Goal: Task Accomplishment & Management: Use online tool/utility

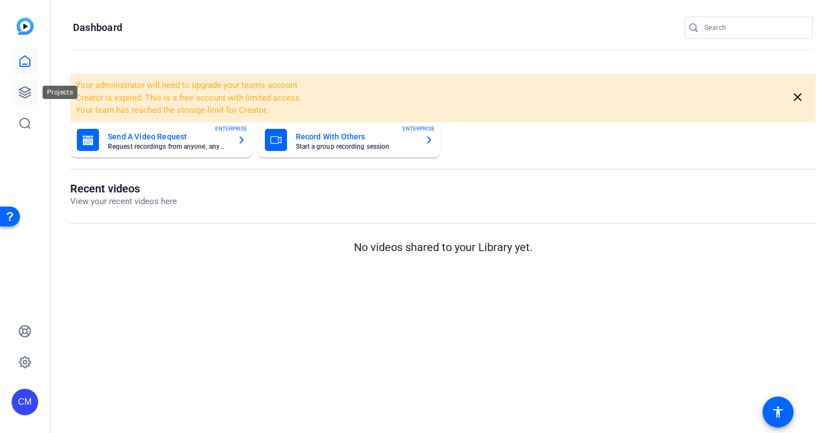
click at [22, 89] on icon at bounding box center [24, 92] width 13 height 13
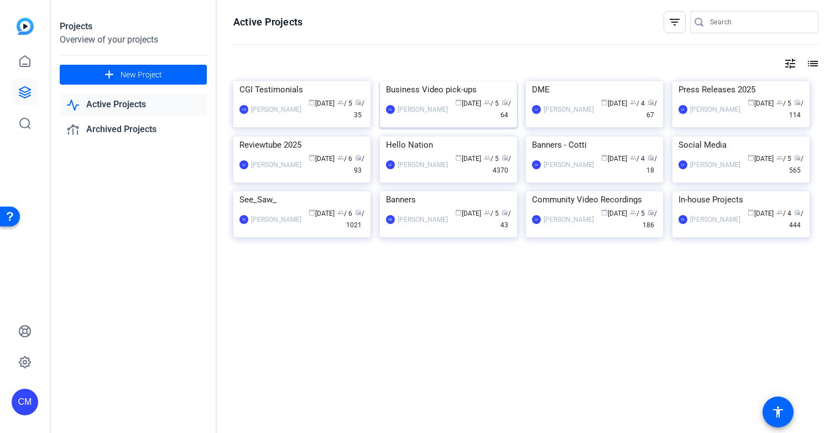
scroll to position [44, 0]
click at [431, 137] on img at bounding box center [448, 137] width 137 height 0
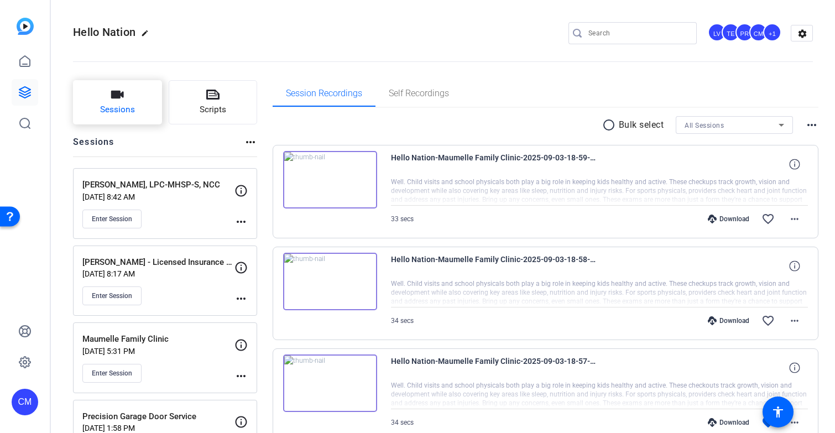
click at [135, 94] on button "Sessions" at bounding box center [117, 102] width 89 height 44
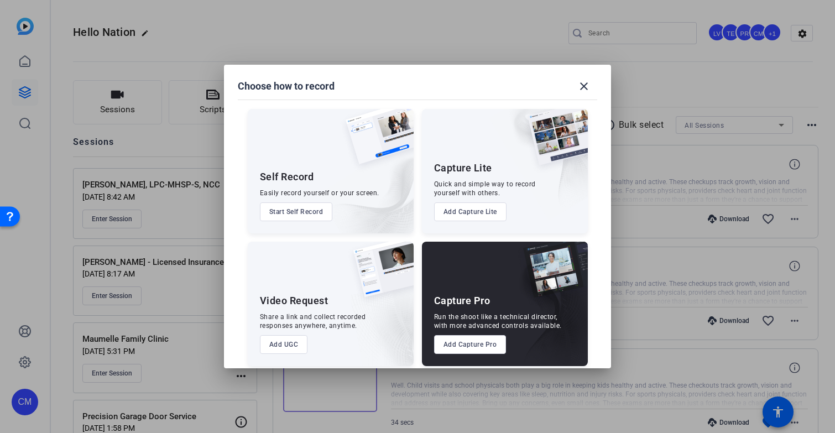
click at [470, 345] on button "Add Capture Pro" at bounding box center [470, 344] width 72 height 19
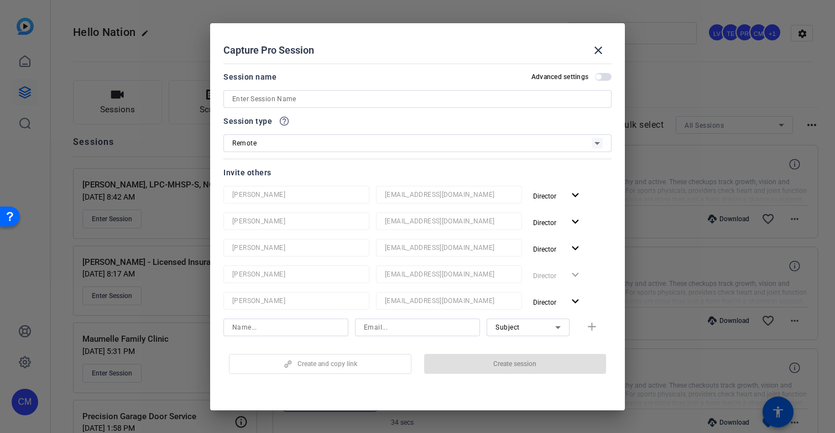
click at [351, 99] on input at bounding box center [417, 98] width 370 height 13
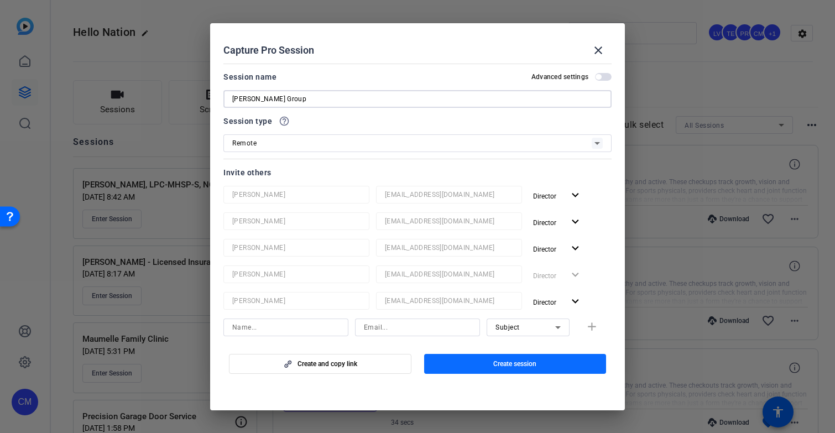
type input "[PERSON_NAME] Group"
click at [533, 364] on span "Create session" at bounding box center [514, 363] width 43 height 9
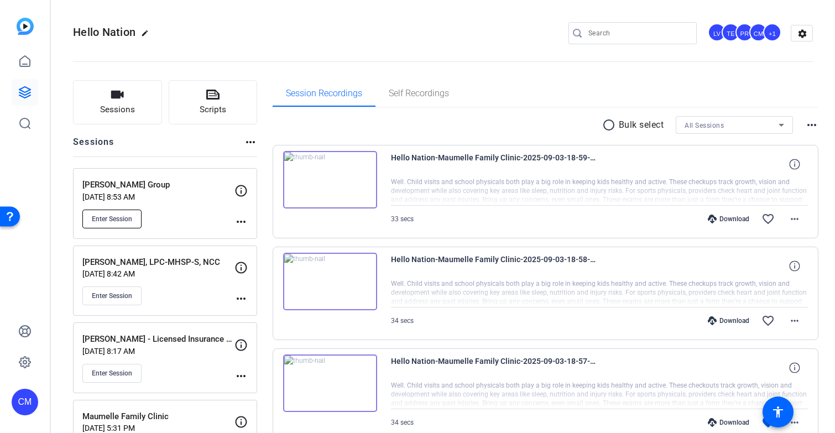
click at [120, 218] on span "Enter Session" at bounding box center [112, 219] width 40 height 9
click at [243, 222] on mat-icon "more_horiz" at bounding box center [240, 221] width 13 height 13
click at [268, 238] on span "Edit Session" at bounding box center [268, 237] width 50 height 13
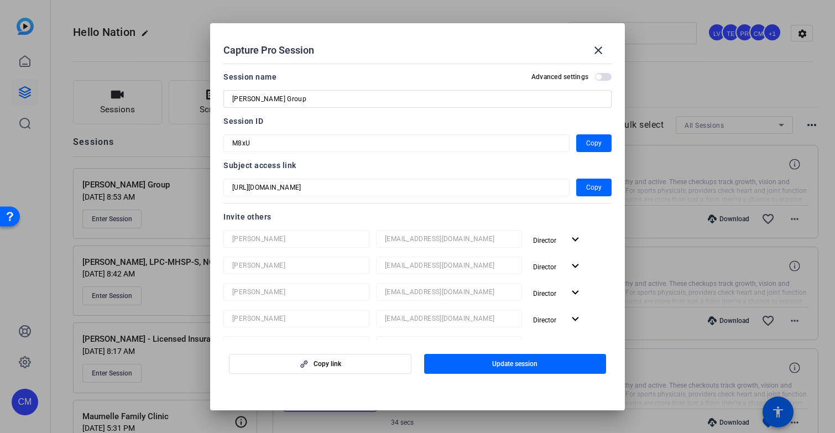
click at [211, 142] on mat-dialog-content "Session name Advanced settings Grace Frank Group Session ID M8xU Copy Subject a…" at bounding box center [417, 199] width 415 height 281
click at [348, 14] on div at bounding box center [417, 216] width 835 height 433
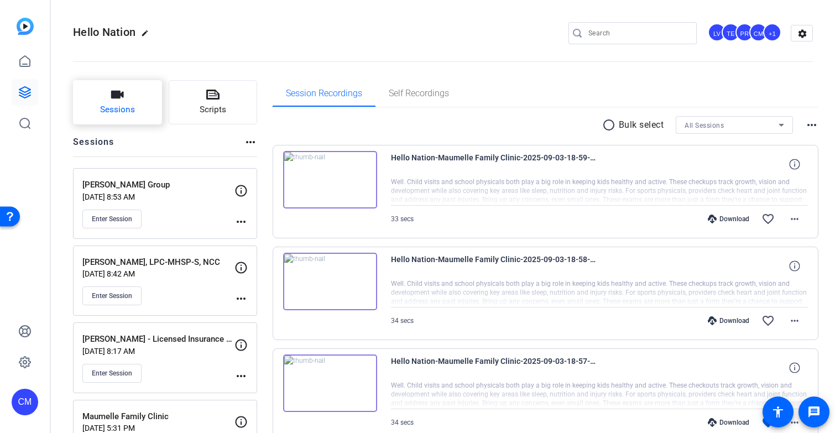
click at [127, 90] on button "Sessions" at bounding box center [117, 102] width 89 height 44
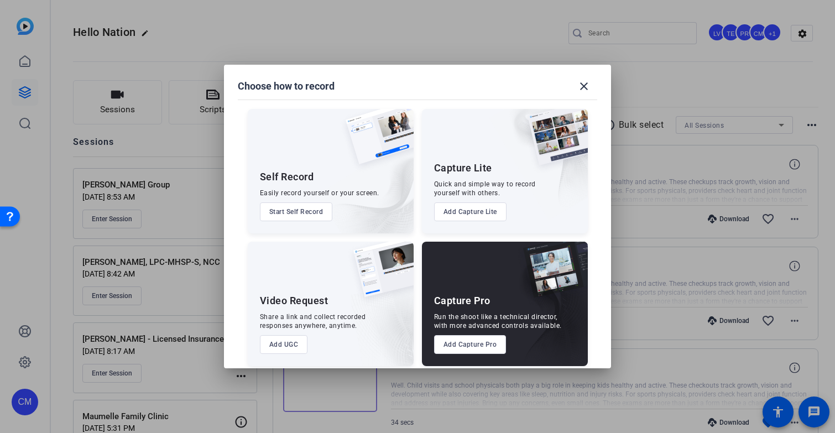
click at [464, 344] on button "Add Capture Pro" at bounding box center [470, 344] width 72 height 19
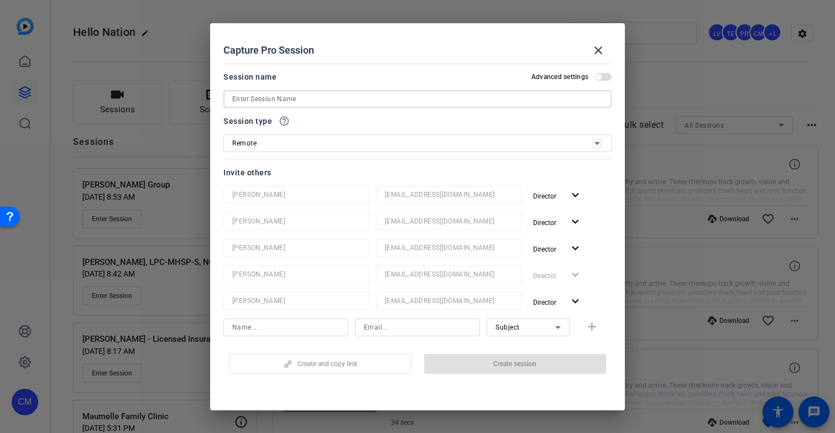
click at [338, 98] on input at bounding box center [417, 98] width 370 height 13
paste input "Palmetto Epoxy Floors LLC"
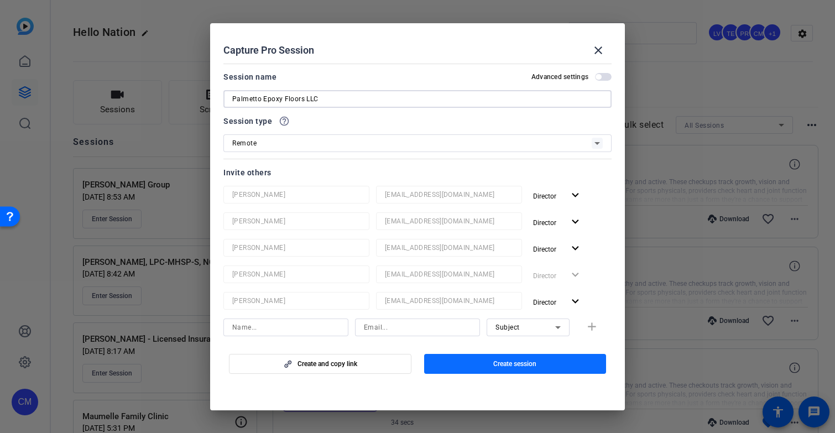
type input "Palmetto Epoxy Floors LLC"
click at [496, 367] on span "Create session" at bounding box center [514, 363] width 43 height 9
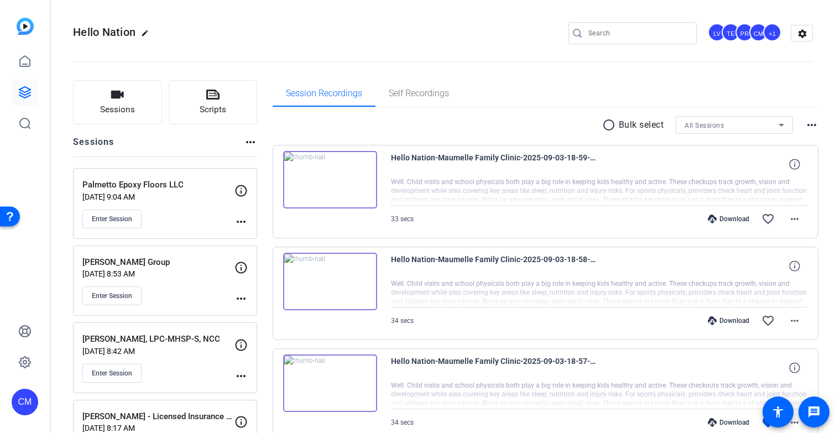
click at [242, 221] on mat-icon "more_horiz" at bounding box center [240, 221] width 13 height 13
click at [253, 234] on span "Edit Session" at bounding box center [268, 237] width 50 height 13
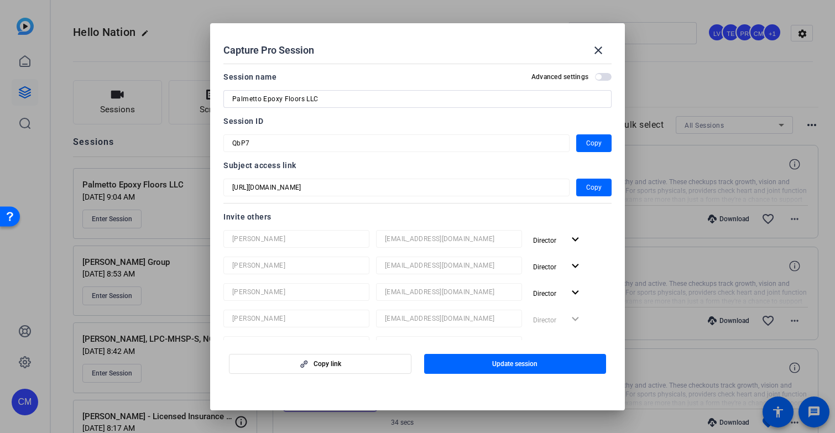
click at [219, 142] on mat-dialog-content "Session name Advanced settings Palmetto Epoxy Floors LLC Session ID QbP7 Copy S…" at bounding box center [417, 199] width 415 height 281
click at [598, 48] on mat-icon "close" at bounding box center [598, 50] width 13 height 13
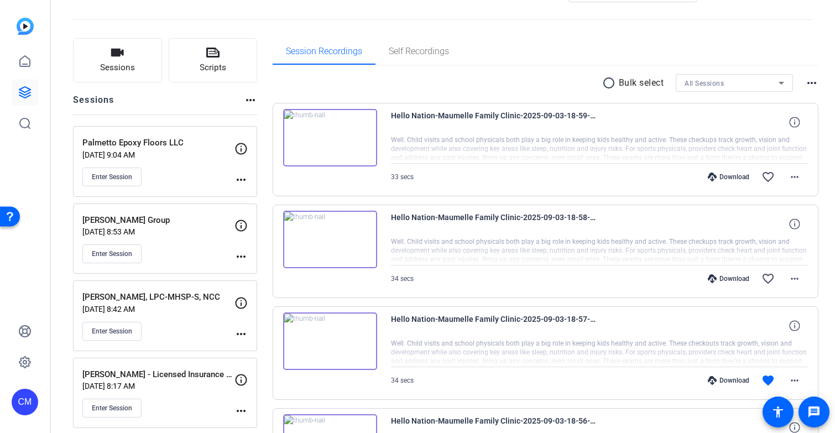
scroll to position [49, 0]
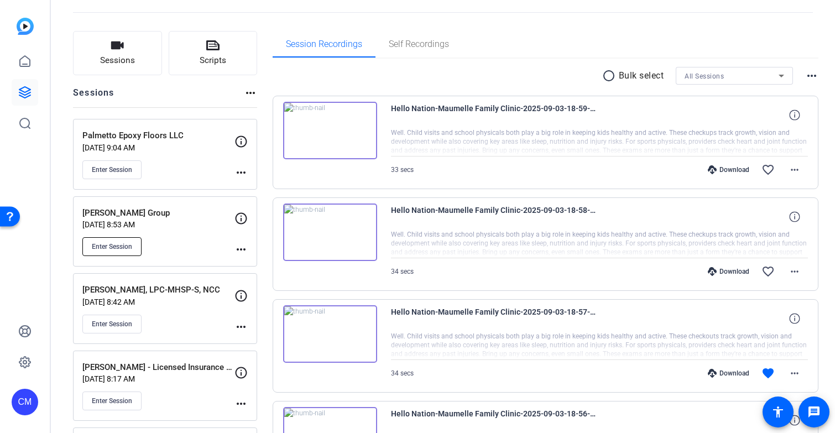
click at [127, 248] on span "Enter Session" at bounding box center [112, 246] width 40 height 9
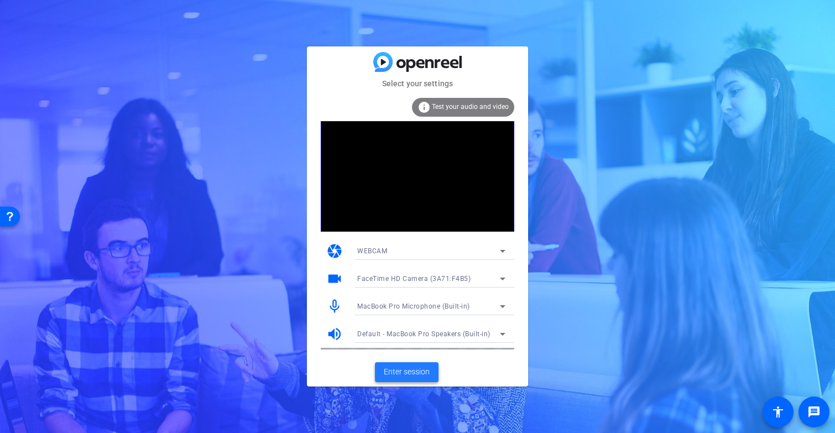
click at [409, 369] on span "Enter session" at bounding box center [407, 372] width 46 height 12
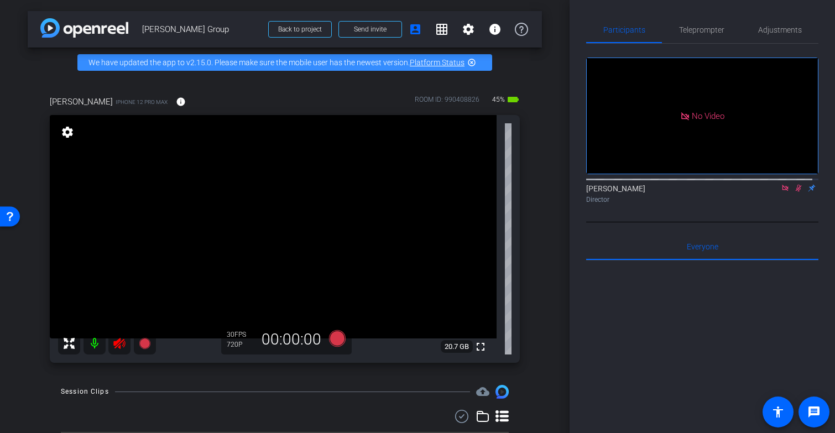
click at [122, 348] on icon at bounding box center [119, 343] width 13 height 13
click at [794, 192] on icon at bounding box center [798, 188] width 9 height 8
click at [781, 192] on icon at bounding box center [785, 188] width 9 height 8
click at [776, 29] on span "Adjustments" at bounding box center [780, 30] width 44 height 8
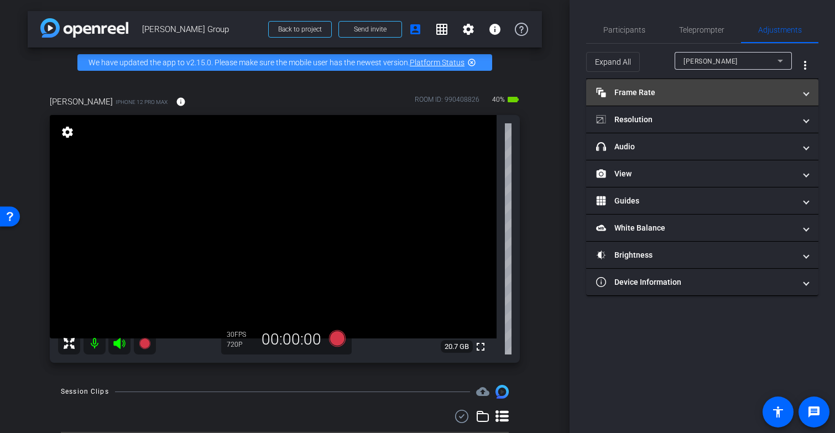
click at [722, 96] on mat-panel-title "Frame Rate Frame Rate" at bounding box center [695, 93] width 199 height 12
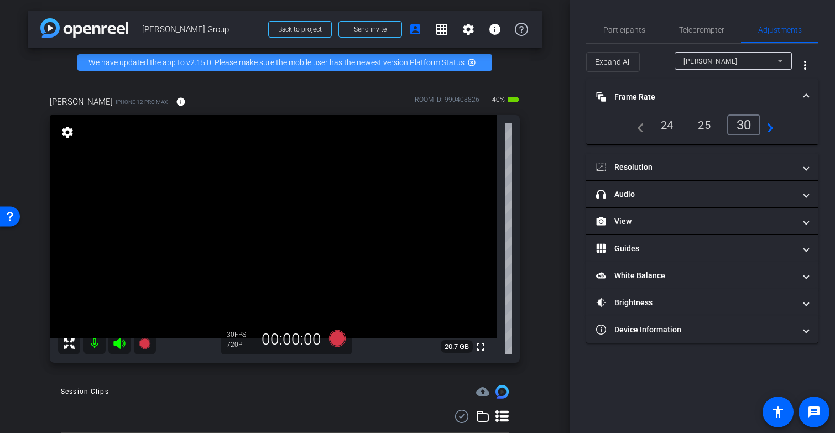
click at [767, 127] on mat-icon "navigate_next" at bounding box center [766, 124] width 13 height 13
click at [709, 129] on div "30" at bounding box center [706, 124] width 34 height 21
click at [803, 95] on span "Frame Rate Frame Rate" at bounding box center [700, 97] width 208 height 12
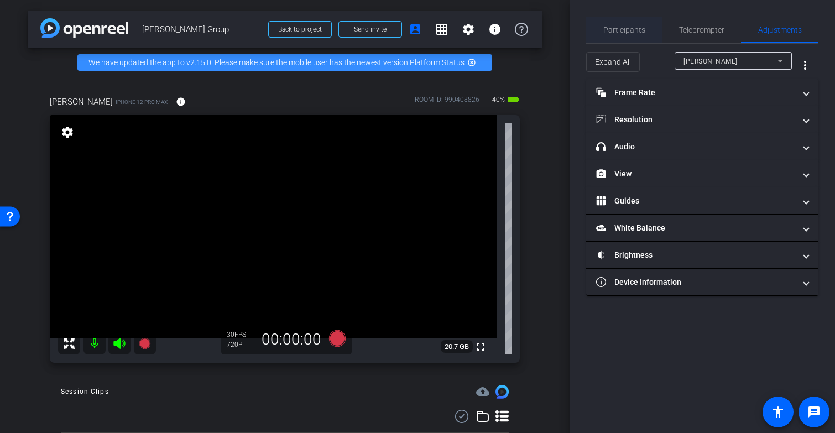
click at [637, 34] on span "Participants" at bounding box center [624, 30] width 42 height 27
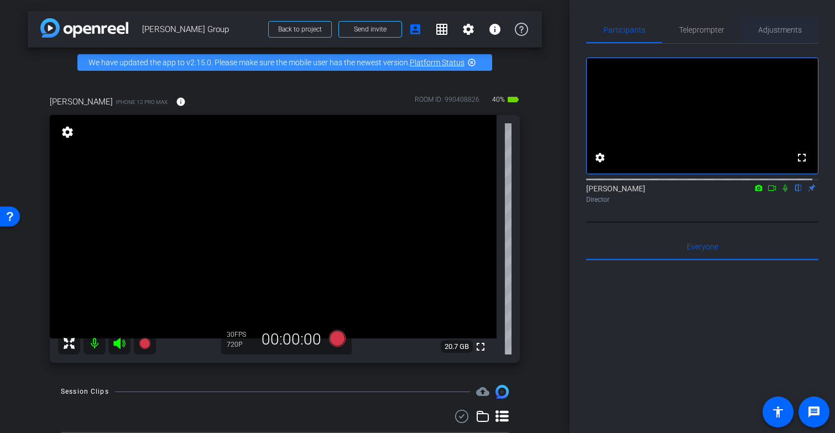
click at [770, 30] on span "Adjustments" at bounding box center [780, 30] width 44 height 8
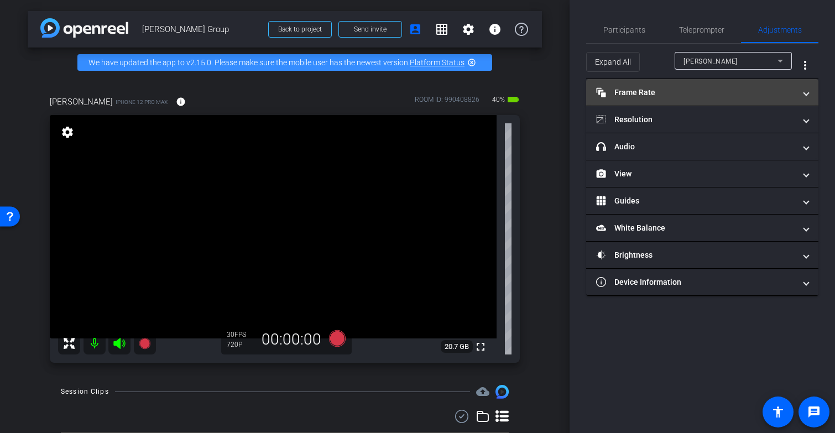
click at [749, 97] on mat-panel-title "Frame Rate Frame Rate" at bounding box center [695, 93] width 199 height 12
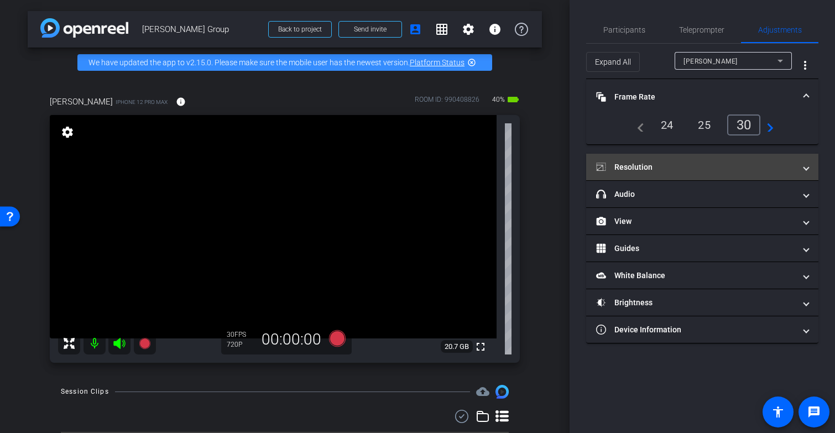
click at [757, 165] on mat-panel-title "Resolution" at bounding box center [695, 167] width 199 height 12
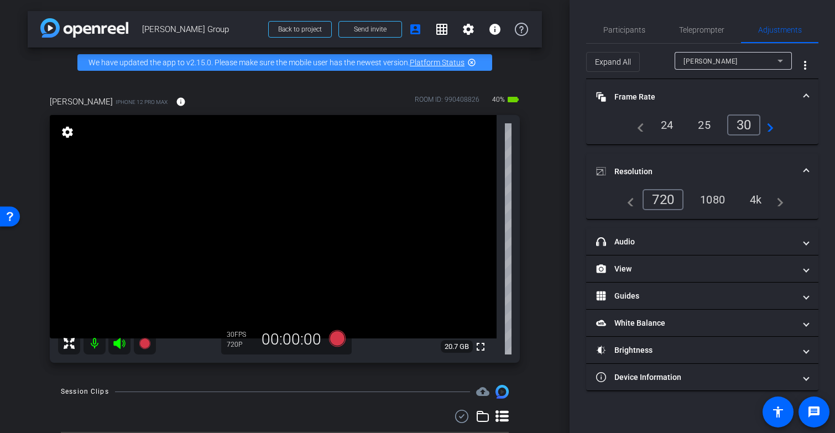
click at [760, 197] on div "4k" at bounding box center [755, 199] width 29 height 19
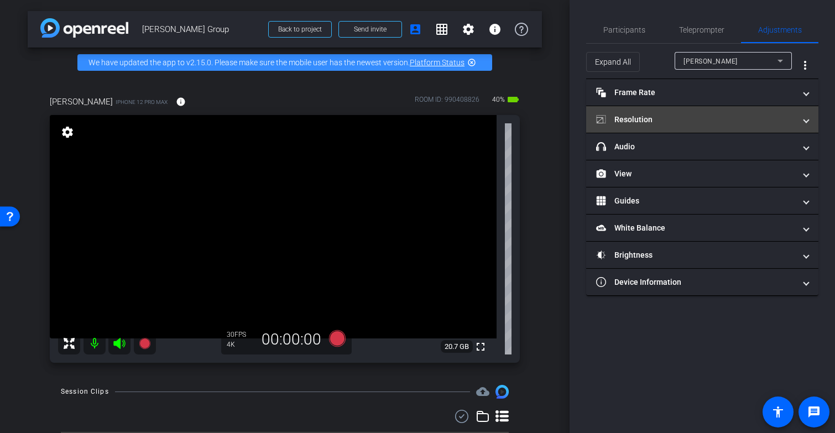
click at [746, 120] on mat-panel-title "Resolution" at bounding box center [695, 120] width 199 height 12
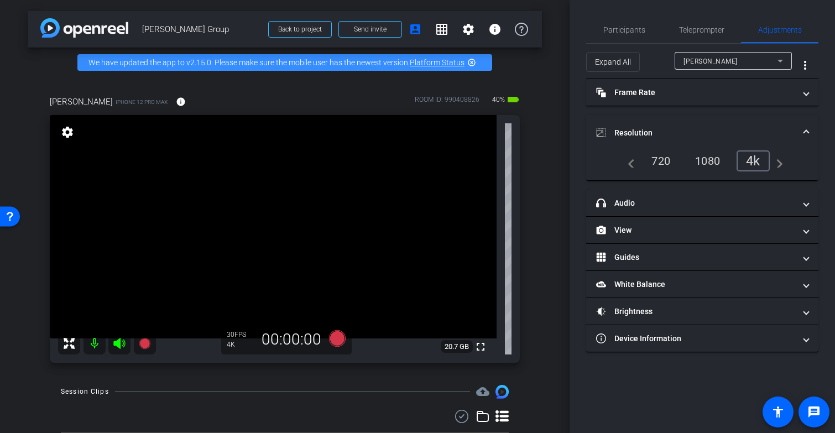
click at [751, 160] on div "4k" at bounding box center [752, 160] width 33 height 21
click at [186, 232] on video at bounding box center [273, 226] width 447 height 223
click at [186, 251] on video at bounding box center [273, 226] width 447 height 223
click at [708, 30] on span "Teleprompter" at bounding box center [701, 30] width 45 height 8
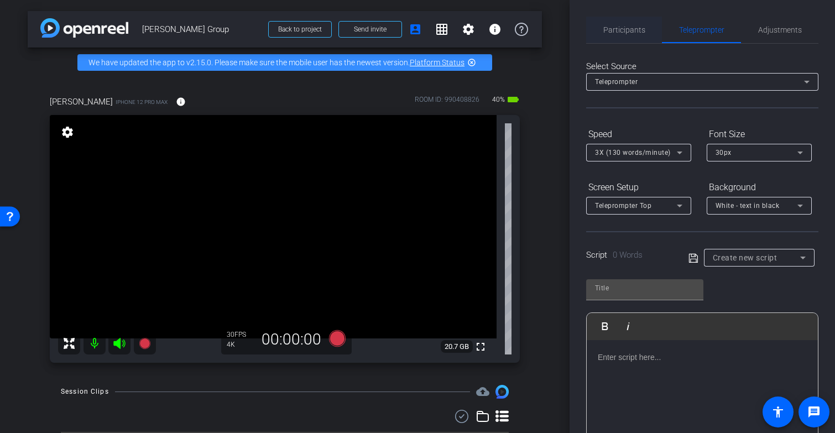
click at [618, 27] on span "Participants" at bounding box center [624, 30] width 42 height 8
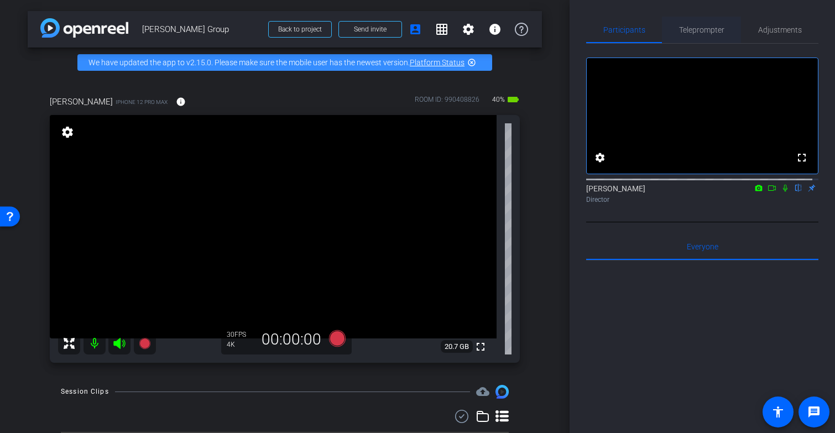
click at [693, 30] on span "Teleprompter" at bounding box center [701, 30] width 45 height 8
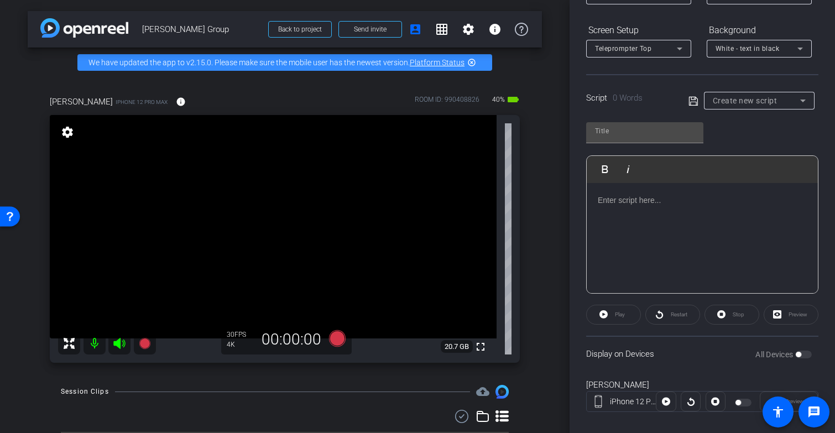
scroll to position [156, 0]
click at [682, 252] on div at bounding box center [702, 239] width 231 height 111
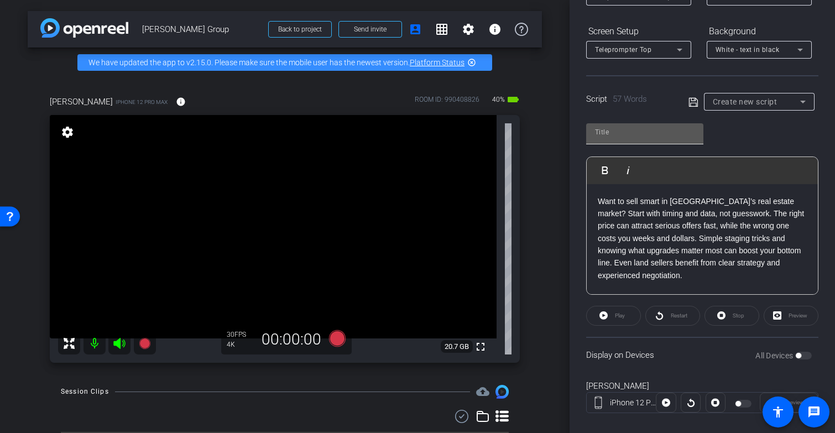
click at [655, 138] on div at bounding box center [645, 132] width 100 height 18
type input "1"
click at [689, 99] on icon at bounding box center [693, 102] width 10 height 13
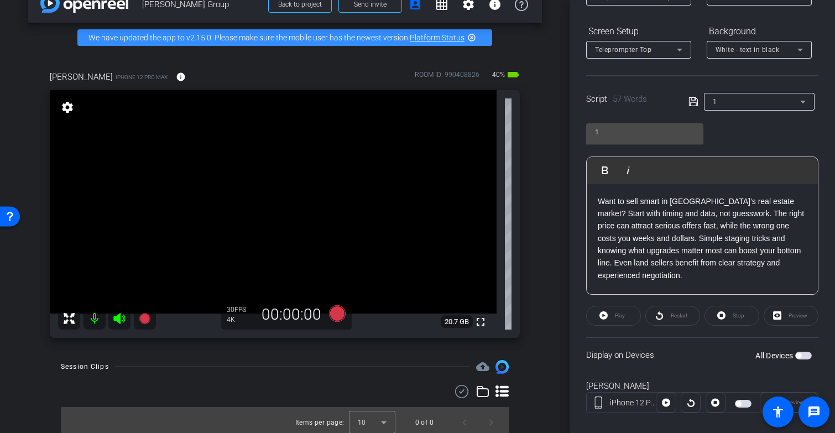
scroll to position [39, 0]
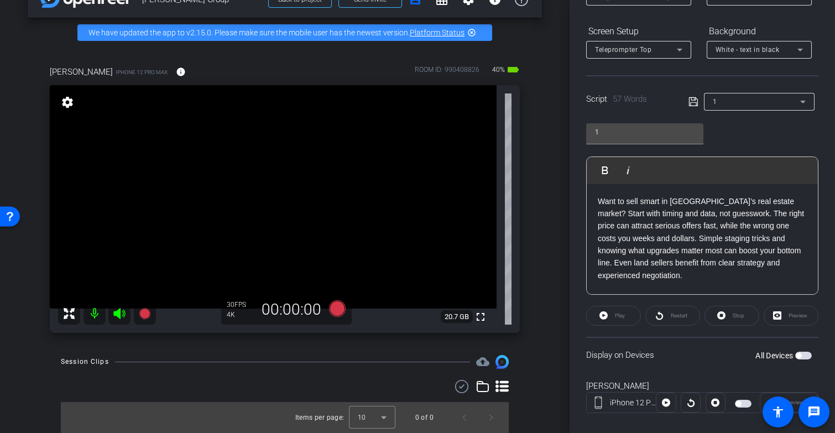
click at [333, 311] on icon at bounding box center [337, 308] width 17 height 17
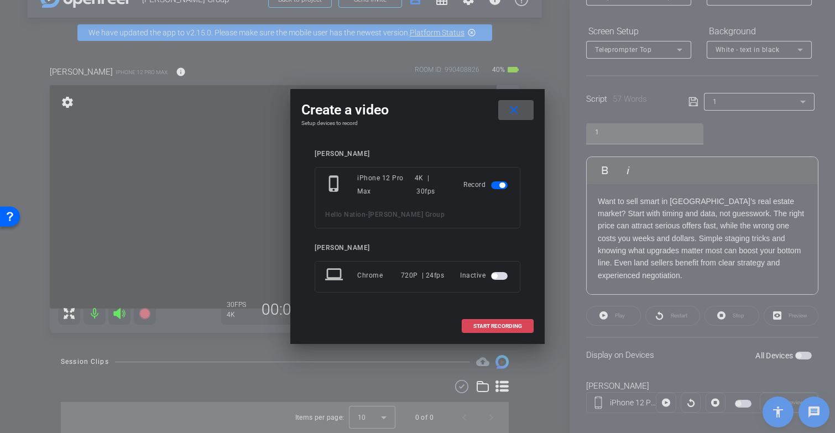
click at [493, 323] on span "START RECORDING" at bounding box center [497, 326] width 49 height 6
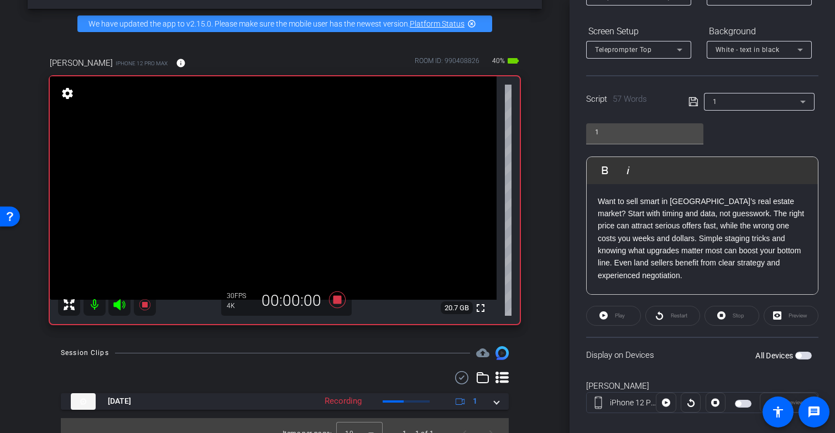
click at [229, 209] on video at bounding box center [273, 187] width 447 height 223
click at [224, 197] on video at bounding box center [273, 187] width 447 height 223
click at [332, 308] on icon at bounding box center [337, 299] width 17 height 17
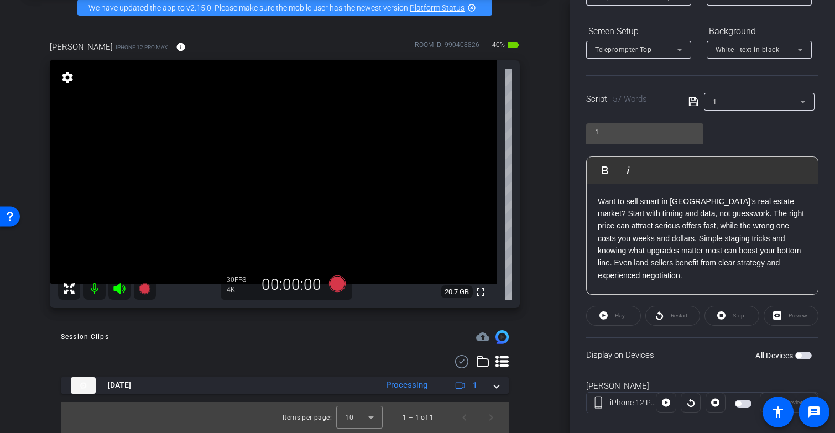
scroll to position [53, 0]
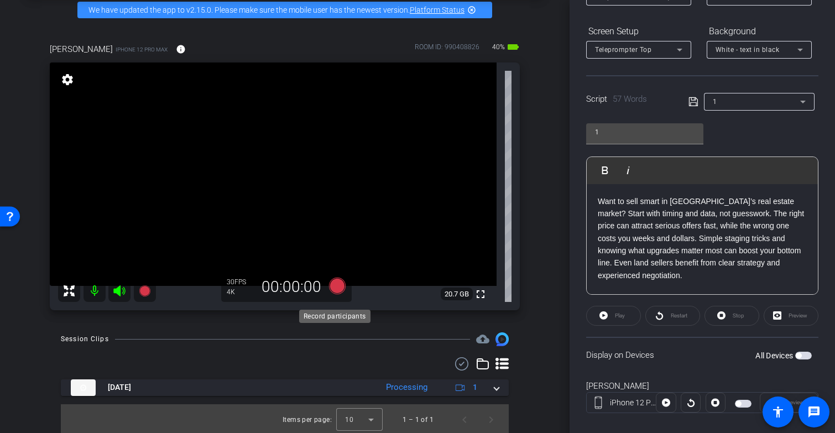
click at [333, 294] on icon at bounding box center [337, 286] width 17 height 17
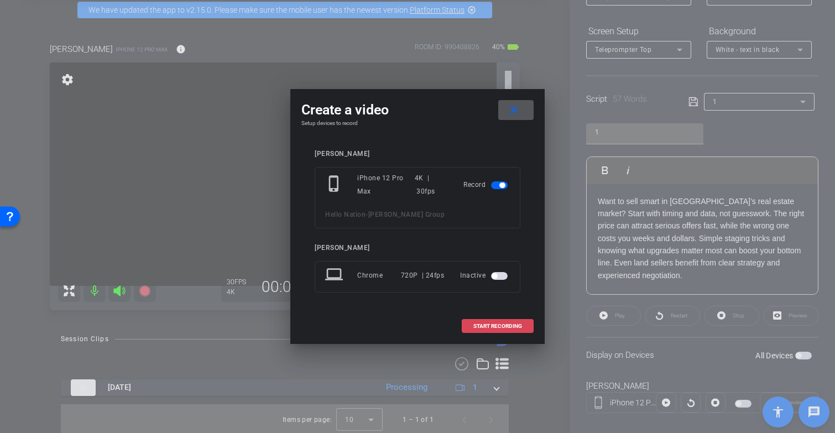
click at [490, 323] on span "START RECORDING" at bounding box center [497, 326] width 49 height 6
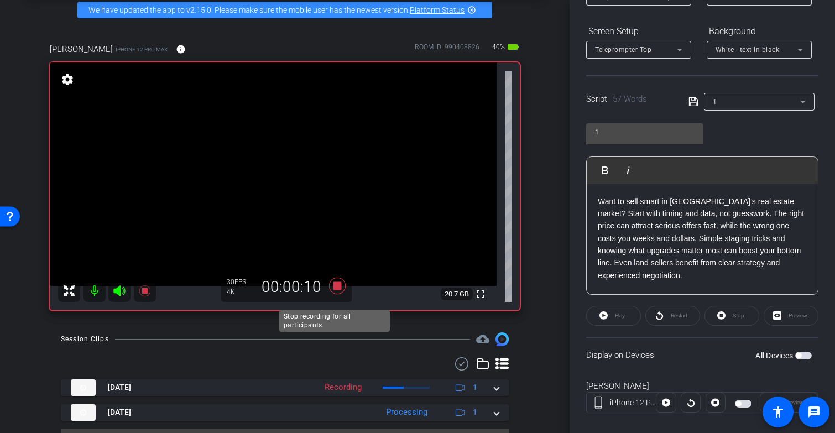
click at [333, 294] on icon at bounding box center [337, 286] width 17 height 17
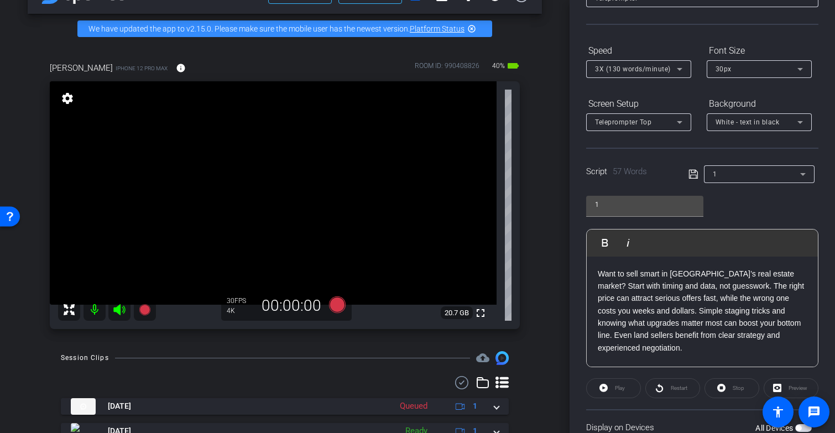
scroll to position [57, 0]
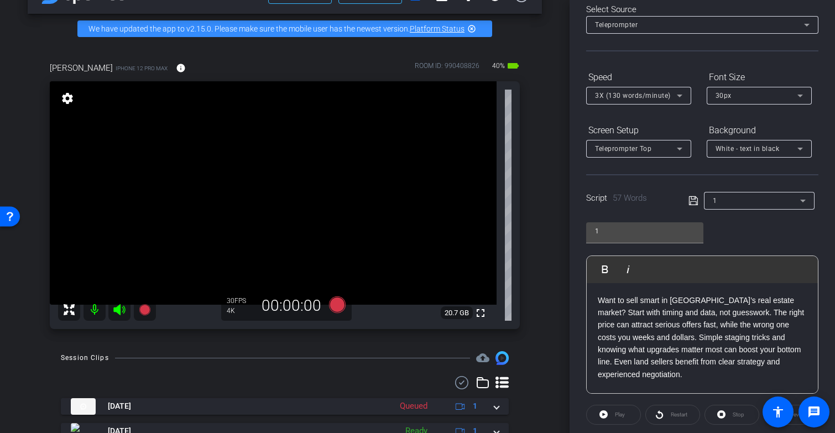
click at [770, 96] on div "30px" at bounding box center [756, 95] width 82 height 14
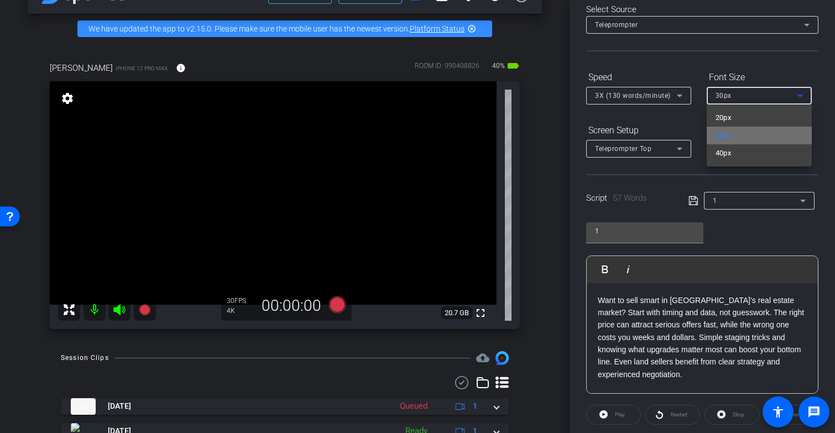
click at [735, 139] on mat-option "30px" at bounding box center [759, 136] width 105 height 18
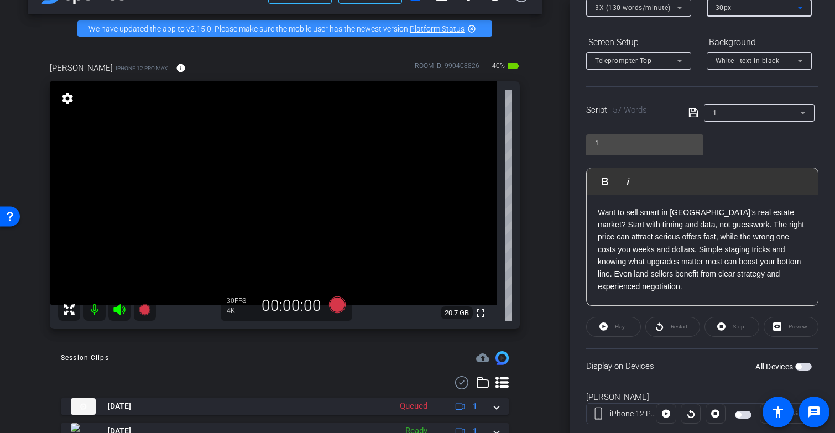
scroll to position [171, 0]
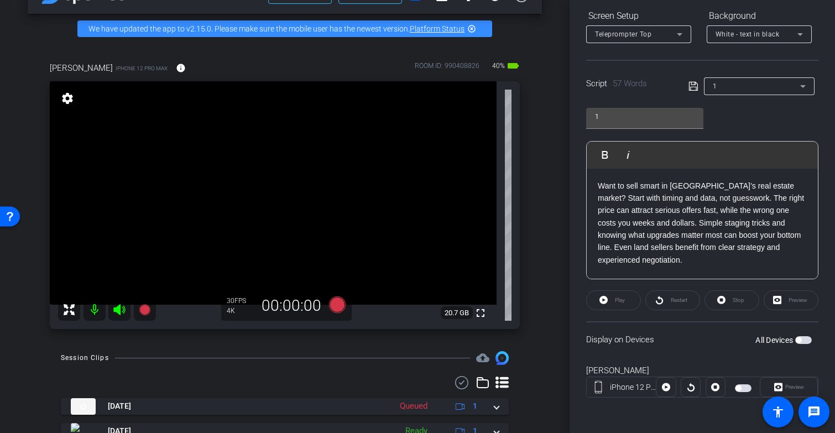
click at [797, 339] on span "button" at bounding box center [803, 340] width 17 height 8
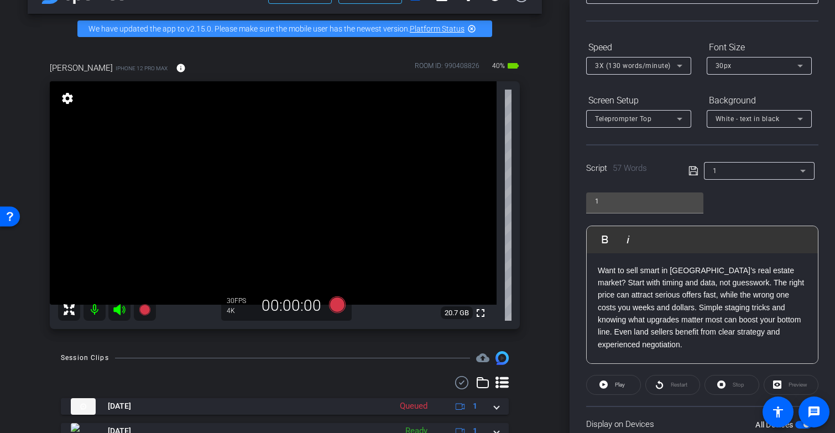
scroll to position [75, 0]
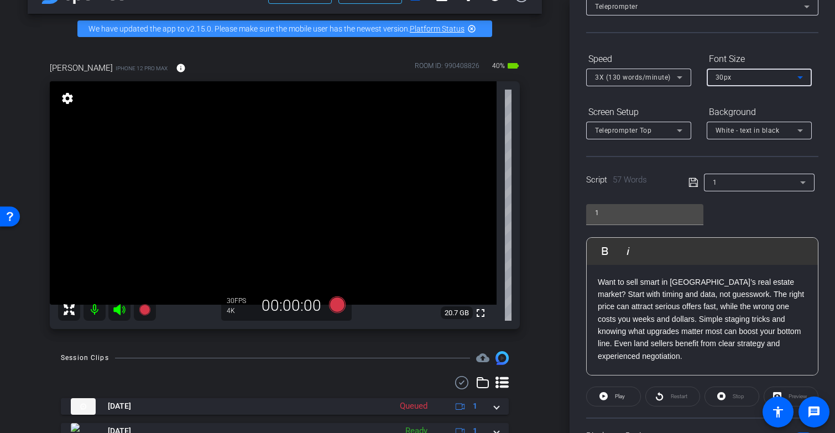
click at [778, 74] on div "30px" at bounding box center [756, 77] width 82 height 14
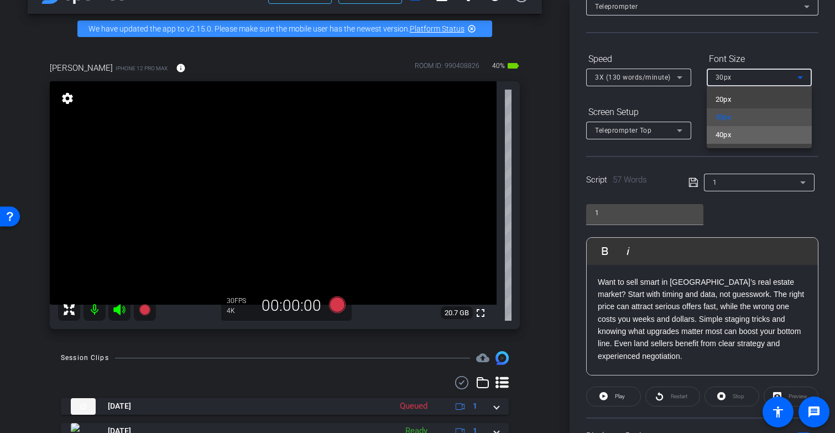
click at [765, 130] on mat-option "40px" at bounding box center [759, 135] width 105 height 18
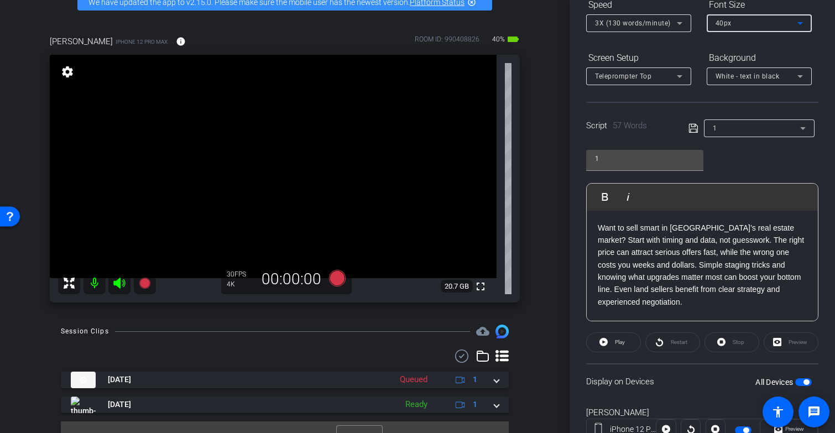
scroll to position [40, 0]
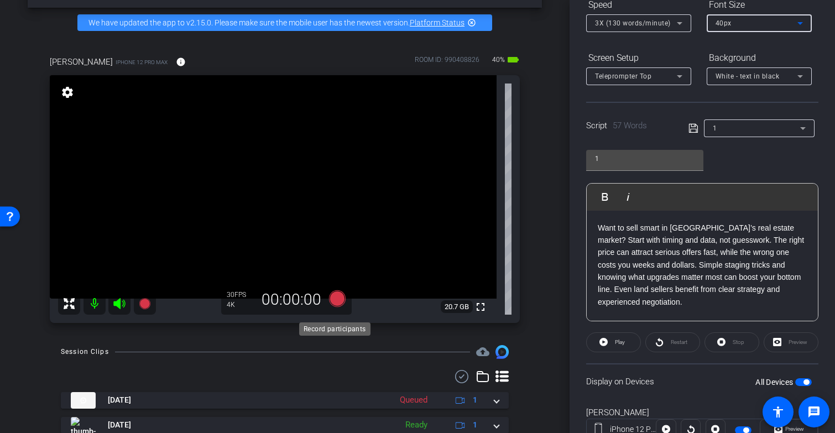
click at [334, 307] on icon at bounding box center [337, 298] width 17 height 17
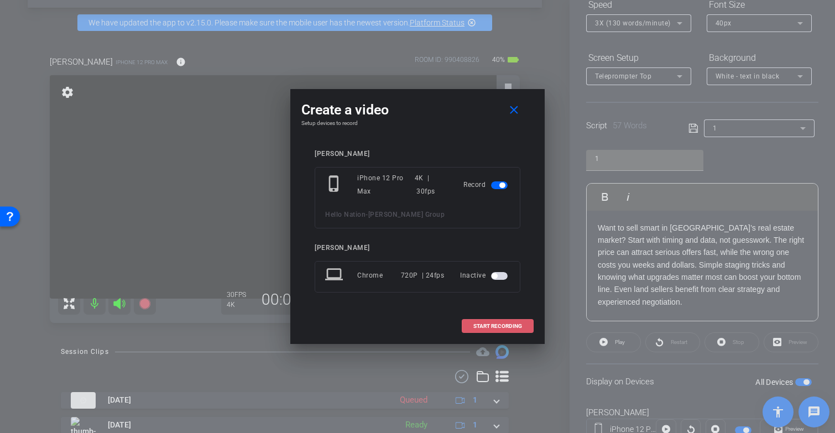
click at [506, 324] on span "START RECORDING" at bounding box center [497, 326] width 49 height 6
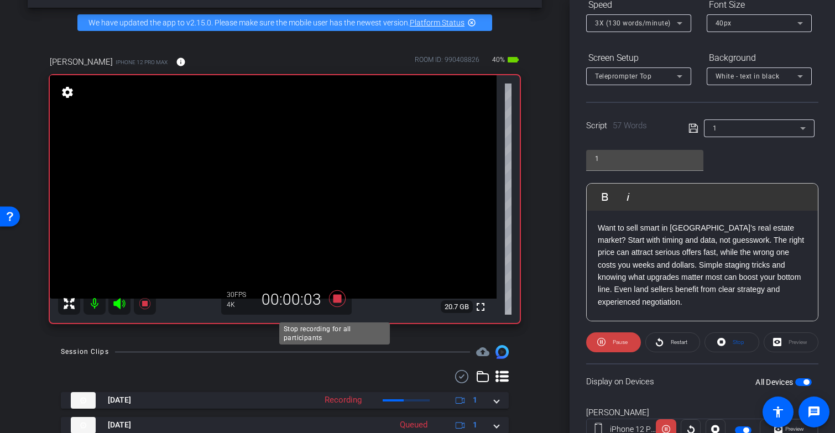
click at [333, 307] on icon at bounding box center [337, 298] width 17 height 17
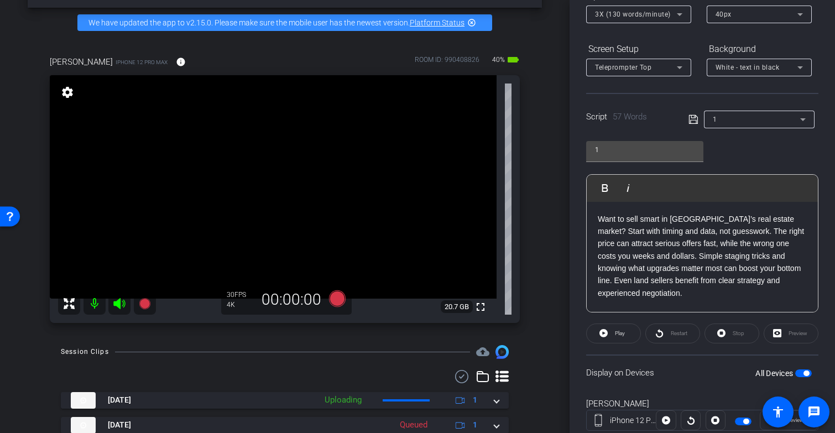
scroll to position [147, 0]
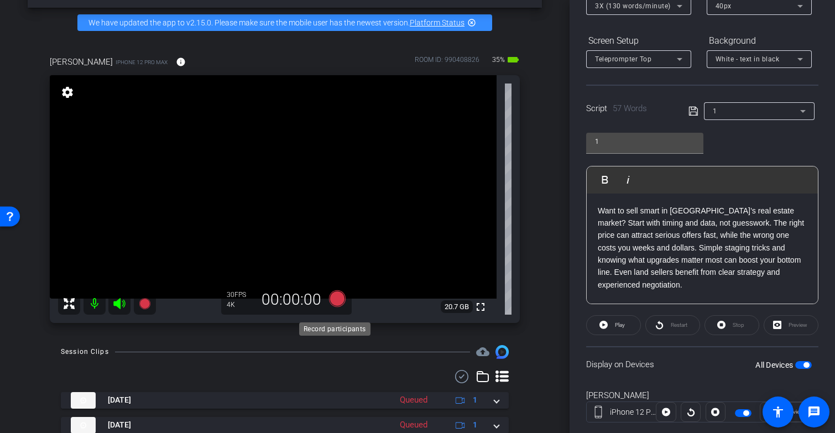
click at [333, 307] on icon at bounding box center [337, 298] width 17 height 17
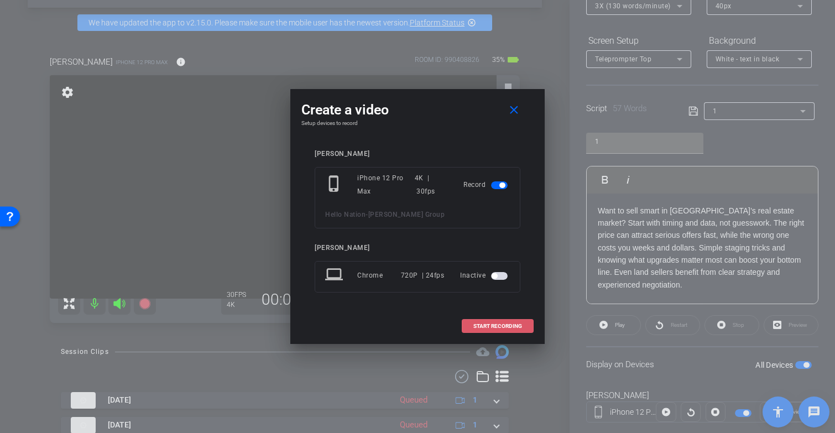
click at [488, 328] on span "START RECORDING" at bounding box center [497, 326] width 49 height 6
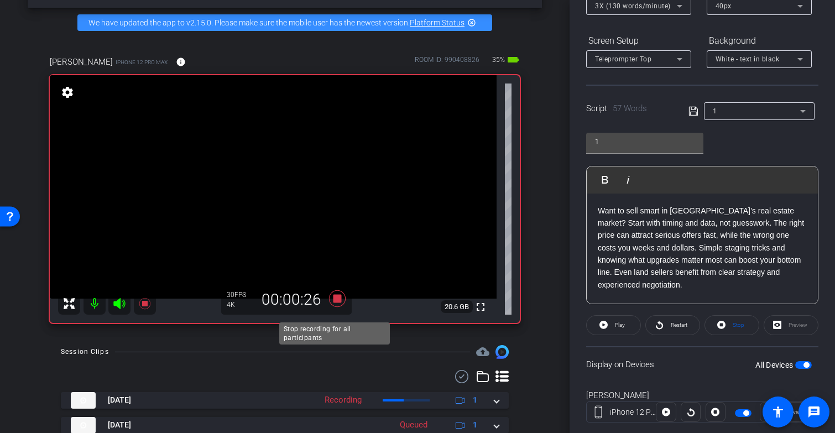
click at [336, 307] on icon at bounding box center [337, 298] width 17 height 17
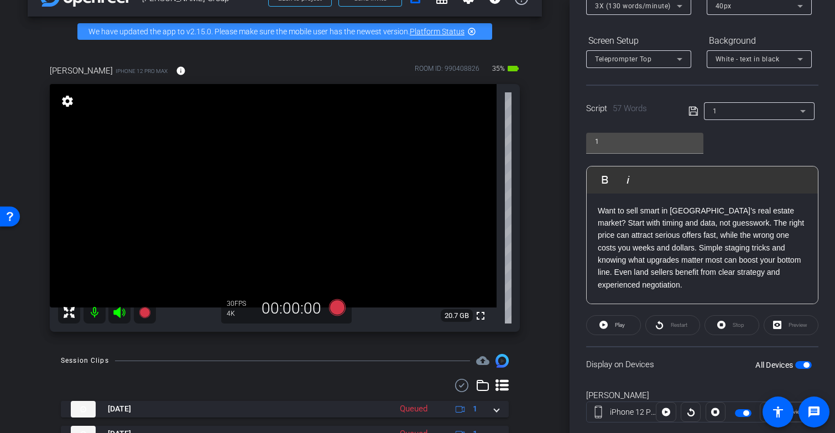
scroll to position [30, 0]
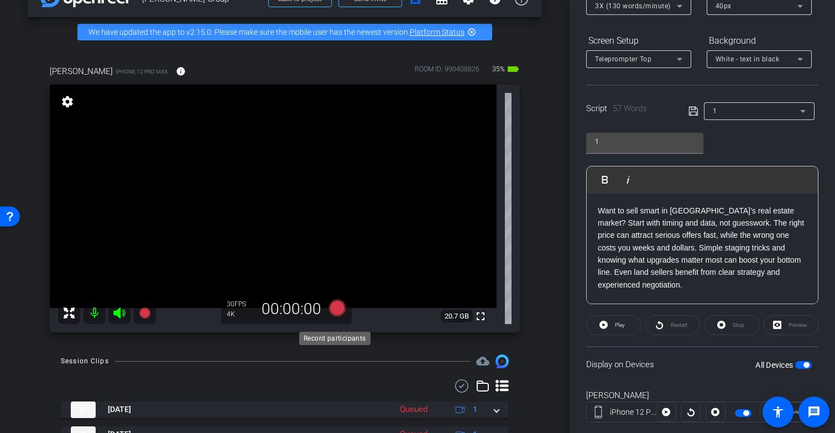
click at [336, 316] on icon at bounding box center [337, 308] width 17 height 17
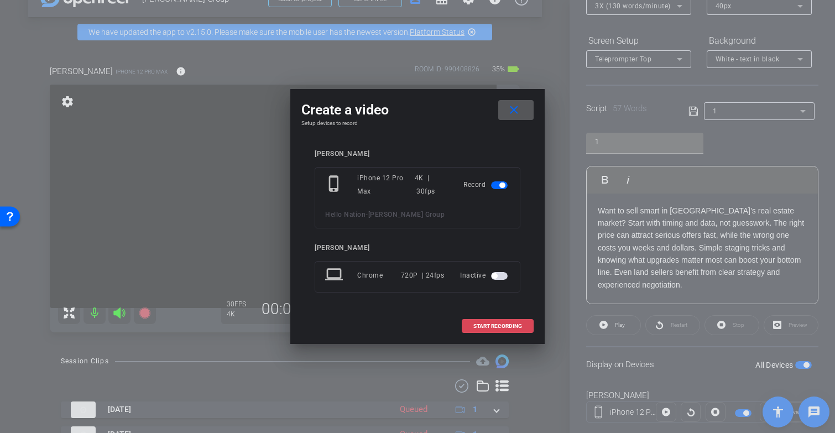
click at [485, 324] on span "START RECORDING" at bounding box center [497, 326] width 49 height 6
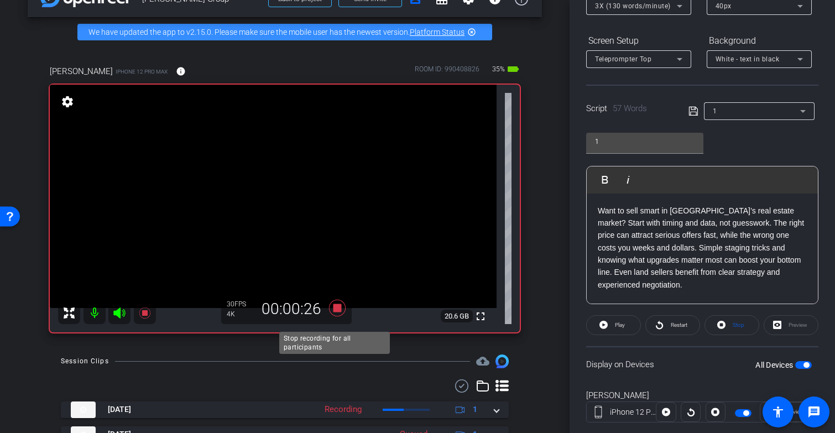
click at [331, 316] on icon at bounding box center [337, 308] width 17 height 17
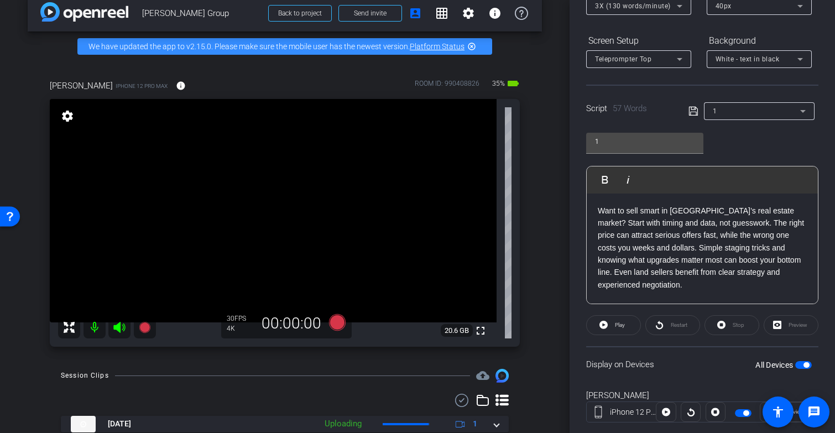
scroll to position [30, 0]
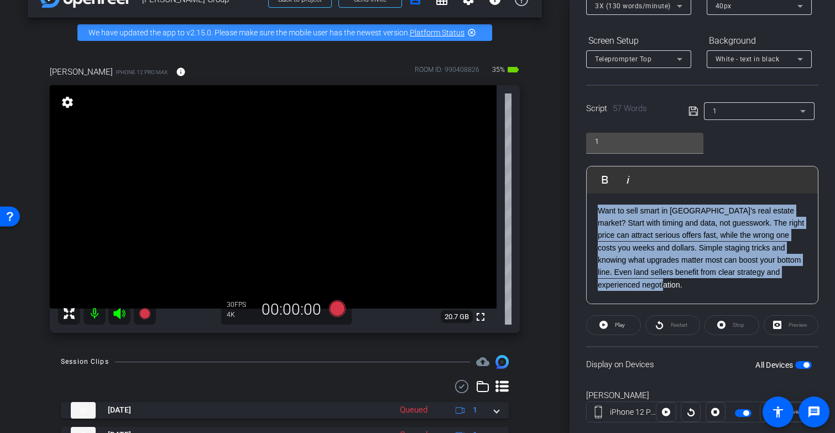
drag, startPoint x: 692, startPoint y: 289, endPoint x: 573, endPoint y: 202, distance: 146.7
click at [573, 202] on div "Participants Teleprompter Adjustments settings Coby Maslyn flip Director Everyo…" at bounding box center [701, 216] width 265 height 433
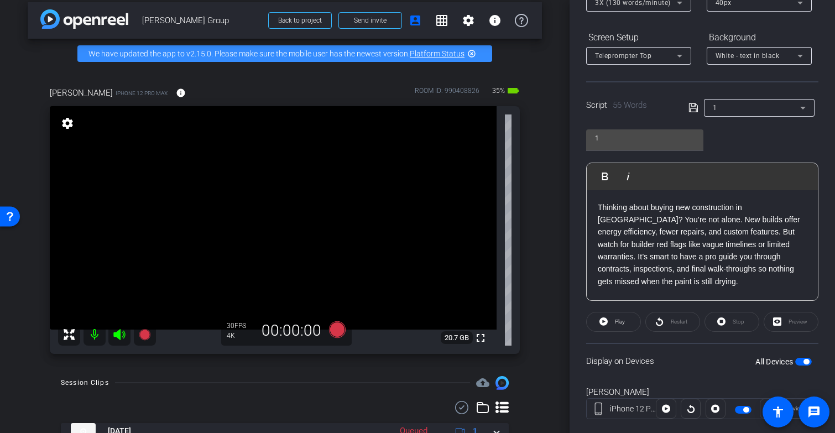
scroll to position [23, 0]
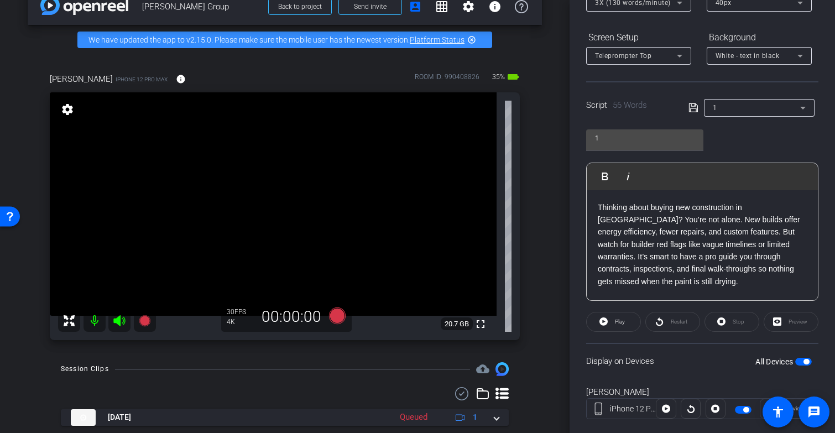
click at [803, 361] on span "button" at bounding box center [806, 362] width 6 height 6
click at [798, 361] on span "button" at bounding box center [803, 362] width 17 height 8
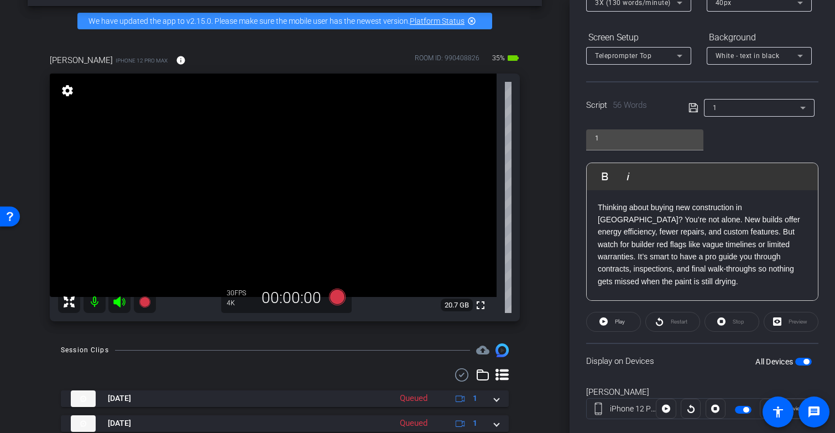
scroll to position [32, 0]
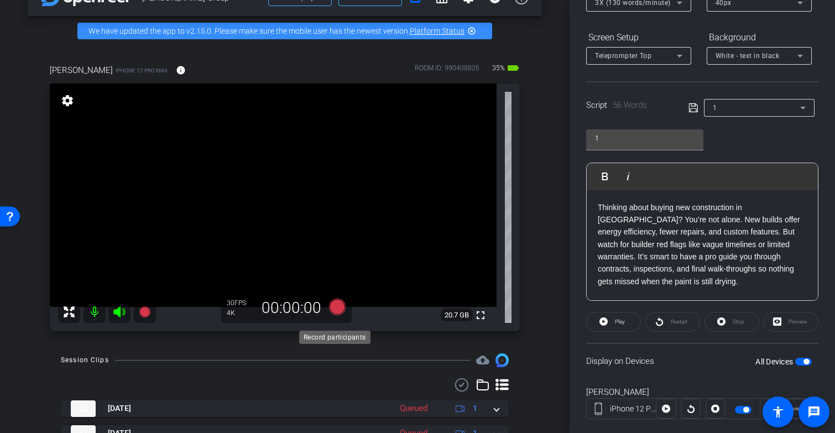
click at [333, 315] on icon at bounding box center [337, 307] width 17 height 17
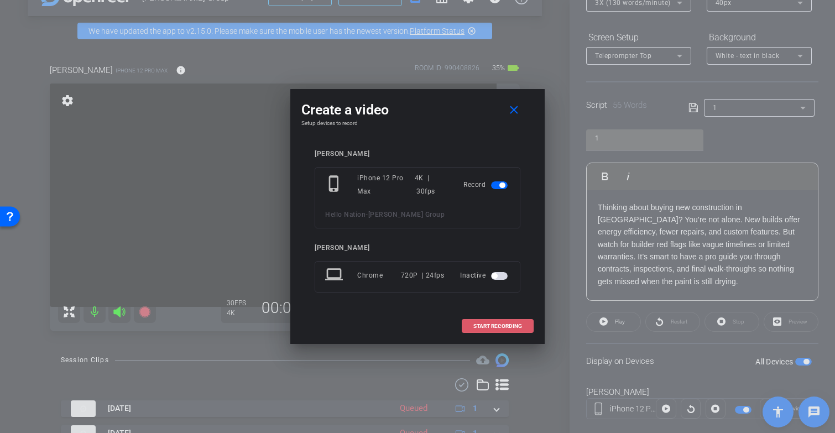
click at [489, 330] on span at bounding box center [497, 326] width 71 height 27
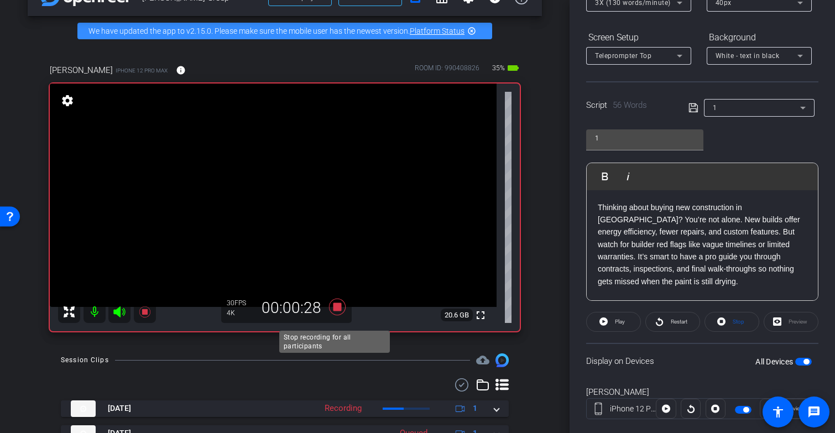
click at [334, 315] on icon at bounding box center [337, 307] width 17 height 17
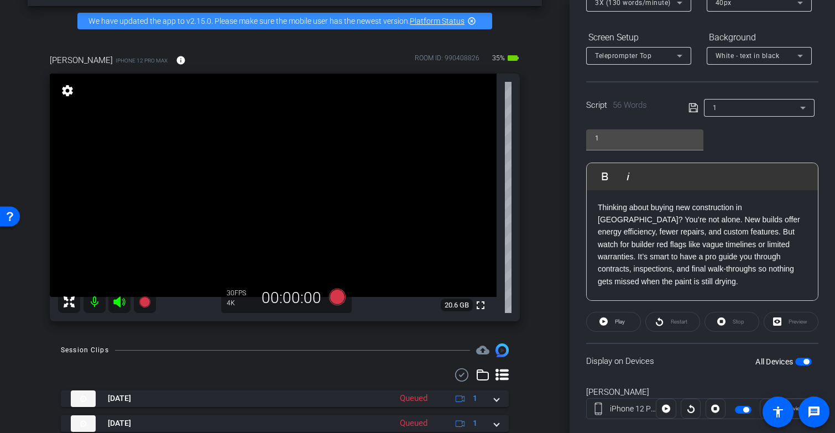
scroll to position [39, 0]
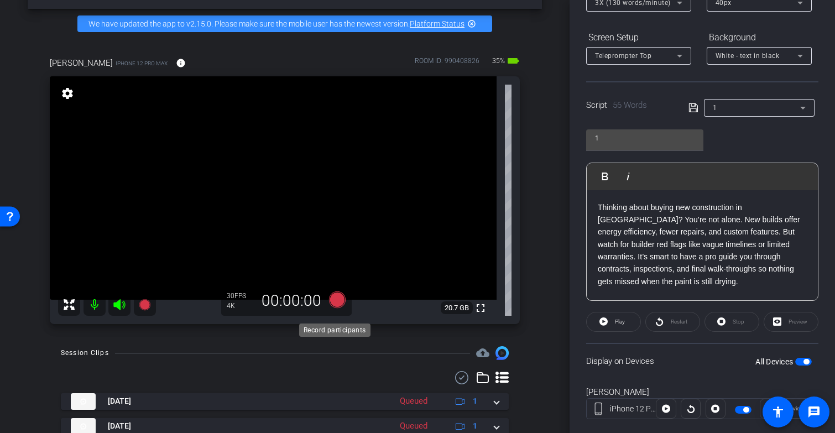
click at [334, 308] on icon at bounding box center [337, 299] width 17 height 17
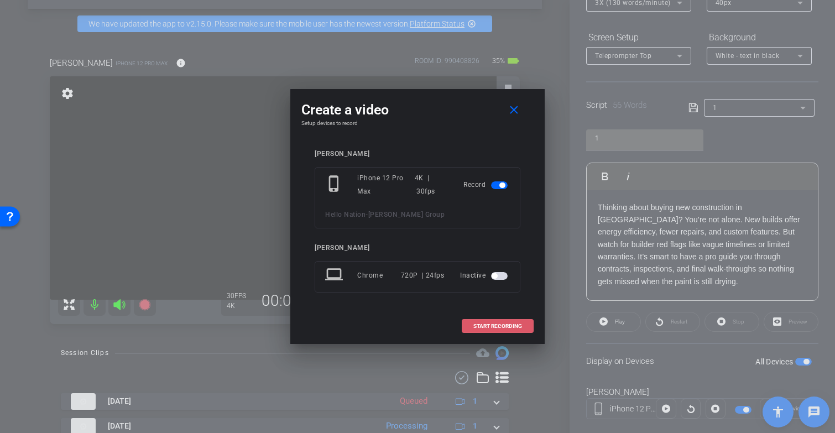
click at [495, 325] on span "START RECORDING" at bounding box center [497, 326] width 49 height 6
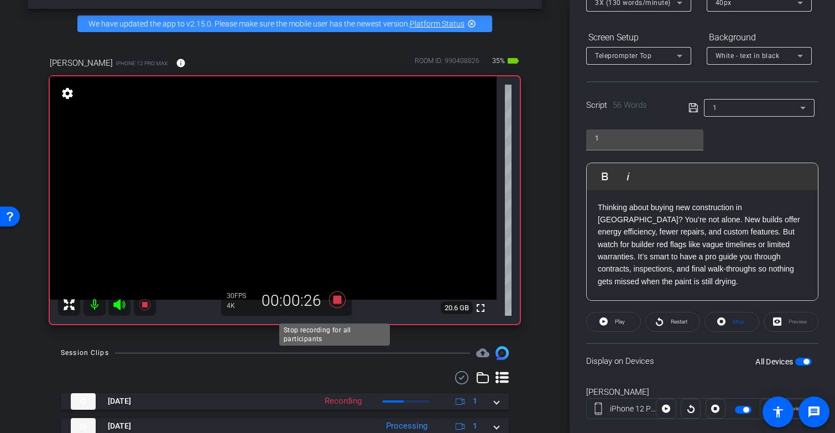
click at [336, 308] on icon at bounding box center [337, 299] width 17 height 17
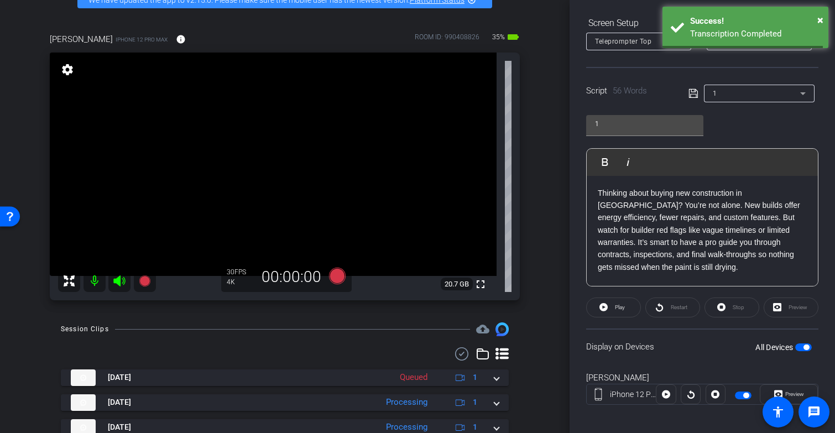
scroll to position [171, 0]
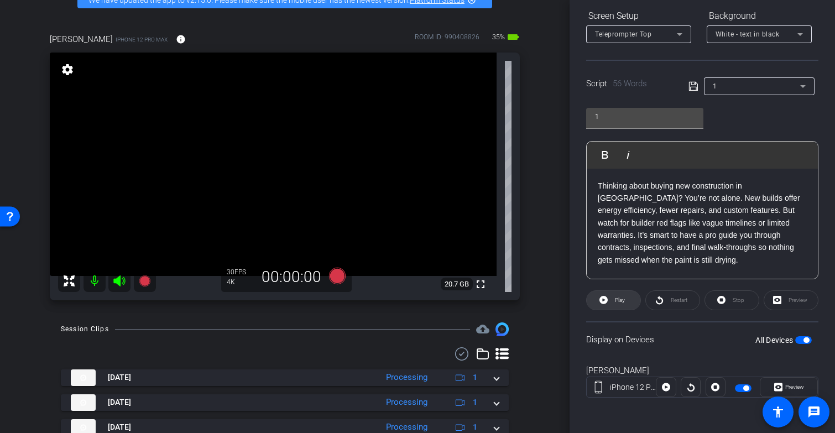
click at [617, 301] on span "Play" at bounding box center [620, 300] width 10 height 6
click at [616, 300] on span "Pause" at bounding box center [620, 300] width 15 height 6
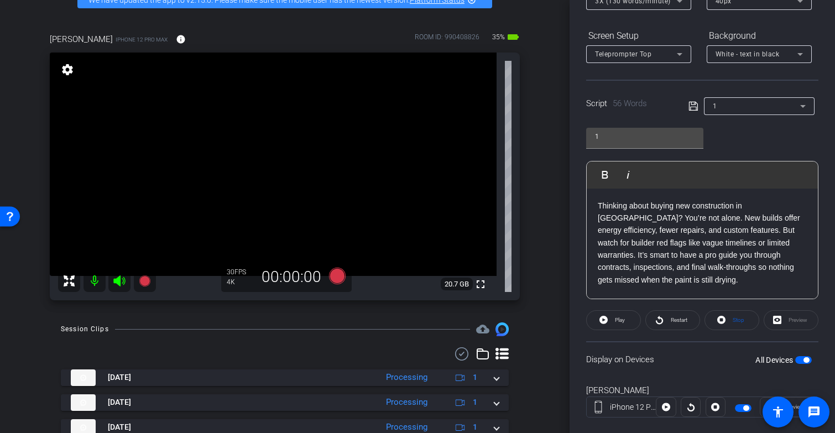
scroll to position [143, 0]
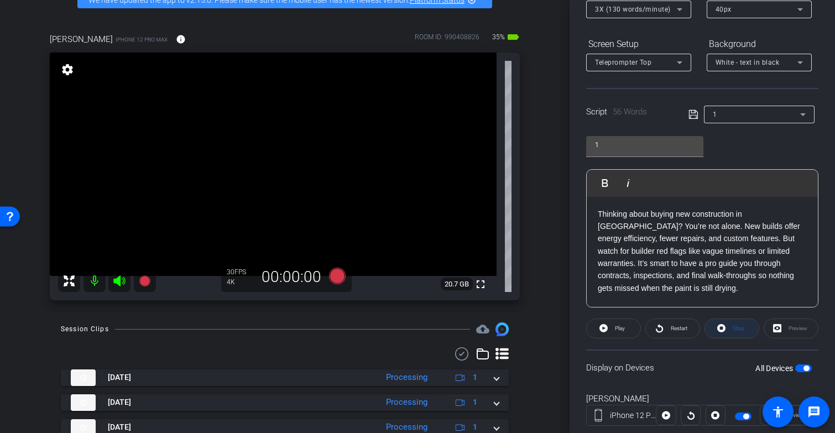
click at [723, 327] on span at bounding box center [732, 328] width 54 height 27
click at [226, 172] on video at bounding box center [273, 164] width 447 height 223
click at [230, 177] on video at bounding box center [273, 164] width 447 height 223
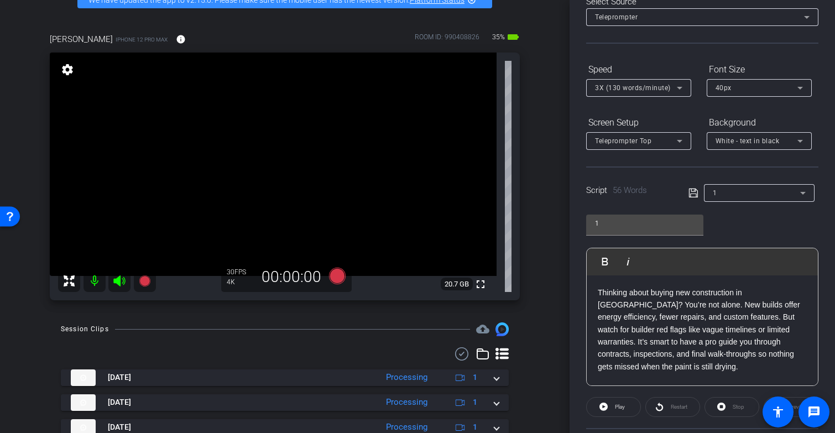
scroll to position [0, 0]
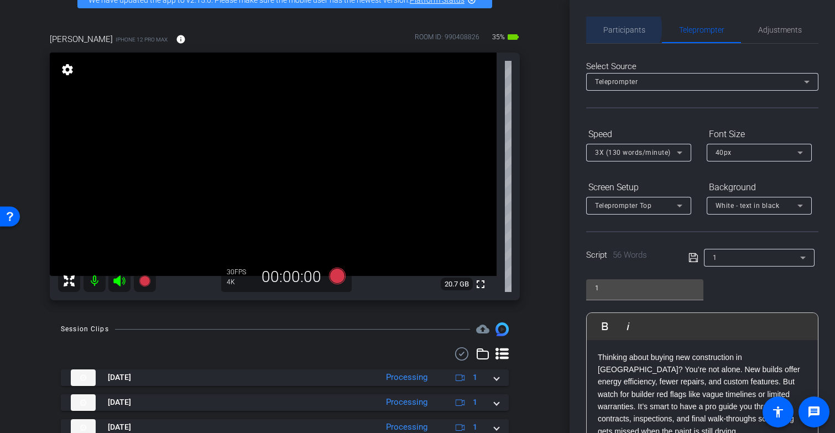
click at [620, 29] on span "Participants" at bounding box center [624, 30] width 42 height 8
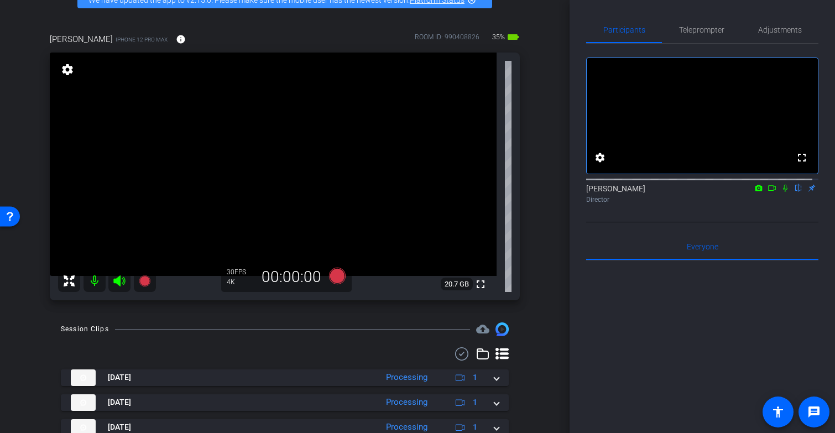
click at [783, 192] on icon at bounding box center [785, 188] width 4 height 7
click at [781, 192] on icon at bounding box center [785, 188] width 9 height 8
click at [333, 283] on icon at bounding box center [337, 276] width 17 height 17
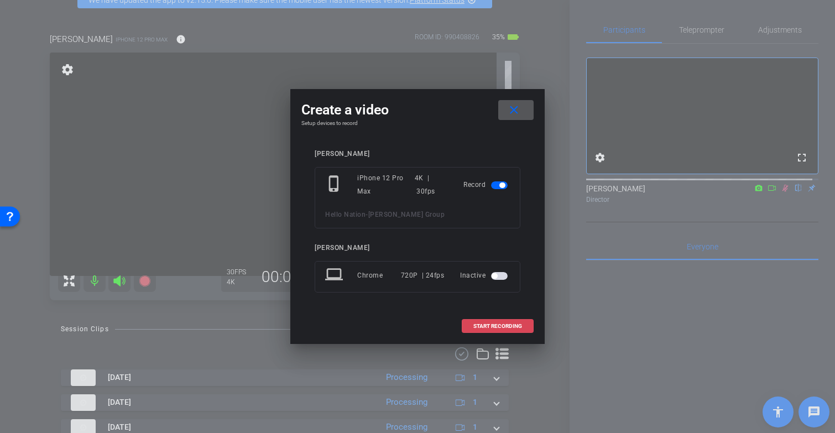
click at [476, 326] on span "START RECORDING" at bounding box center [497, 326] width 49 height 6
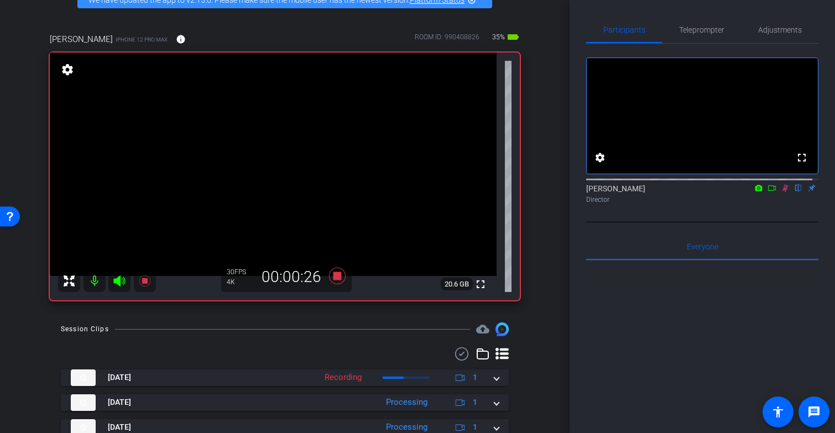
click at [781, 192] on icon at bounding box center [785, 188] width 9 height 8
click at [330, 284] on icon at bounding box center [337, 276] width 17 height 17
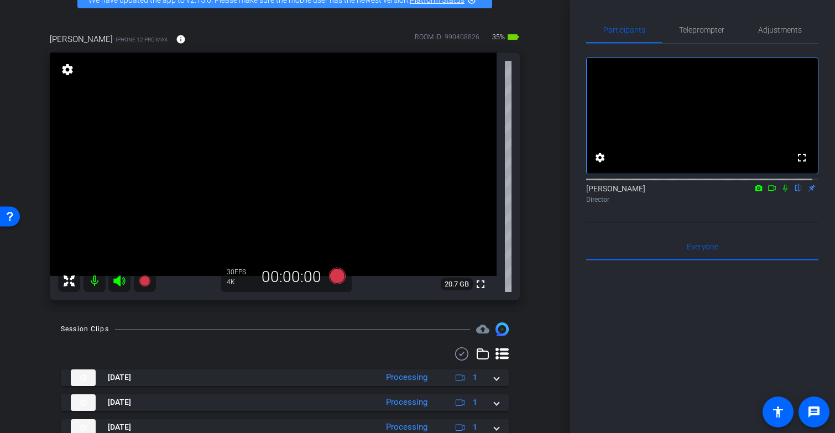
click at [781, 192] on icon at bounding box center [785, 188] width 9 height 8
click at [336, 284] on icon at bounding box center [337, 276] width 17 height 17
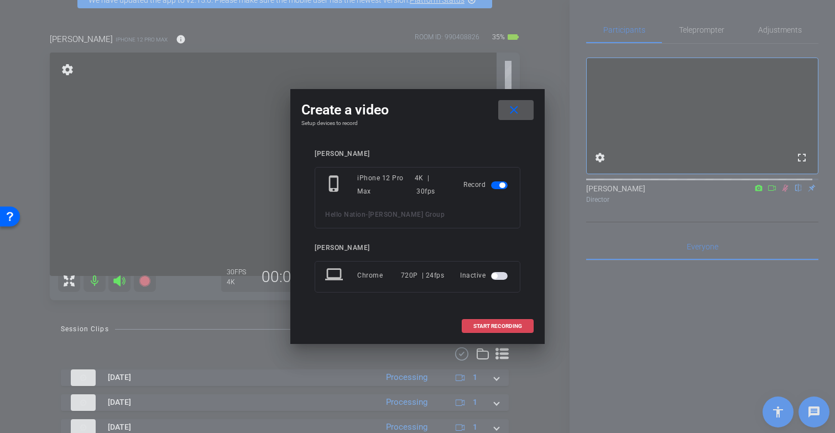
click at [484, 325] on span "START RECORDING" at bounding box center [497, 326] width 49 height 6
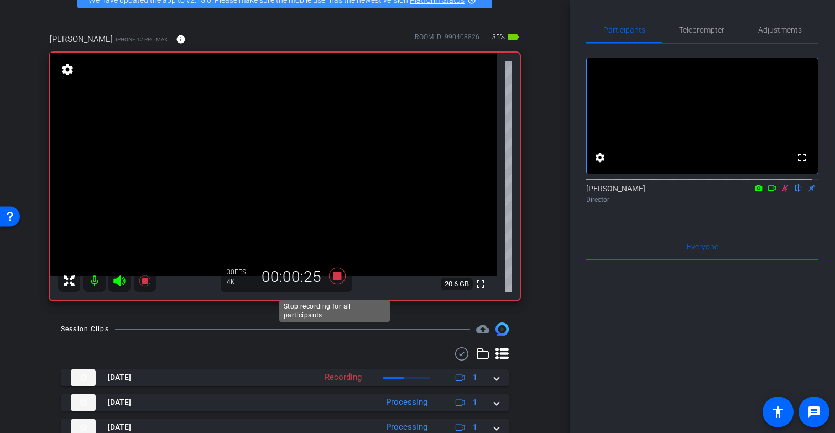
click at [332, 284] on icon at bounding box center [337, 276] width 17 height 17
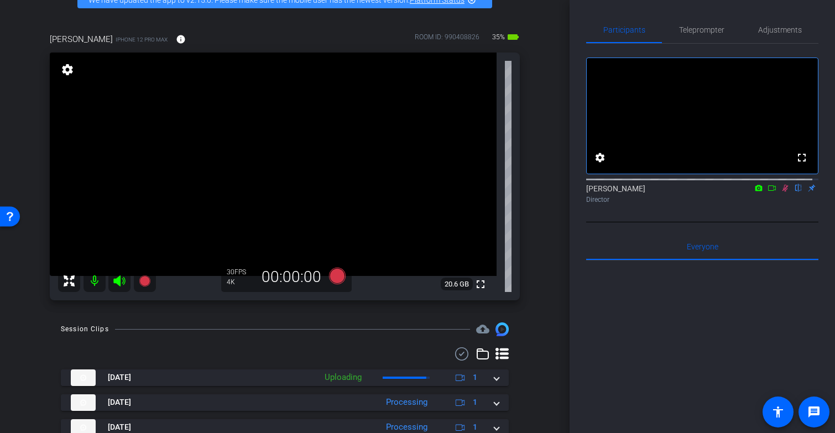
click at [781, 192] on icon at bounding box center [785, 188] width 9 height 8
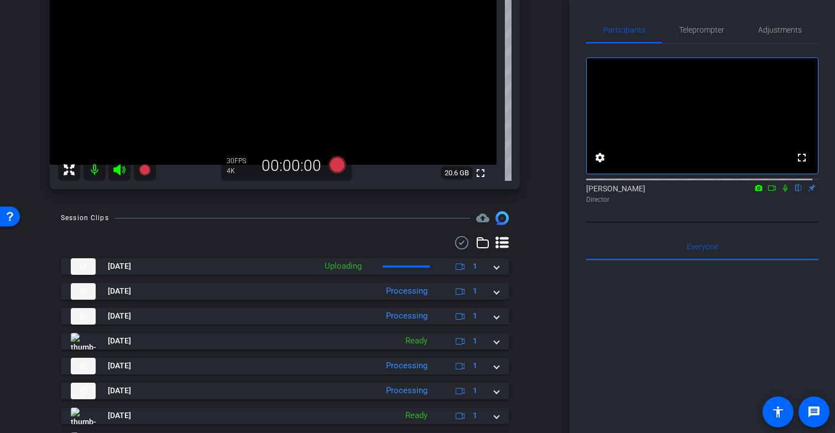
scroll to position [170, 0]
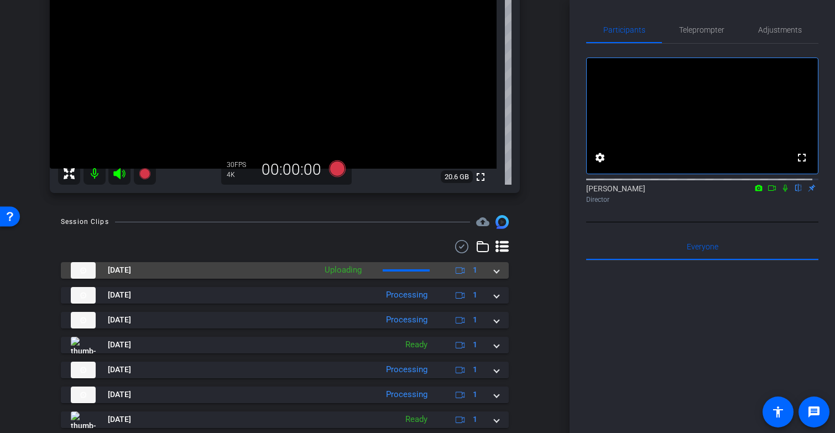
click at [494, 276] on span at bounding box center [496, 270] width 4 height 12
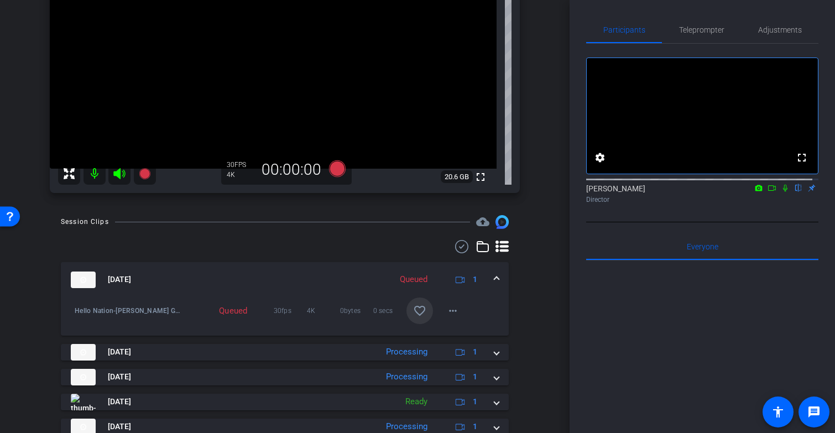
click at [413, 317] on mat-icon "favorite_border" at bounding box center [419, 310] width 13 height 13
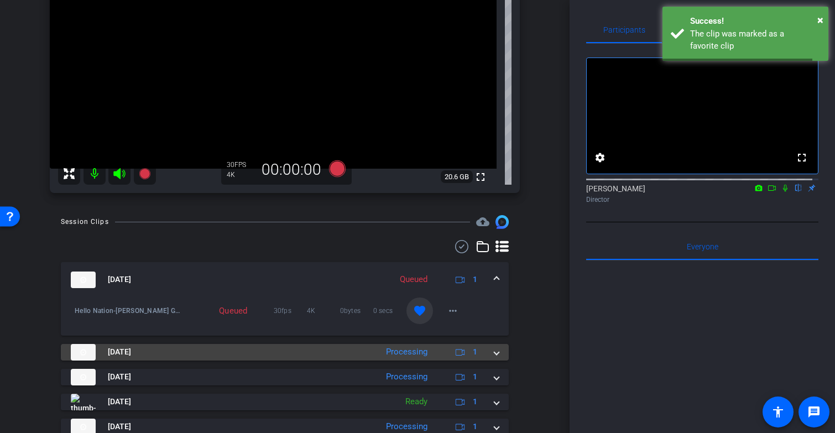
click at [485, 360] on div "Sep 4, 2025 Processing 1" at bounding box center [282, 352] width 423 height 17
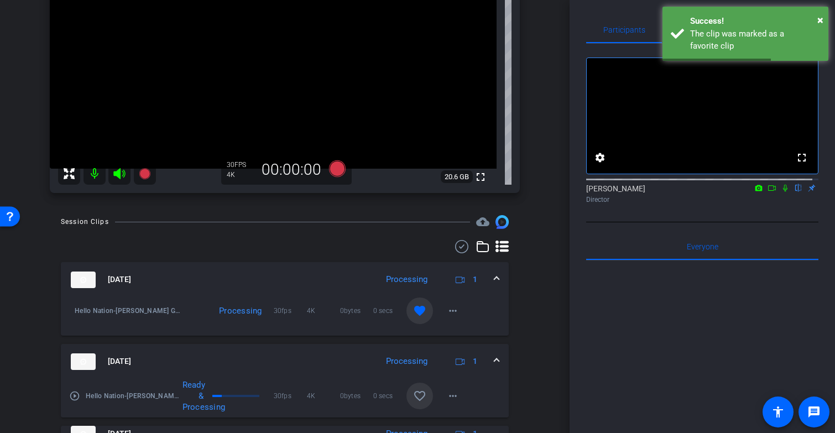
click at [415, 402] on mat-icon "favorite_border" at bounding box center [419, 395] width 13 height 13
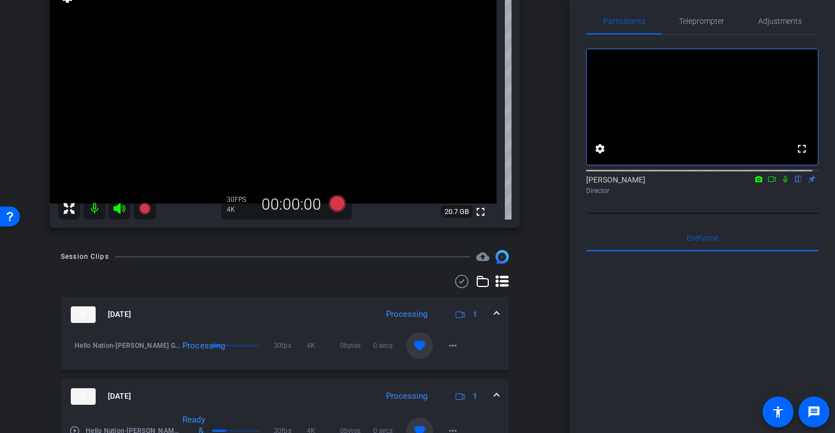
scroll to position [0, 0]
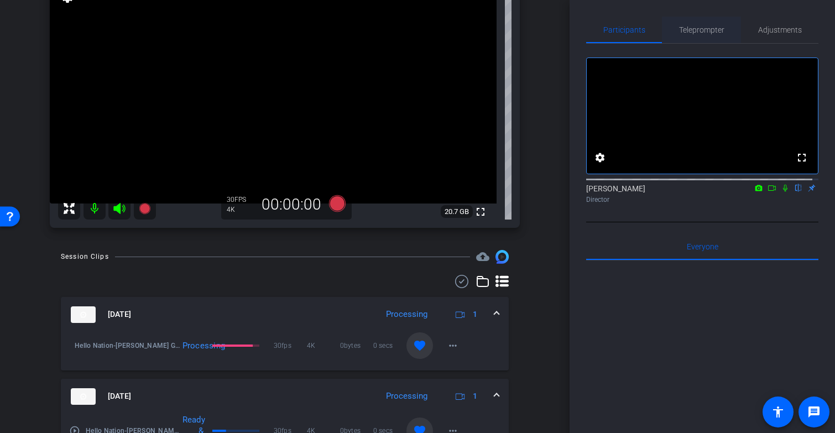
click at [701, 30] on span "Teleprompter" at bounding box center [701, 30] width 45 height 8
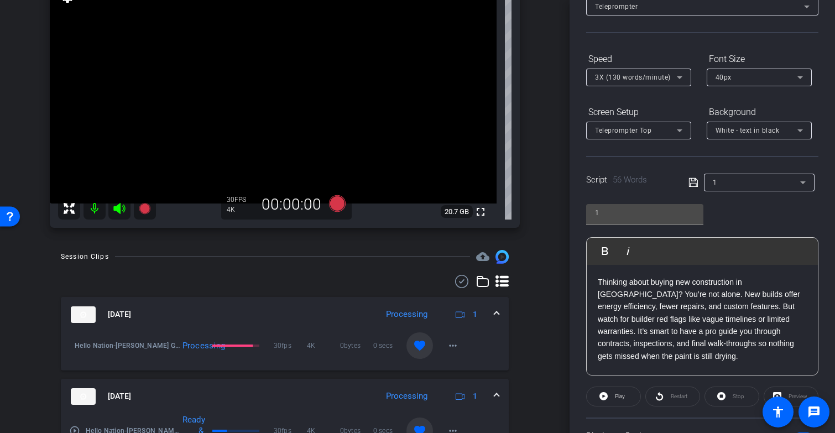
scroll to position [111, 0]
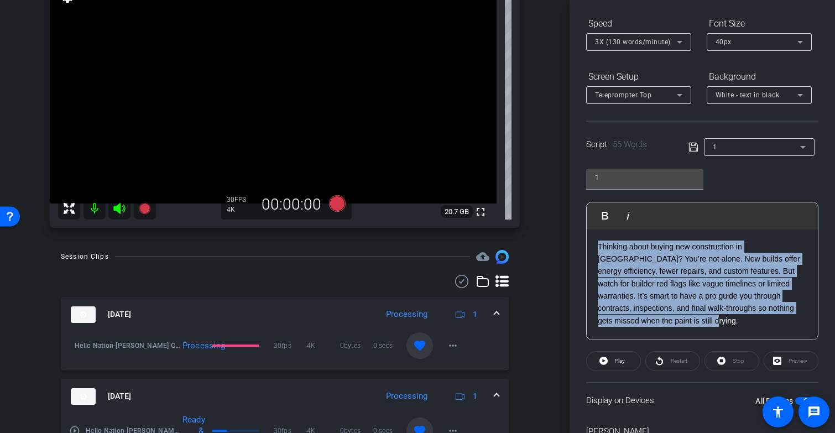
drag, startPoint x: 648, startPoint y: 328, endPoint x: 596, endPoint y: 245, distance: 97.4
click at [596, 245] on div "Thinking about buying new construction in Chattanooga? You’re not alone. New bu…" at bounding box center [702, 284] width 231 height 111
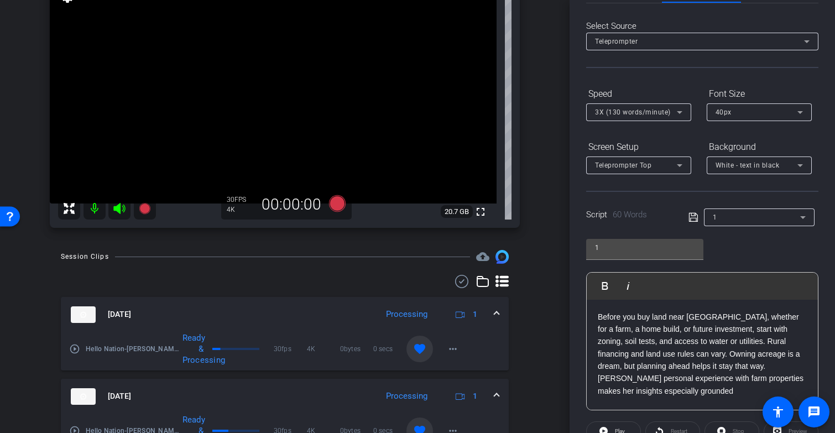
scroll to position [171, 0]
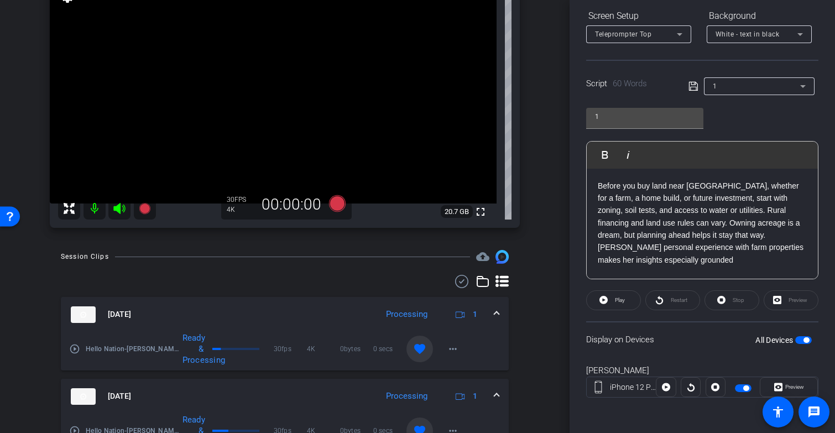
click at [692, 88] on icon at bounding box center [693, 86] width 10 height 13
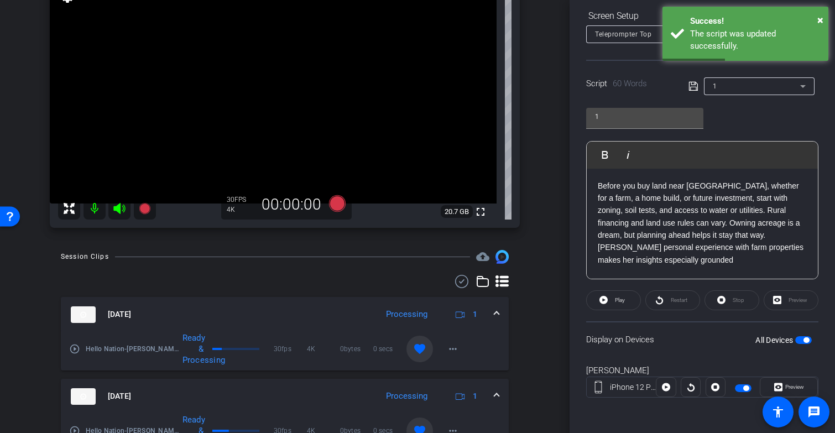
click at [803, 340] on span "button" at bounding box center [806, 340] width 6 height 6
click at [797, 340] on span "button" at bounding box center [803, 340] width 17 height 8
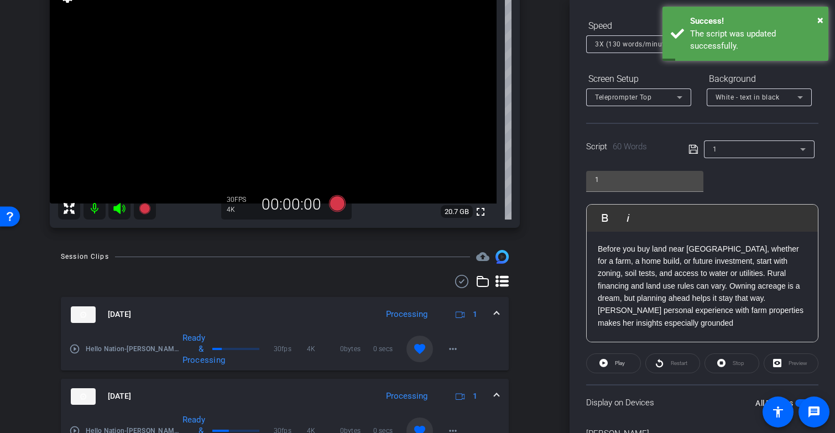
scroll to position [0, 0]
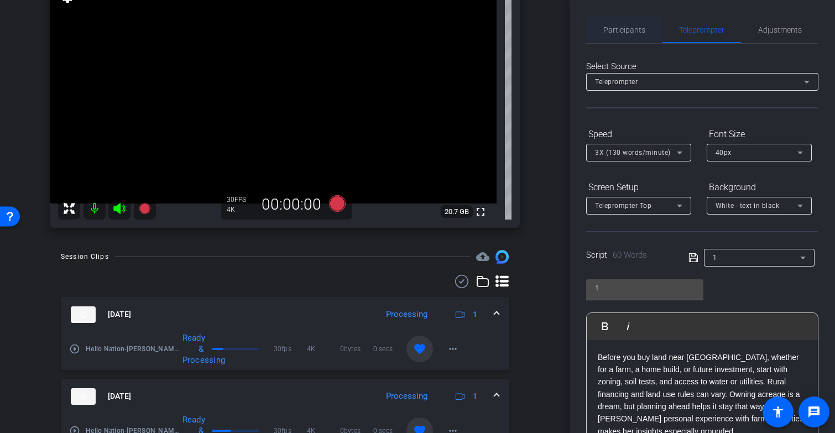
click at [629, 31] on span "Participants" at bounding box center [624, 30] width 42 height 8
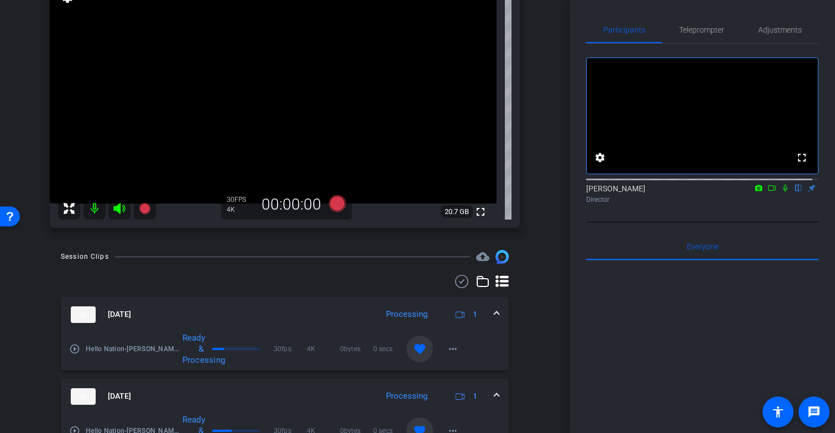
click at [781, 192] on icon at bounding box center [785, 188] width 9 height 8
click at [335, 212] on icon at bounding box center [337, 203] width 17 height 17
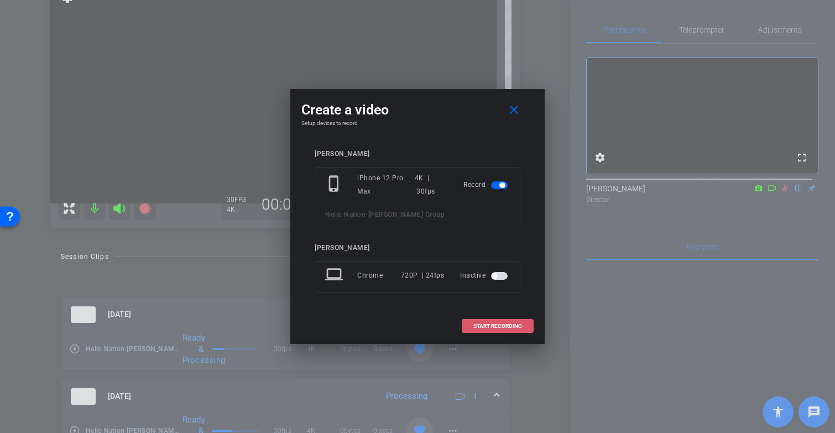
click at [483, 327] on span "START RECORDING" at bounding box center [497, 326] width 49 height 6
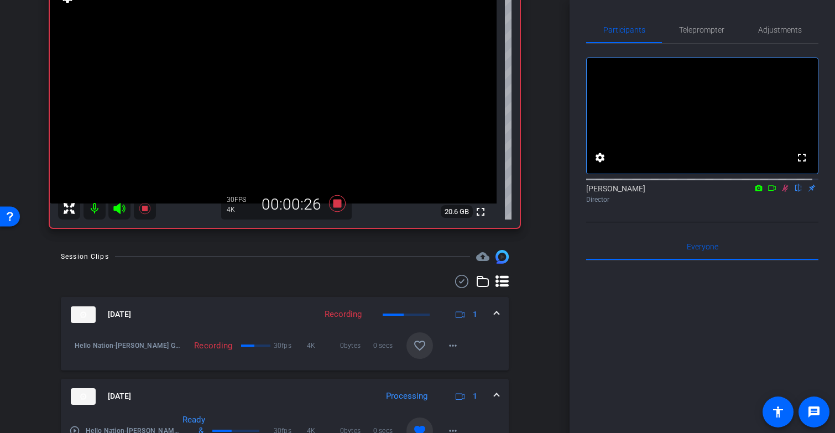
click at [782, 192] on icon at bounding box center [785, 188] width 6 height 7
click at [334, 212] on icon at bounding box center [337, 203] width 17 height 17
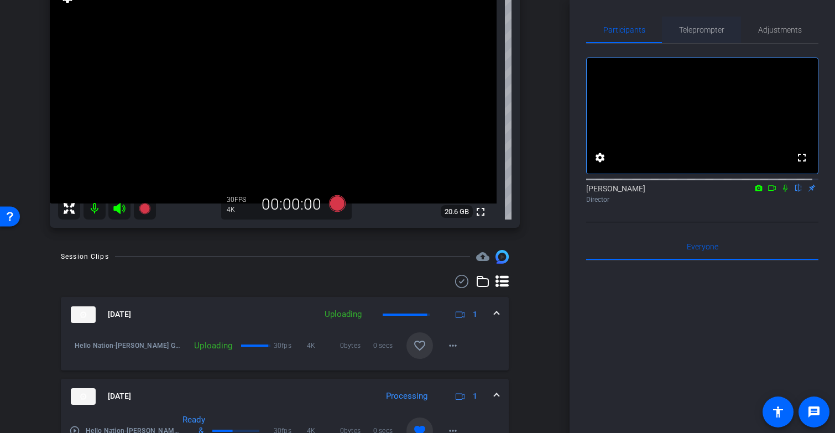
click at [705, 30] on span "Teleprompter" at bounding box center [701, 30] width 45 height 8
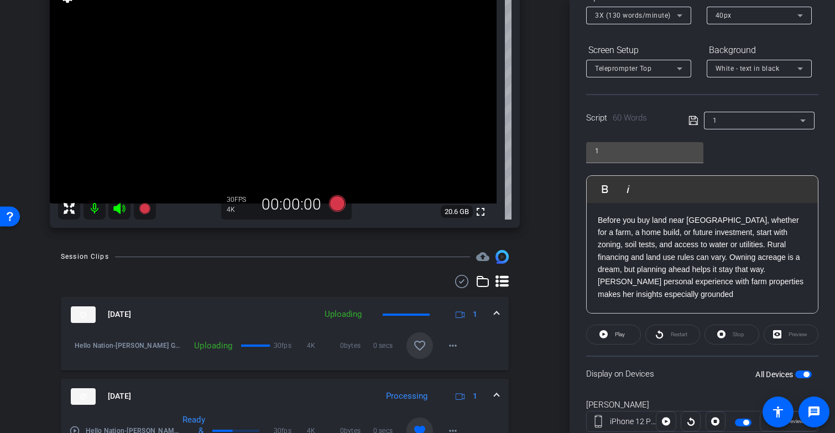
scroll to position [144, 0]
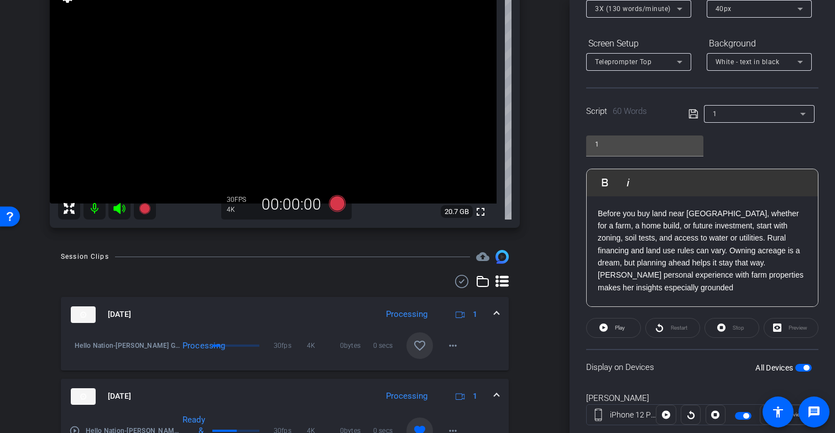
click at [787, 262] on p "Before you buy land near Chattanooga, whether for a farm, a home build, or futu…" at bounding box center [702, 250] width 209 height 87
click at [786, 263] on p "Before you buy land near Chattanooga, whether for a farm, a home build, or futu…" at bounding box center [702, 250] width 209 height 87
click at [655, 272] on p "Before you buy land near Chattanooga, whether for a farm, a home build, or futu…" at bounding box center [702, 250] width 209 height 87
click at [662, 276] on p "Before you buy land near Chattanooga, whether for a farm, a home build, or futu…" at bounding box center [702, 250] width 209 height 87
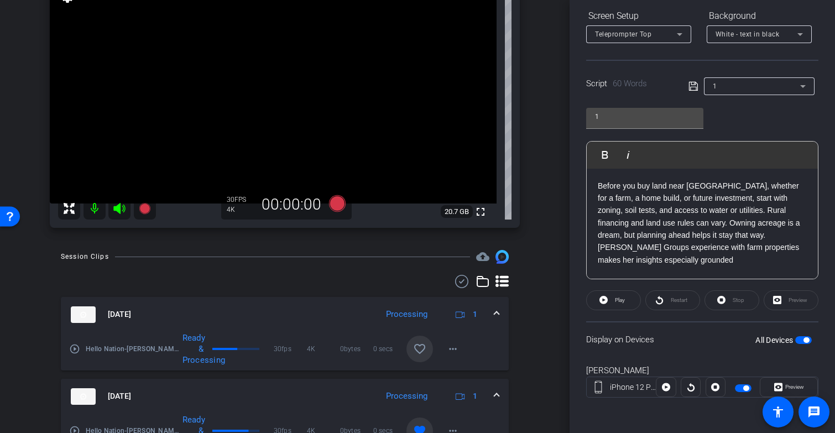
scroll to position [147, 0]
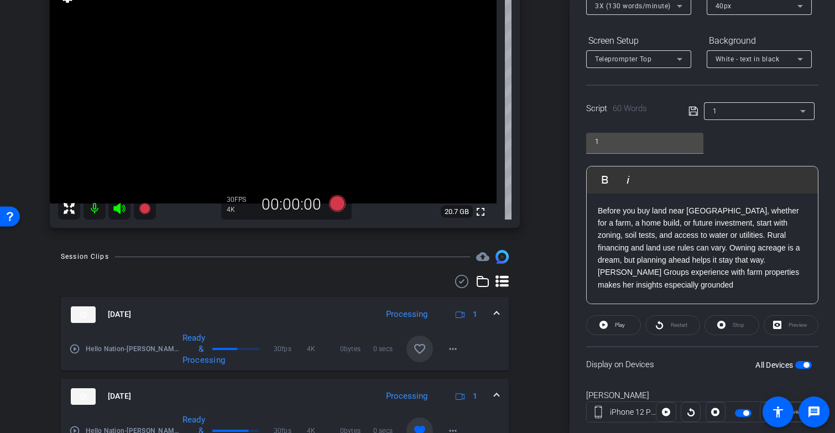
click at [705, 284] on p "Before you buy land near Chattanooga, whether for a farm, a home build, or futu…" at bounding box center [702, 248] width 209 height 87
click at [689, 107] on icon at bounding box center [693, 110] width 10 height 13
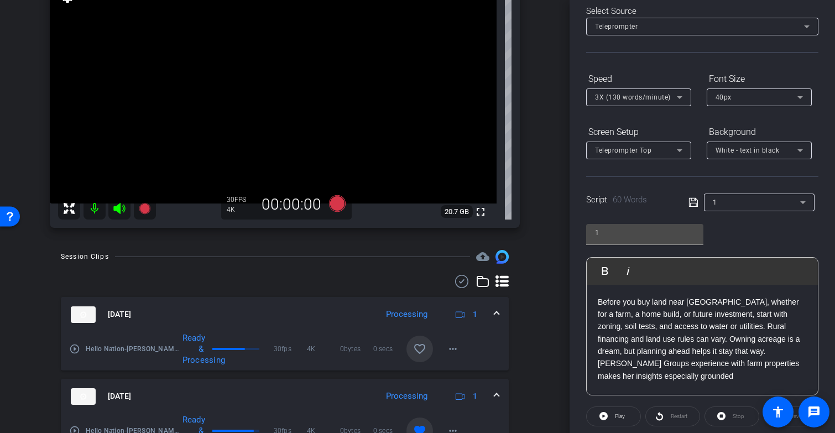
scroll to position [38, 0]
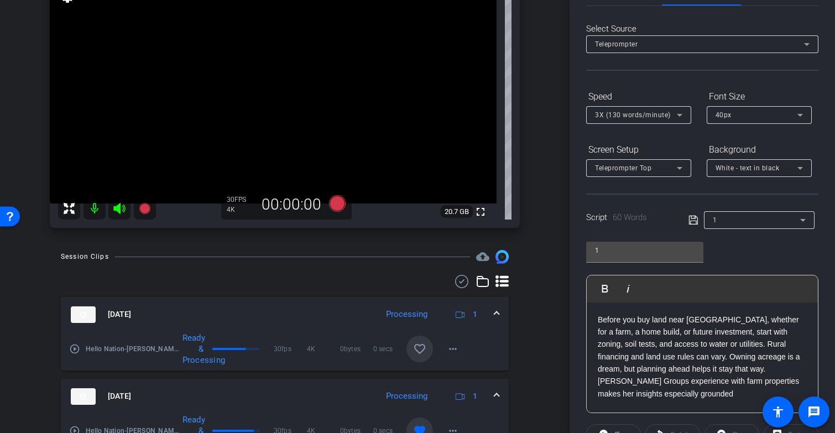
click at [690, 218] on icon at bounding box center [692, 220] width 9 height 9
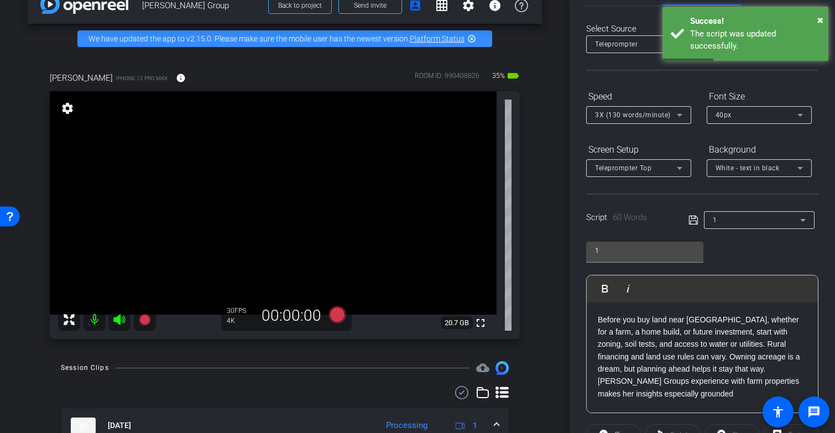
scroll to position [27, 0]
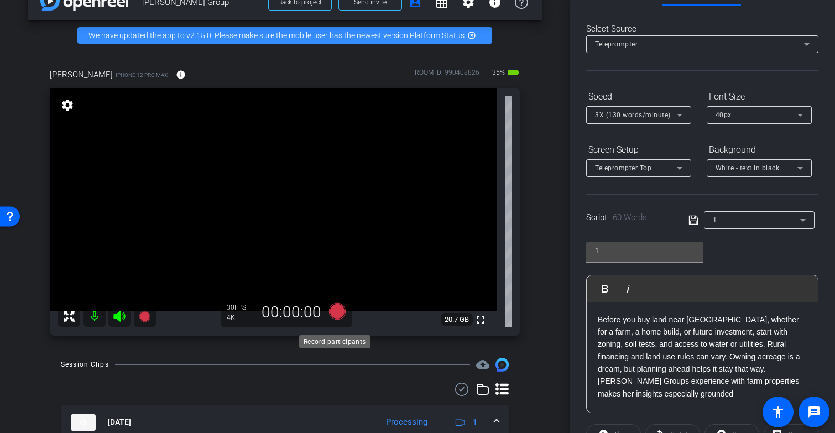
click at [333, 320] on icon at bounding box center [337, 311] width 17 height 17
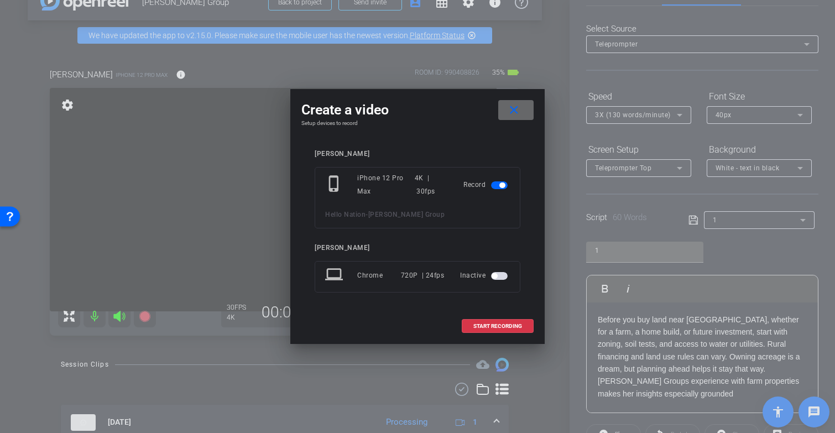
click at [515, 108] on mat-icon "close" at bounding box center [514, 110] width 14 height 14
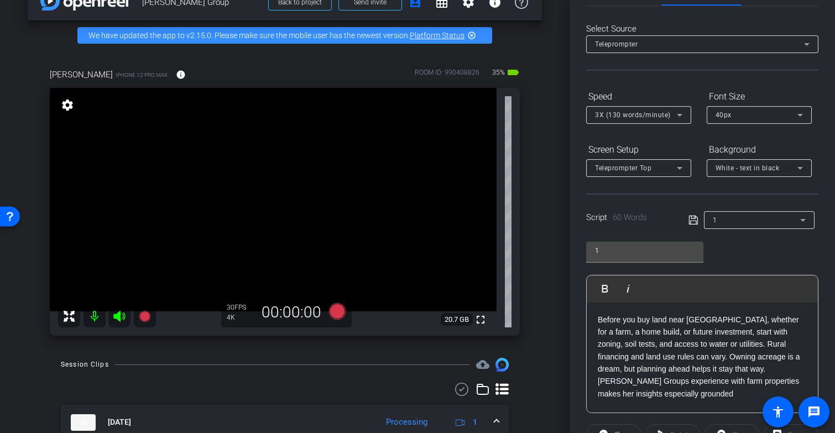
scroll to position [0, 0]
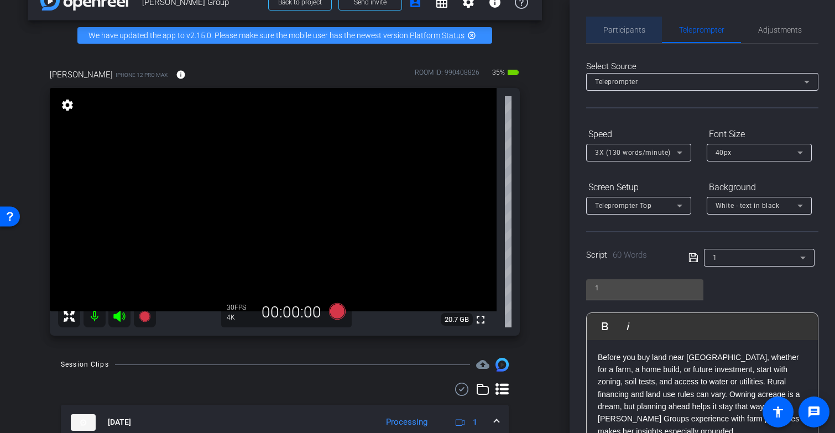
click at [627, 29] on span "Participants" at bounding box center [624, 30] width 42 height 8
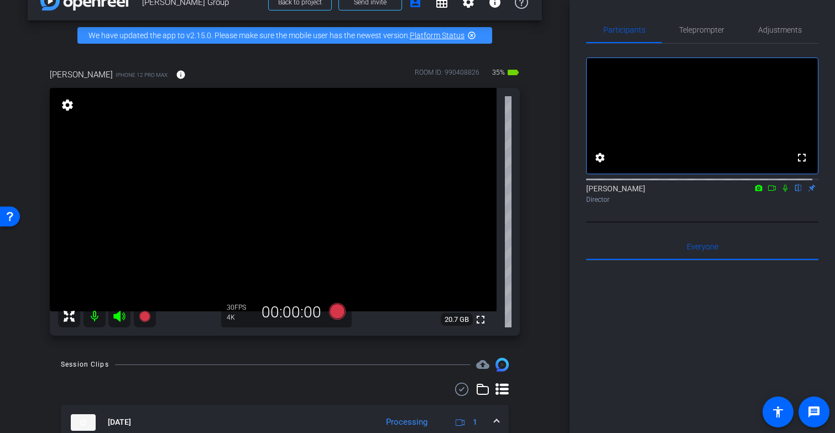
click at [781, 192] on icon at bounding box center [785, 188] width 9 height 8
click at [333, 320] on icon at bounding box center [337, 311] width 17 height 17
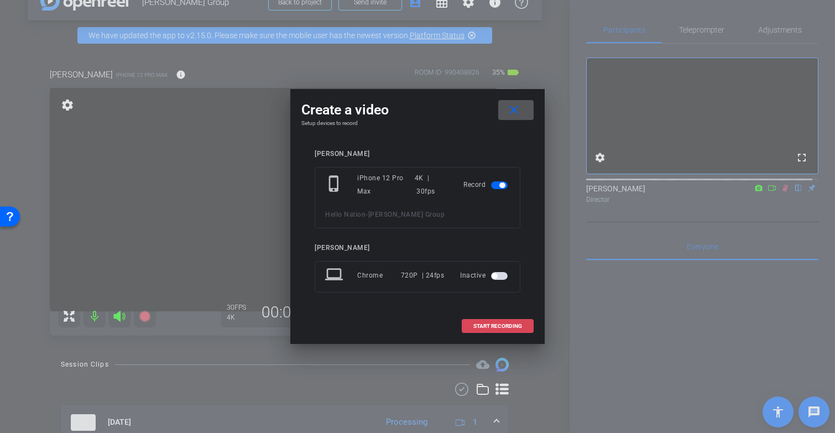
click at [520, 326] on span "START RECORDING" at bounding box center [497, 326] width 49 height 6
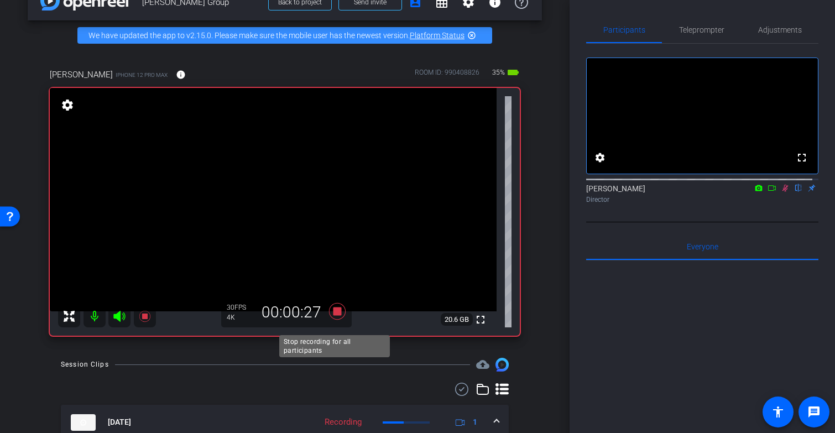
click at [330, 321] on icon at bounding box center [337, 311] width 27 height 20
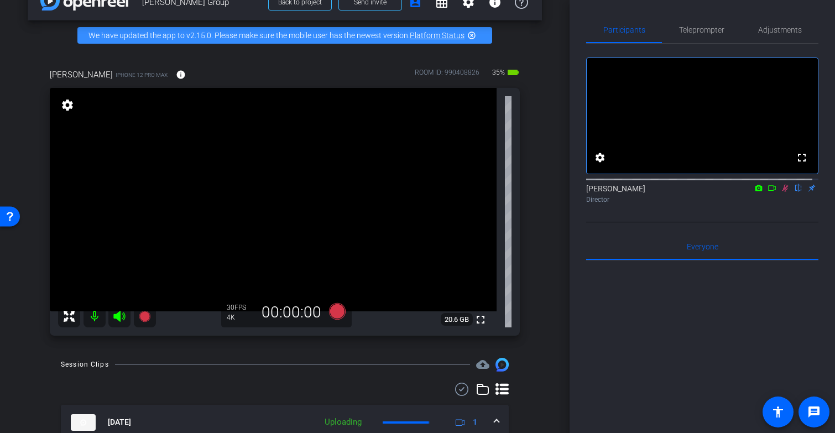
click at [781, 192] on icon at bounding box center [785, 188] width 9 height 8
click at [694, 26] on span "Teleprompter" at bounding box center [701, 30] width 45 height 8
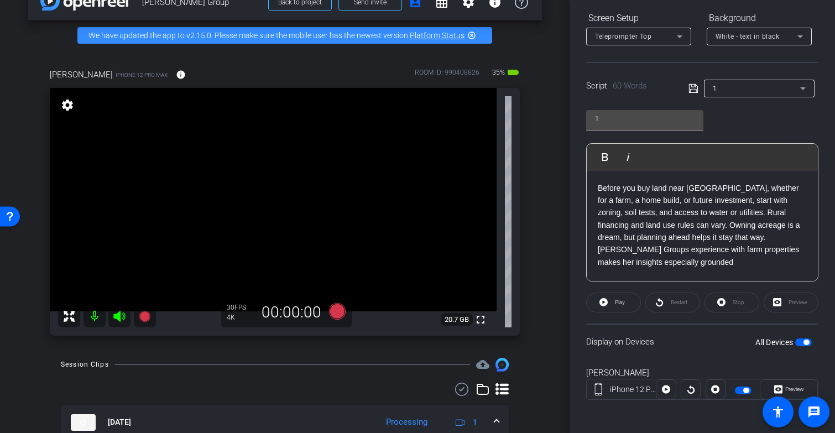
scroll to position [171, 0]
click at [773, 247] on p "Before you buy land near Chattanooga, whether for a farm, a home build, or futu…" at bounding box center [702, 223] width 209 height 87
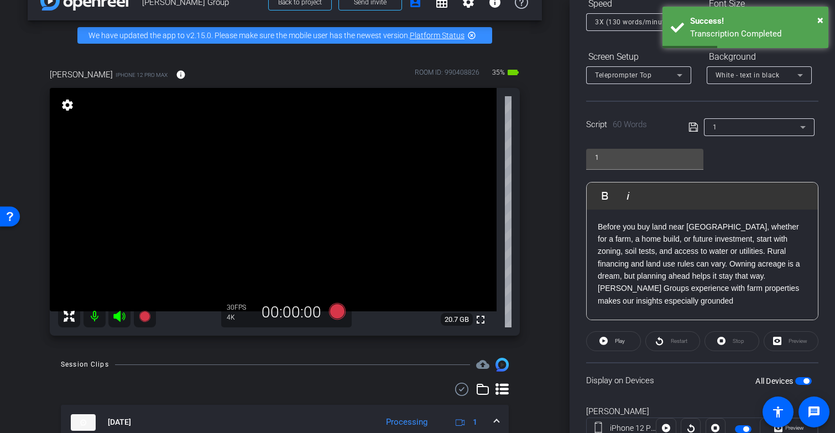
scroll to position [121, 0]
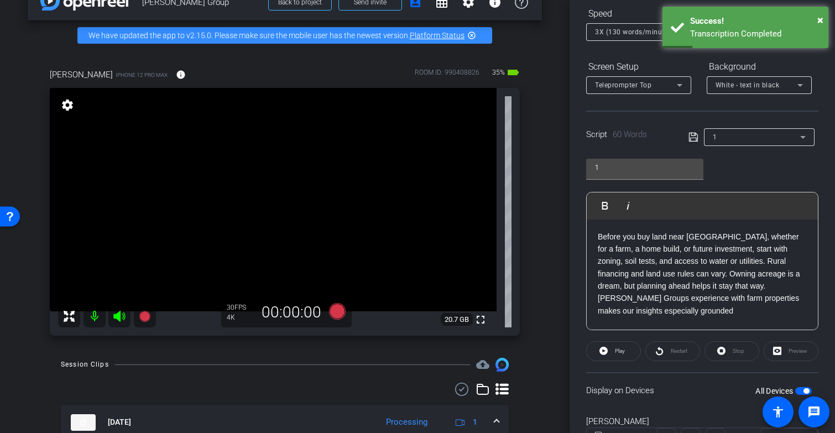
click at [691, 138] on icon at bounding box center [692, 137] width 9 height 9
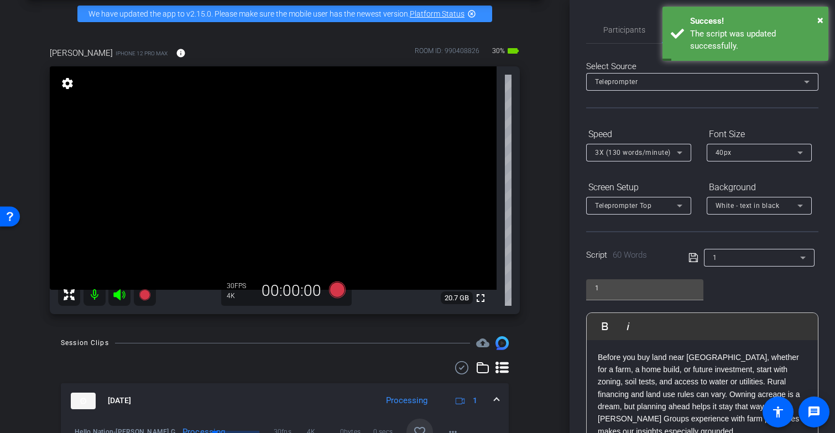
scroll to position [0, 0]
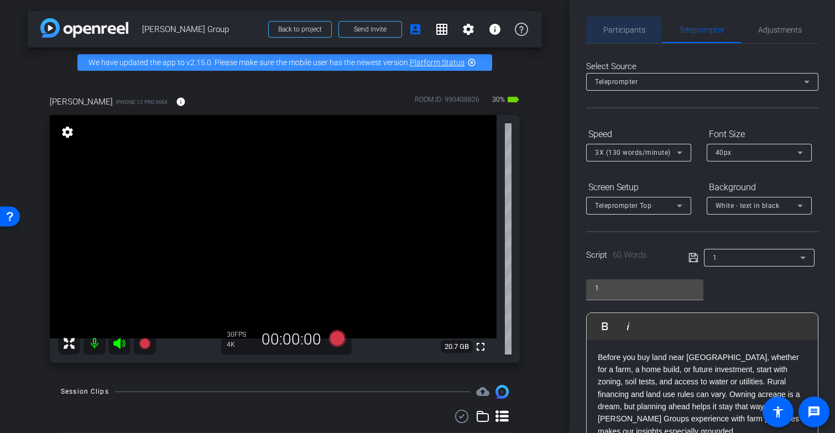
click at [619, 27] on span "Participants" at bounding box center [624, 30] width 42 height 8
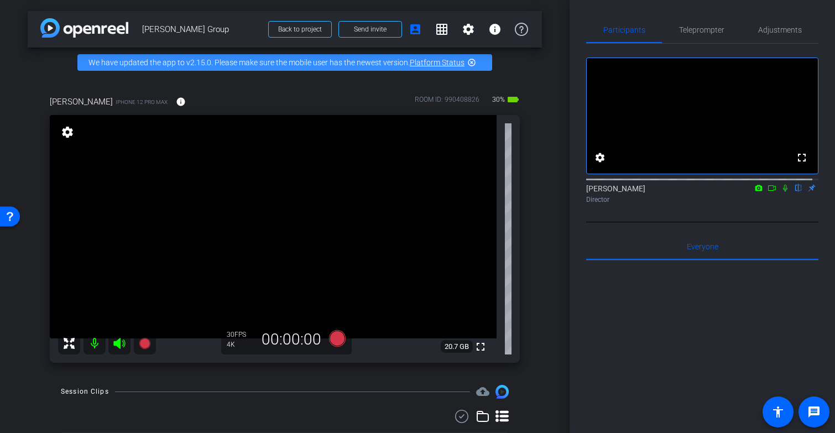
click at [783, 192] on icon at bounding box center [785, 188] width 4 height 7
click at [334, 347] on icon at bounding box center [337, 338] width 17 height 17
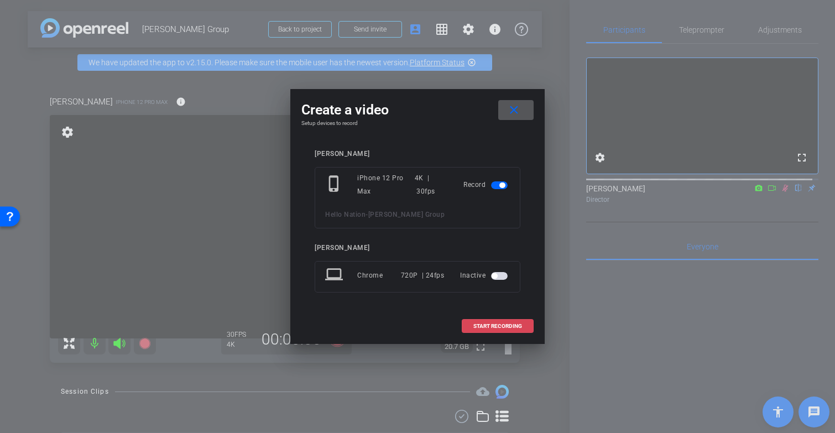
click at [503, 331] on span at bounding box center [497, 326] width 71 height 27
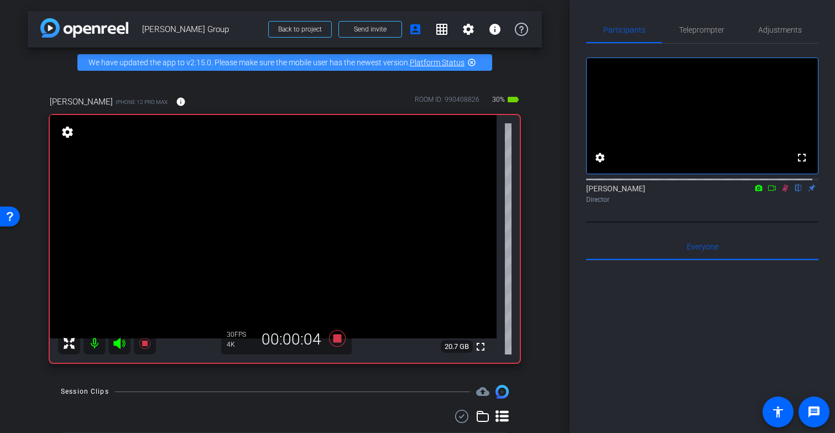
click at [221, 250] on video at bounding box center [273, 226] width 447 height 223
click at [781, 192] on icon at bounding box center [785, 188] width 9 height 8
click at [336, 346] on icon at bounding box center [337, 338] width 17 height 17
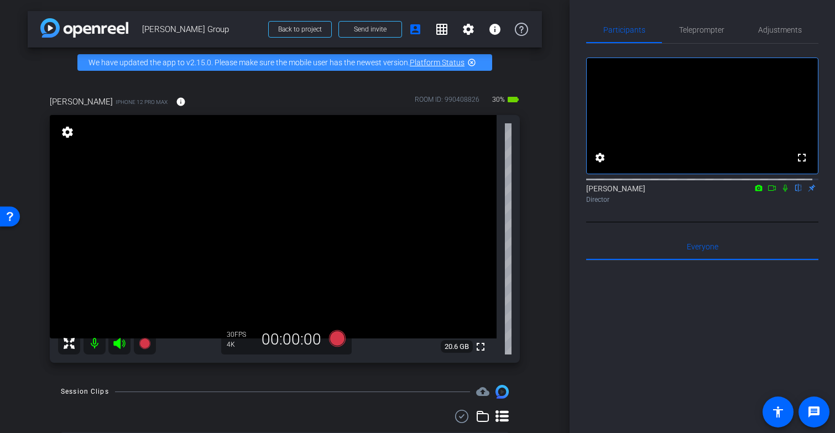
click at [781, 192] on icon at bounding box center [785, 188] width 9 height 8
click at [332, 347] on icon at bounding box center [337, 338] width 17 height 17
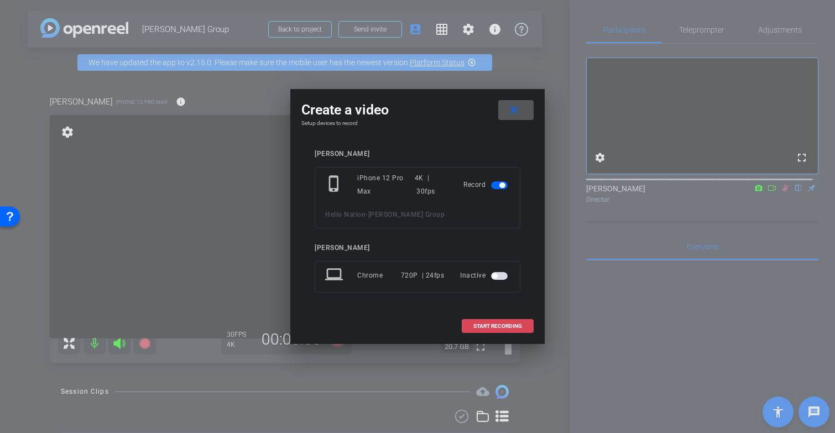
click at [488, 325] on span "START RECORDING" at bounding box center [497, 326] width 49 height 6
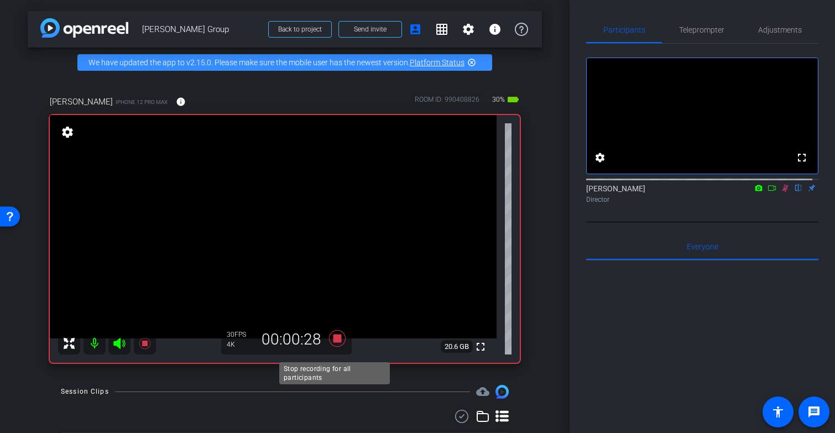
click at [333, 347] on icon at bounding box center [337, 338] width 17 height 17
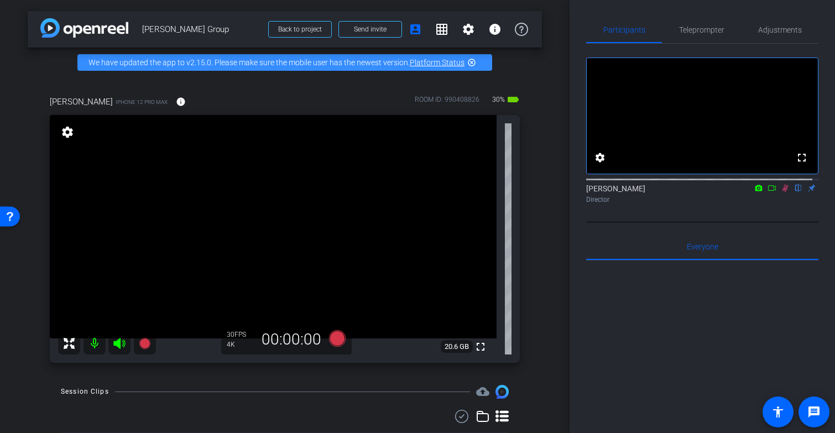
click at [781, 192] on icon at bounding box center [785, 188] width 9 height 8
click at [712, 34] on span "Teleprompter" at bounding box center [701, 30] width 45 height 8
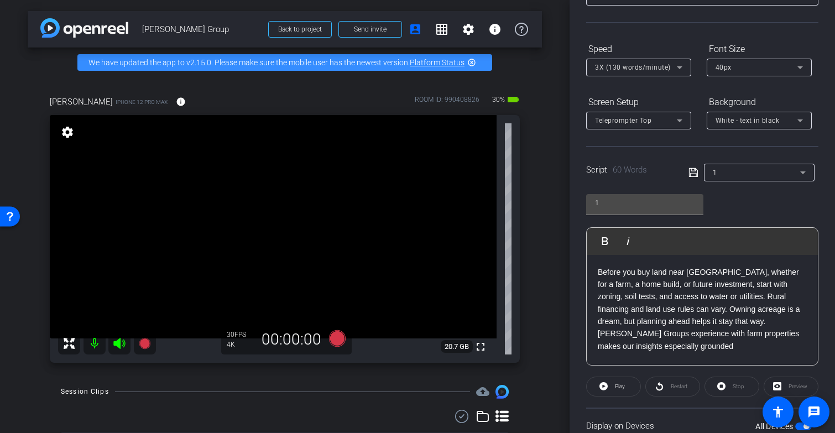
scroll to position [102, 0]
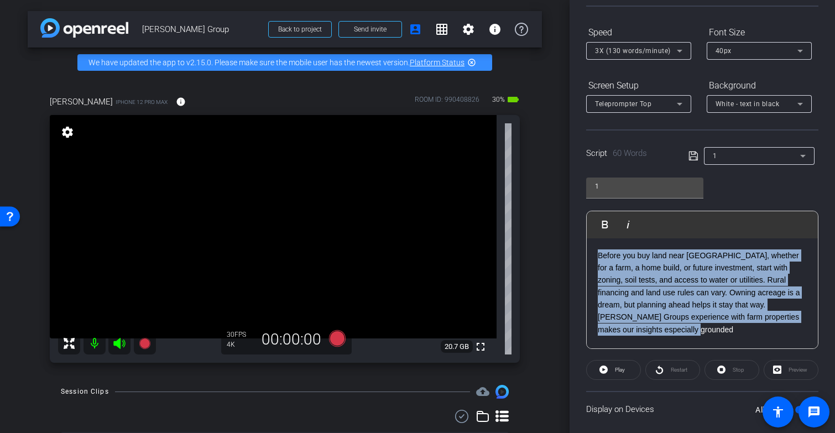
drag, startPoint x: 702, startPoint y: 330, endPoint x: 593, endPoint y: 255, distance: 131.6
click at [593, 255] on div "Before you buy land near Chattanooga, whether for a farm, a home build, or futu…" at bounding box center [702, 293] width 231 height 111
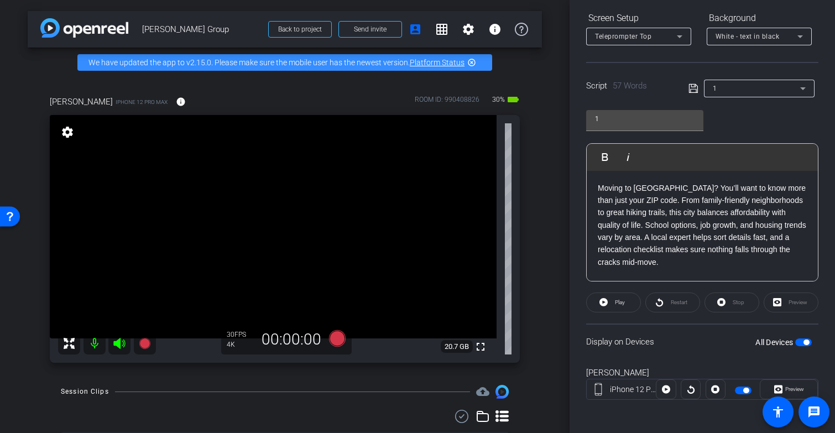
scroll to position [171, 0]
click at [689, 85] on icon at bounding box center [692, 86] width 9 height 9
click at [803, 341] on span "button" at bounding box center [806, 340] width 6 height 6
click at [799, 341] on span "button" at bounding box center [803, 340] width 17 height 8
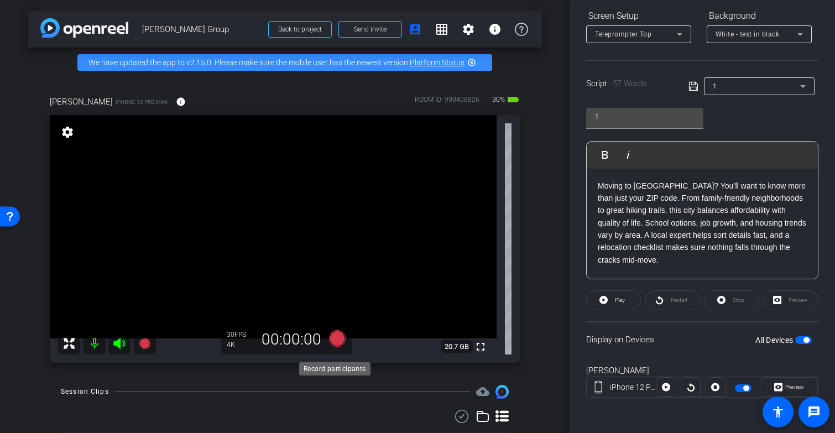
click at [334, 347] on icon at bounding box center [337, 338] width 17 height 17
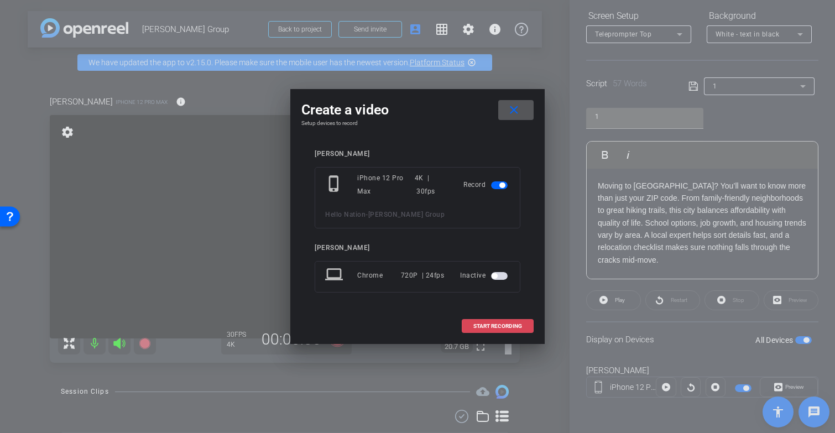
click at [499, 325] on span "START RECORDING" at bounding box center [497, 326] width 49 height 6
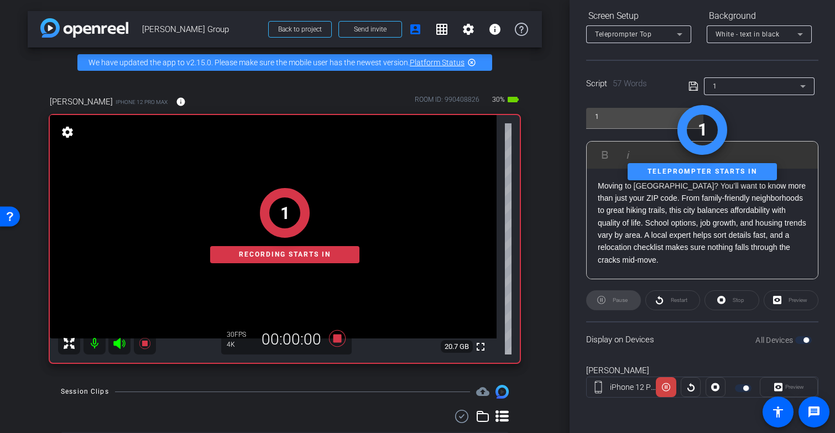
scroll to position [0, 0]
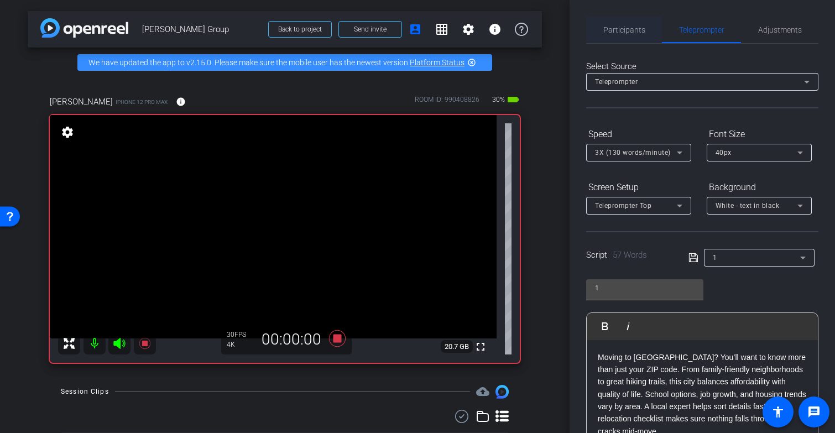
click at [620, 28] on span "Participants" at bounding box center [624, 30] width 42 height 8
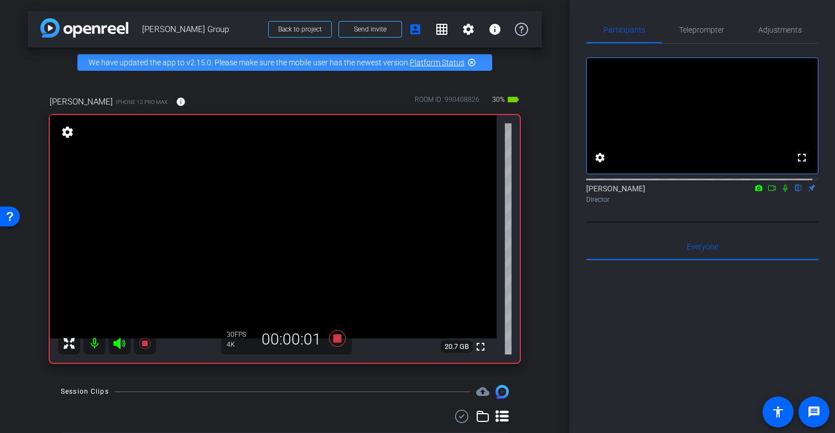
click at [781, 192] on icon at bounding box center [785, 188] width 9 height 8
click at [767, 192] on icon at bounding box center [771, 188] width 9 height 8
click at [781, 192] on icon at bounding box center [785, 188] width 9 height 8
click at [331, 347] on icon at bounding box center [337, 338] width 17 height 17
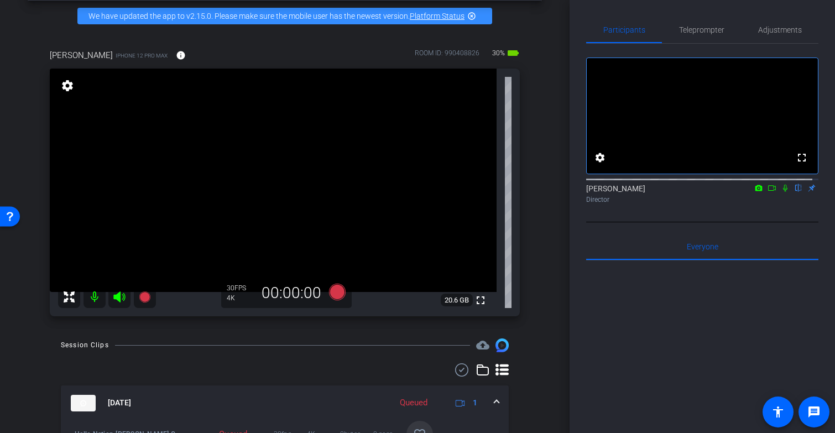
scroll to position [60, 0]
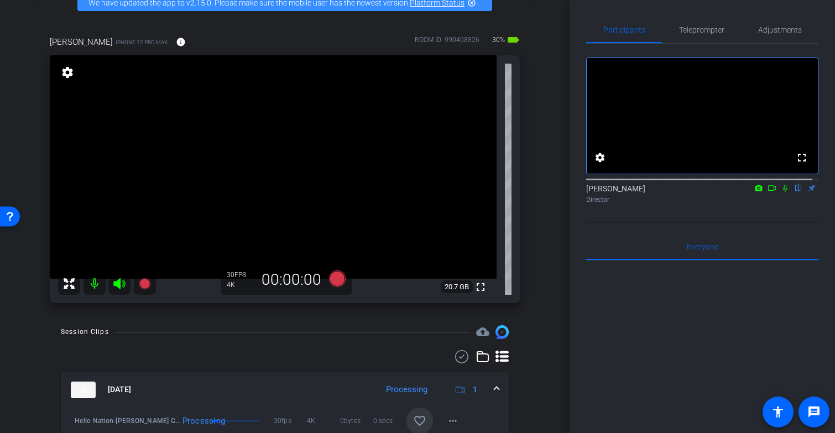
click at [781, 192] on icon at bounding box center [785, 188] width 9 height 8
click at [335, 287] on icon at bounding box center [337, 278] width 17 height 17
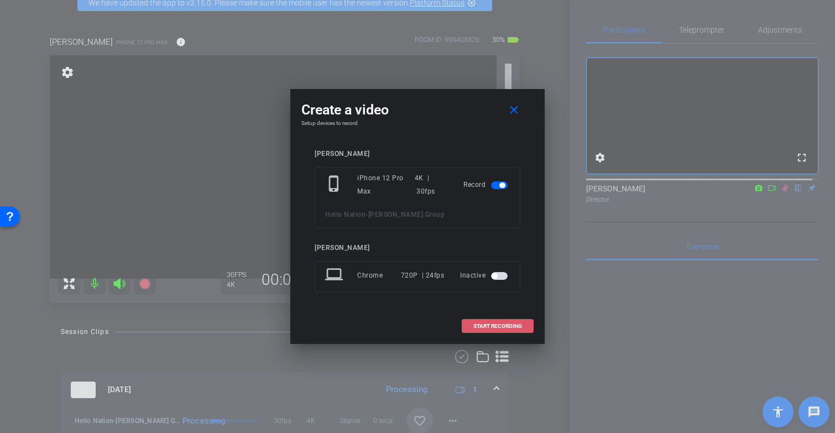
click at [498, 325] on span "START RECORDING" at bounding box center [497, 326] width 49 height 6
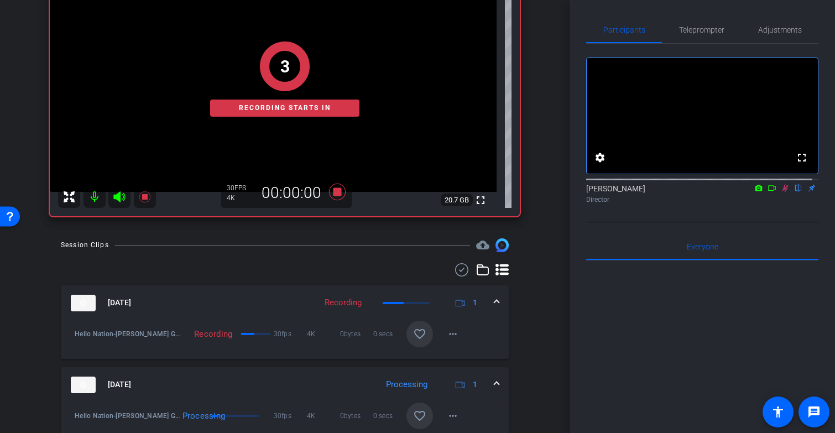
scroll to position [286, 0]
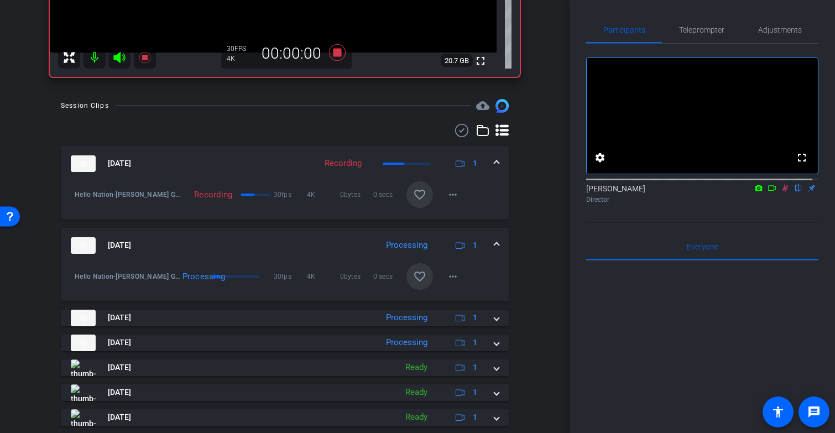
click at [494, 169] on span at bounding box center [496, 164] width 4 height 12
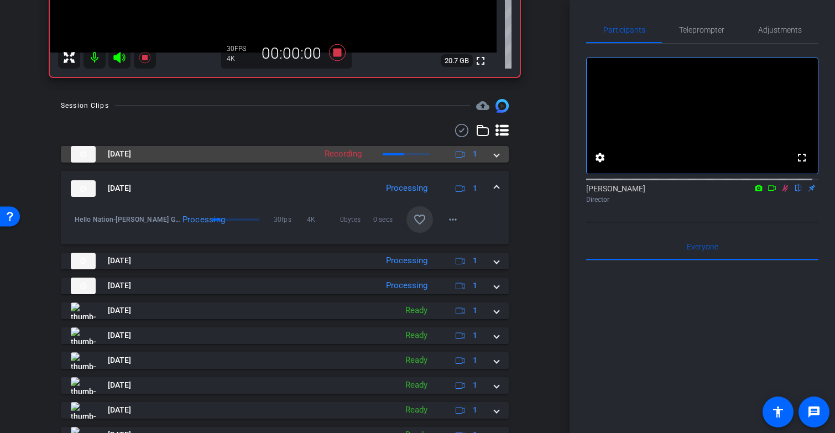
click at [489, 163] on mat-expansion-panel-header "Sep 4, 2025 Recording 1" at bounding box center [285, 154] width 448 height 17
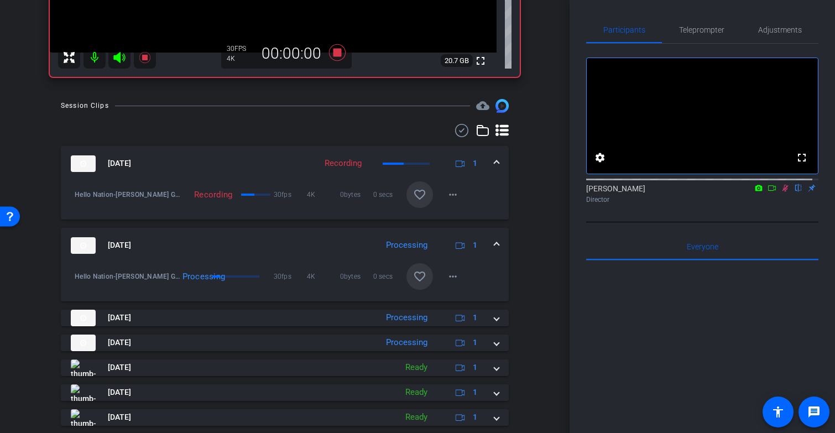
click at [413, 201] on mat-icon "favorite_border" at bounding box center [419, 194] width 13 height 13
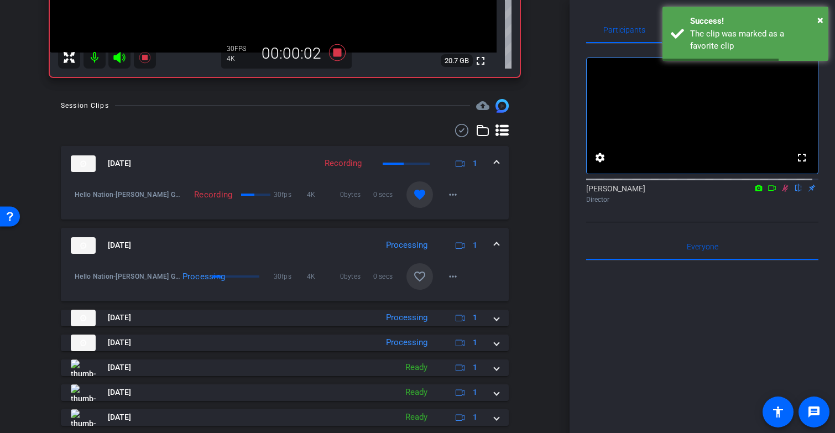
click at [494, 251] on span at bounding box center [496, 245] width 4 height 12
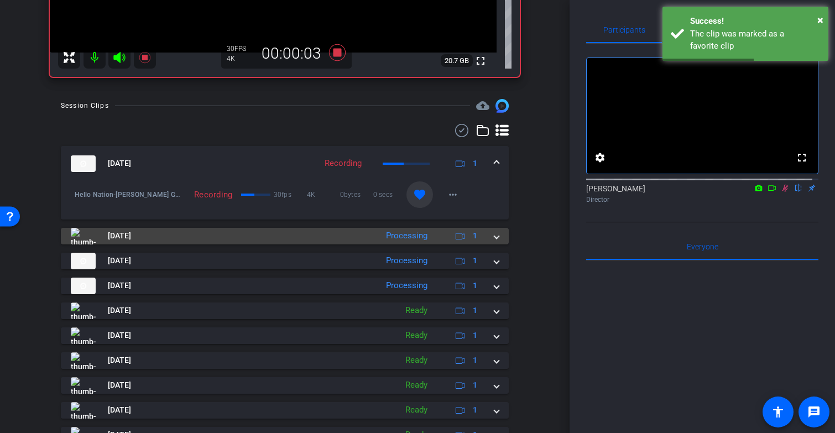
click at [494, 242] on span at bounding box center [496, 236] width 4 height 12
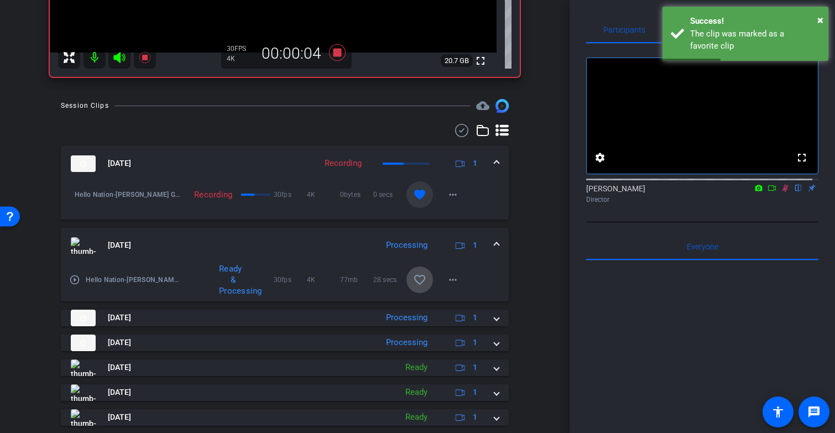
click at [415, 286] on mat-icon "favorite_border" at bounding box center [419, 279] width 13 height 13
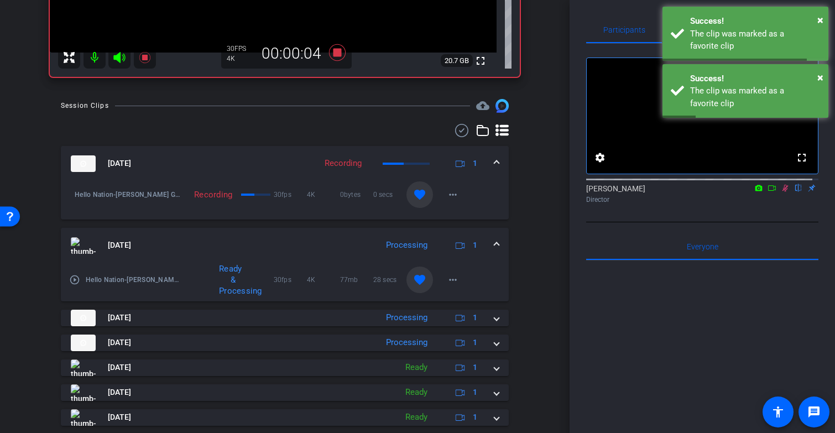
click at [493, 252] on mat-expansion-panel-header "Sep 4, 2025 Processing 1" at bounding box center [285, 245] width 448 height 35
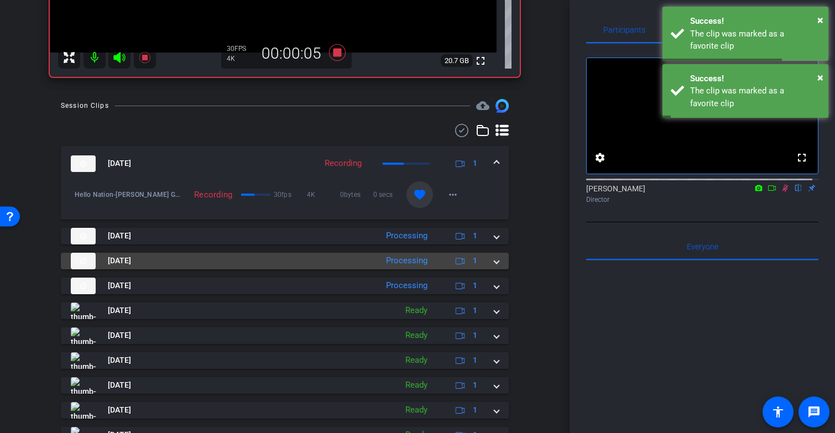
click at [487, 268] on div "Sep 4, 2025 Processing 1" at bounding box center [282, 261] width 423 height 17
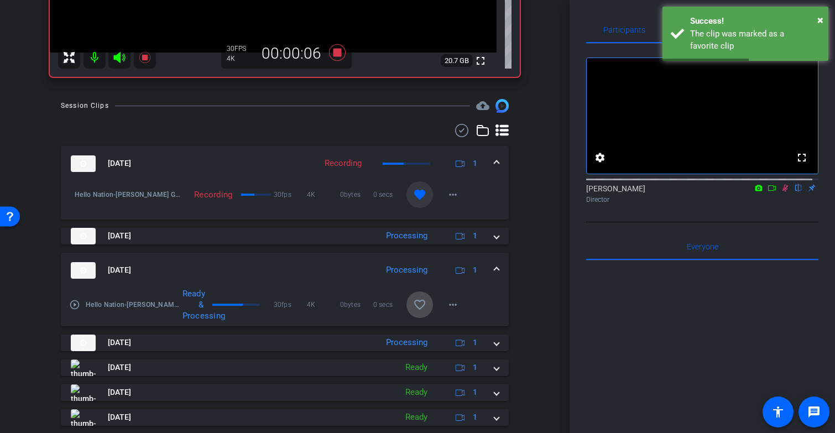
click at [415, 310] on mat-icon "favorite_border" at bounding box center [419, 304] width 13 height 13
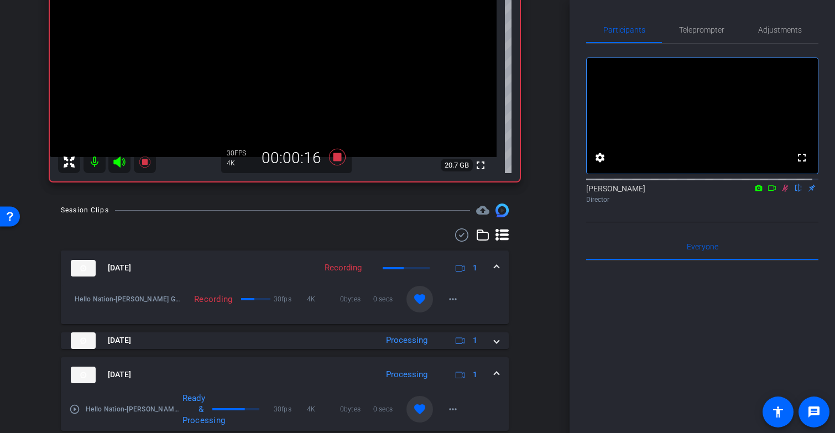
scroll to position [213, 0]
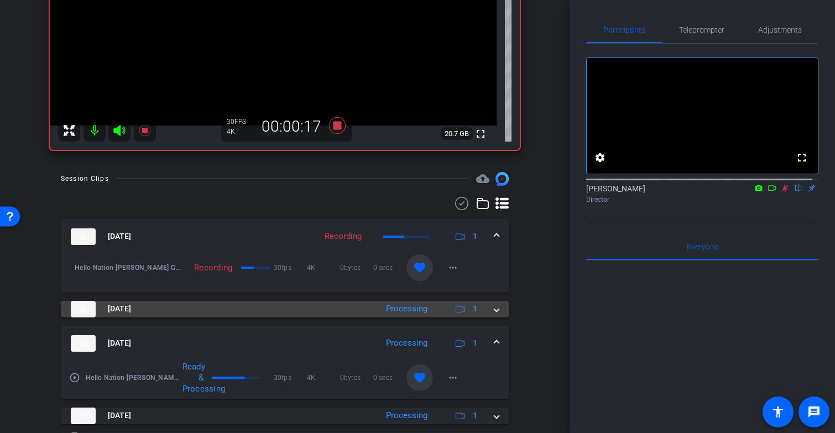
click at [494, 315] on span at bounding box center [496, 309] width 4 height 12
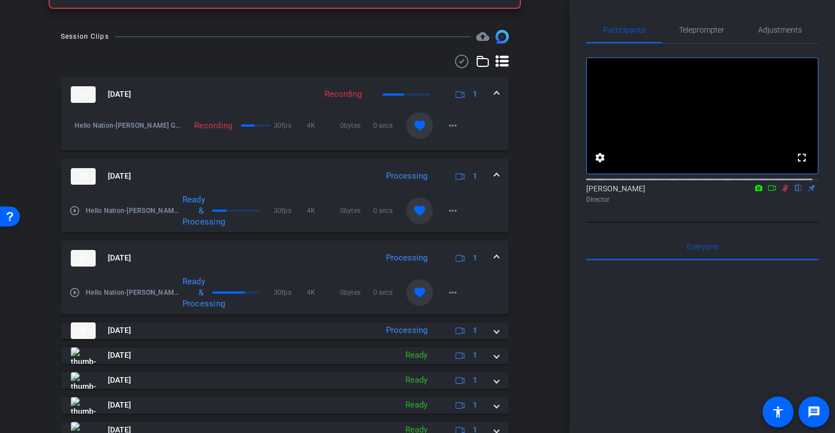
scroll to position [412, 0]
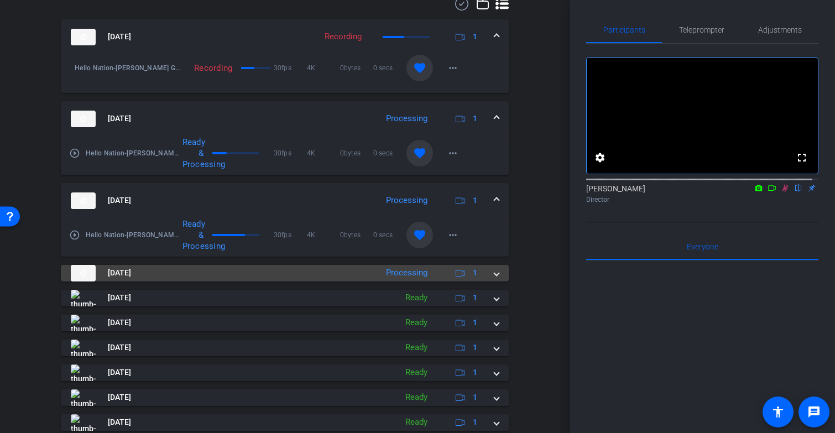
click at [494, 279] on span at bounding box center [496, 273] width 4 height 12
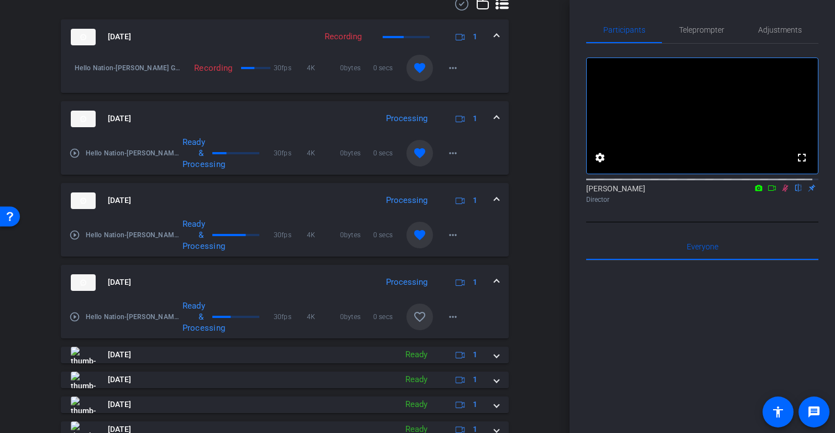
click at [413, 323] on mat-icon "favorite_border" at bounding box center [419, 316] width 13 height 13
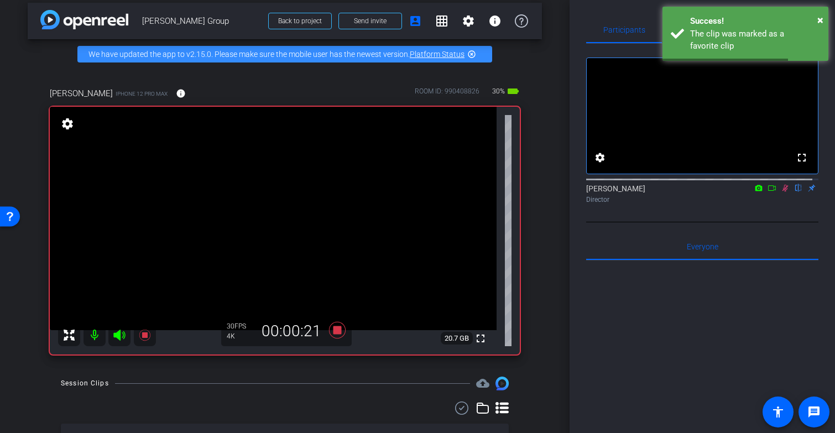
scroll to position [0, 0]
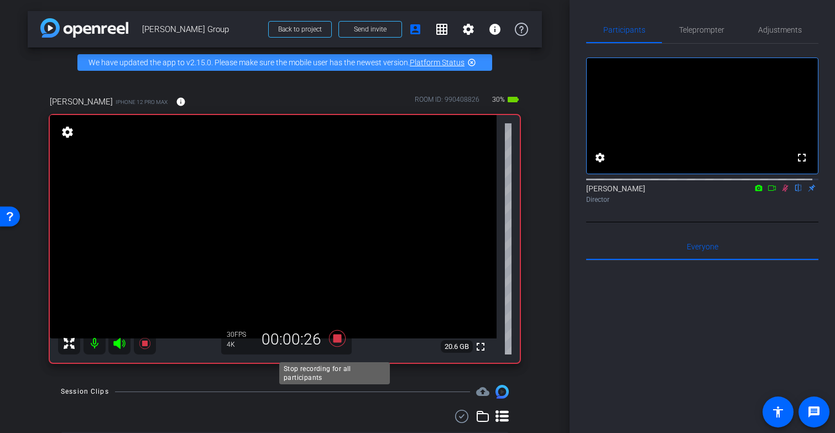
click at [334, 347] on icon at bounding box center [337, 338] width 17 height 17
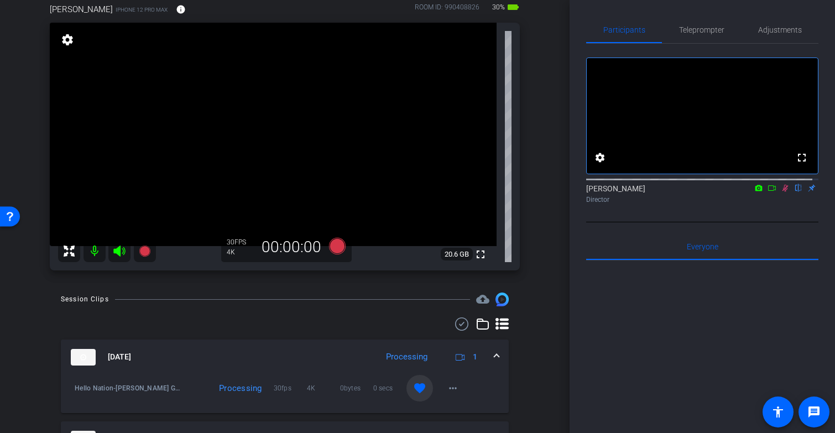
scroll to position [86, 0]
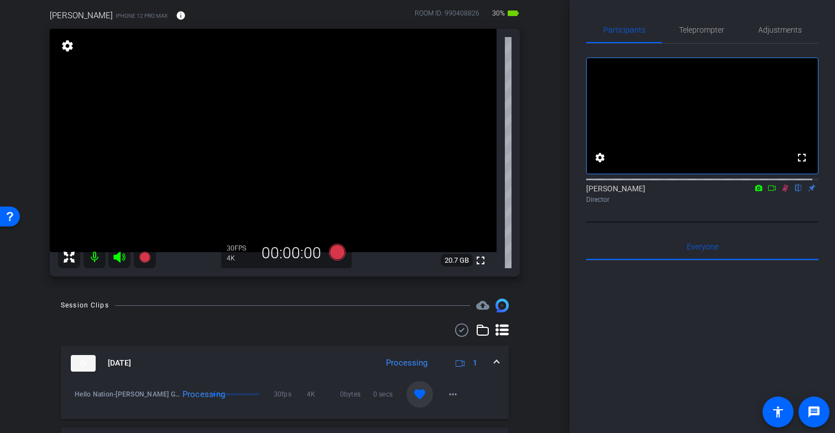
click at [781, 192] on icon at bounding box center [785, 188] width 9 height 8
click at [694, 29] on span "Teleprompter" at bounding box center [701, 30] width 45 height 8
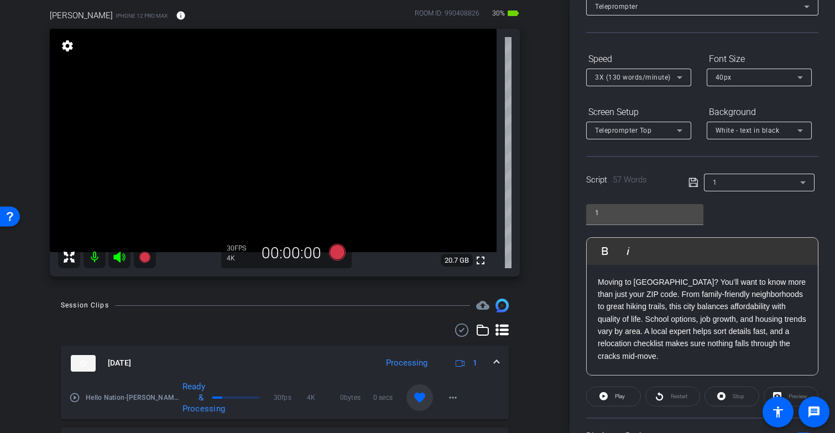
scroll to position [83, 0]
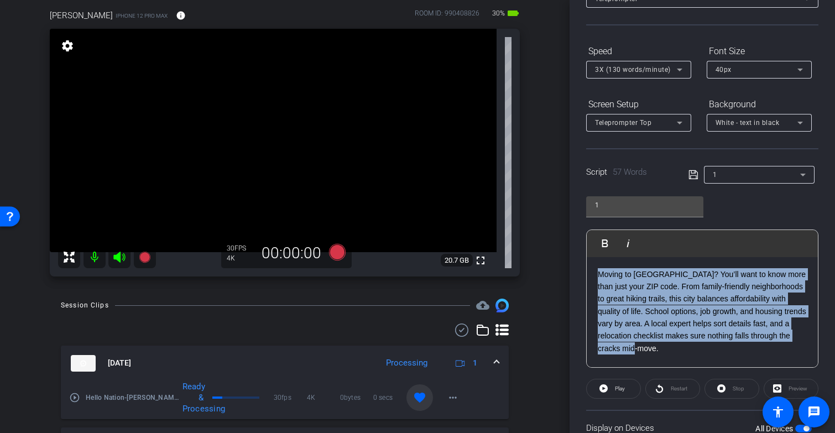
drag, startPoint x: 678, startPoint y: 351, endPoint x: 592, endPoint y: 275, distance: 114.4
click at [592, 275] on div "Moving to Chattanooga? You’ll want to know more than just your ZIP code. From f…" at bounding box center [702, 312] width 231 height 111
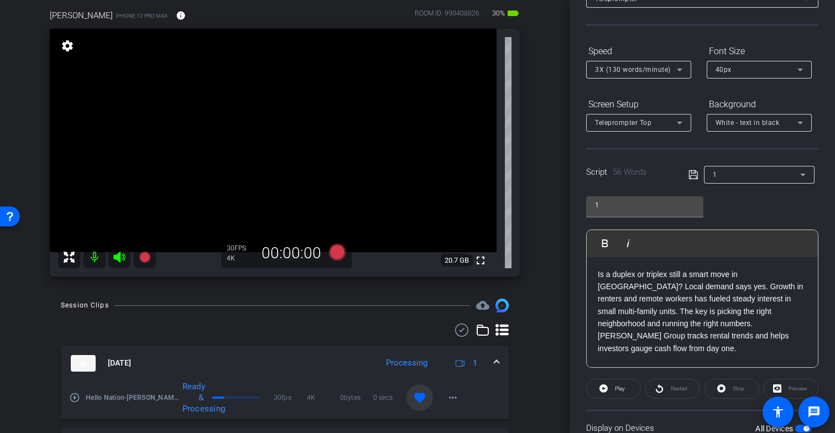
click at [691, 175] on icon at bounding box center [692, 174] width 9 height 9
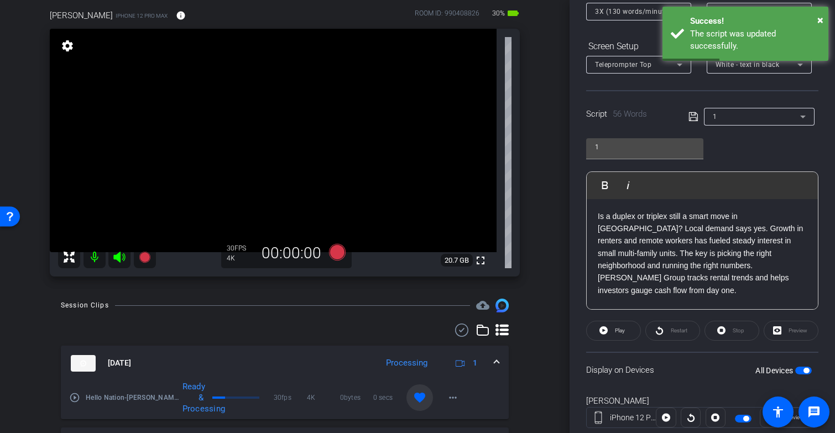
scroll to position [171, 0]
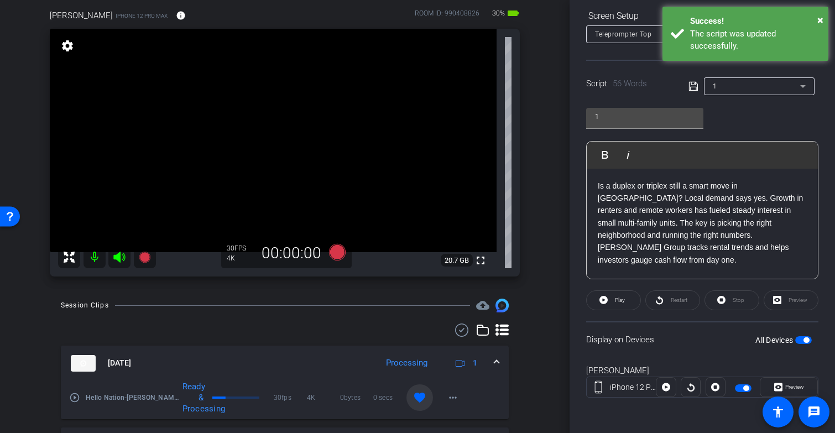
click at [803, 341] on span "button" at bounding box center [806, 340] width 6 height 6
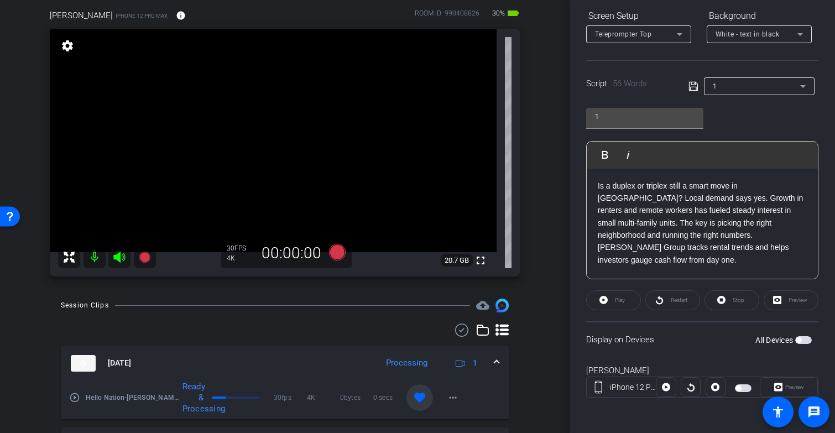
click at [798, 341] on span "button" at bounding box center [803, 340] width 17 height 8
click at [336, 260] on icon at bounding box center [337, 252] width 17 height 17
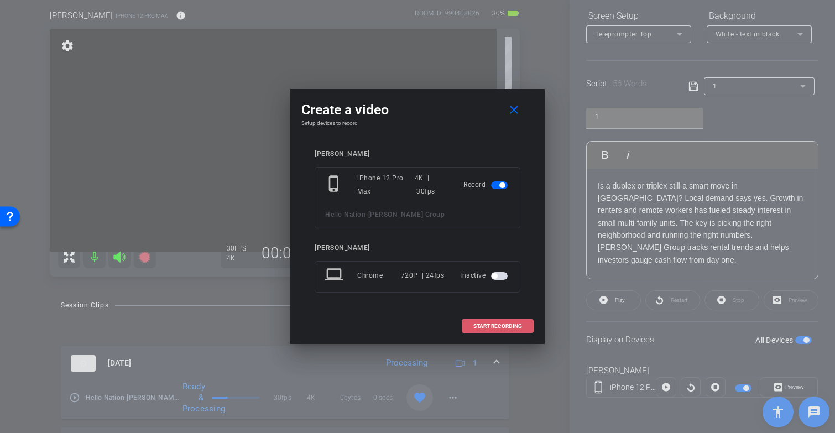
click at [478, 324] on span "START RECORDING" at bounding box center [497, 326] width 49 height 6
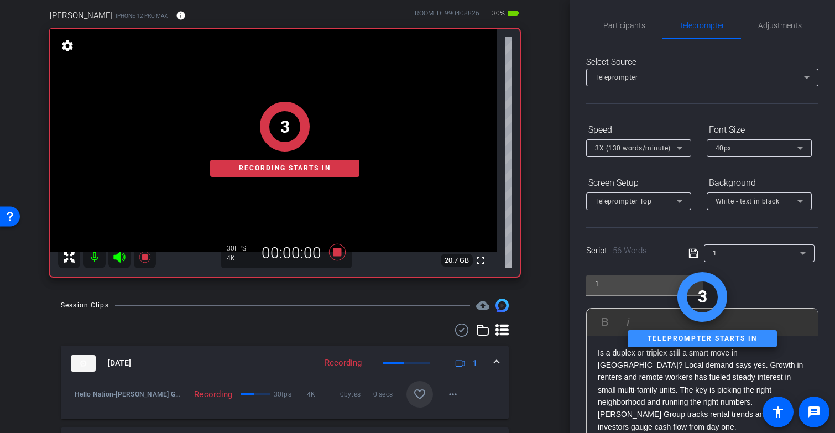
scroll to position [0, 0]
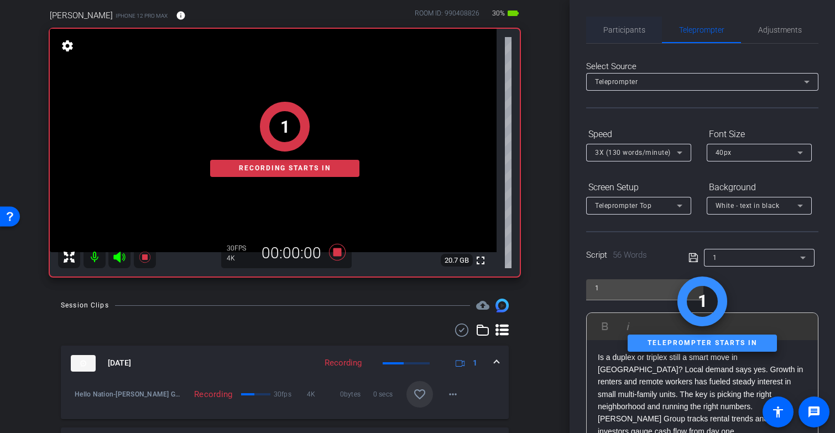
click at [623, 29] on span "Participants" at bounding box center [624, 30] width 42 height 8
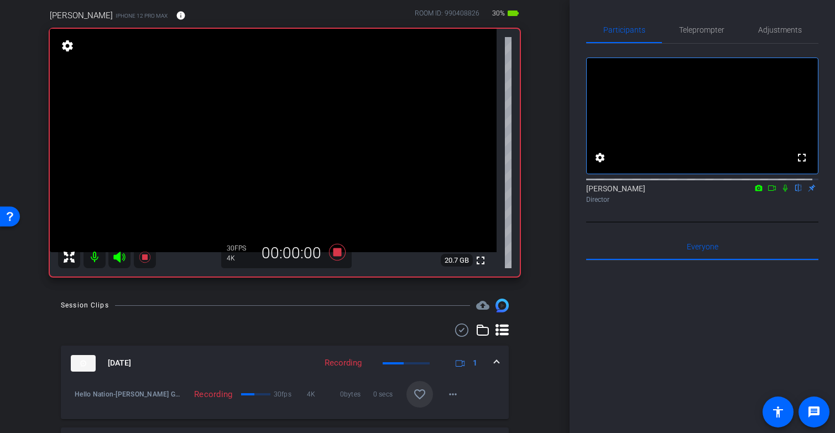
click at [781, 192] on icon at bounding box center [785, 188] width 9 height 8
click at [333, 260] on icon at bounding box center [337, 252] width 17 height 17
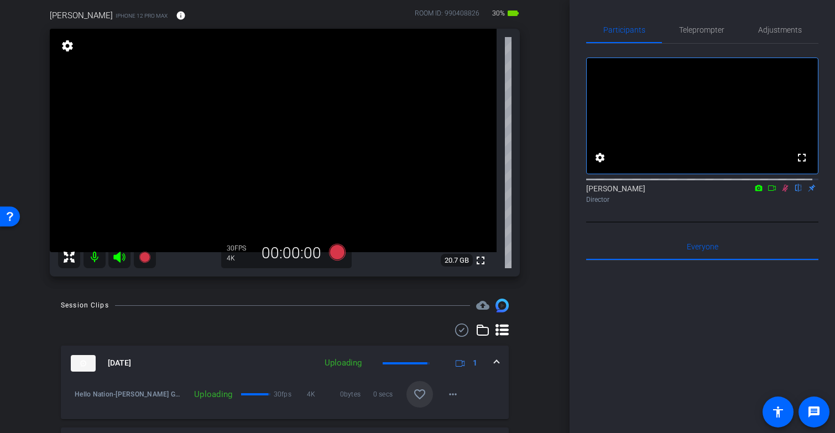
click at [781, 192] on icon at bounding box center [785, 188] width 9 height 8
click at [693, 27] on span "Teleprompter" at bounding box center [701, 30] width 45 height 8
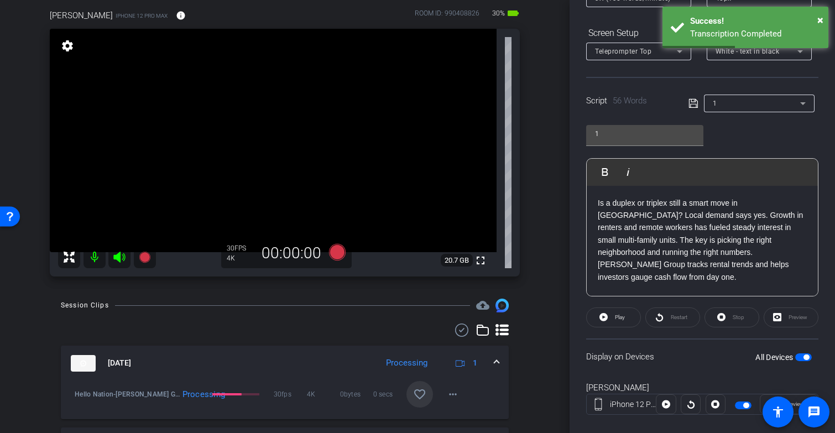
scroll to position [171, 0]
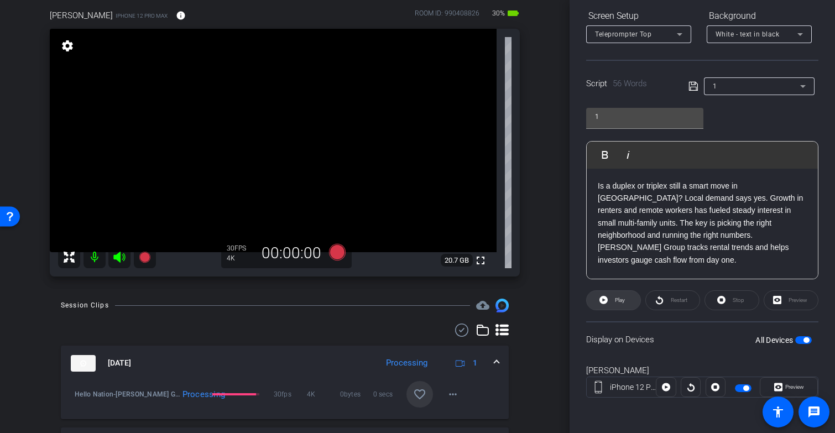
click at [616, 299] on span "Play" at bounding box center [620, 300] width 10 height 6
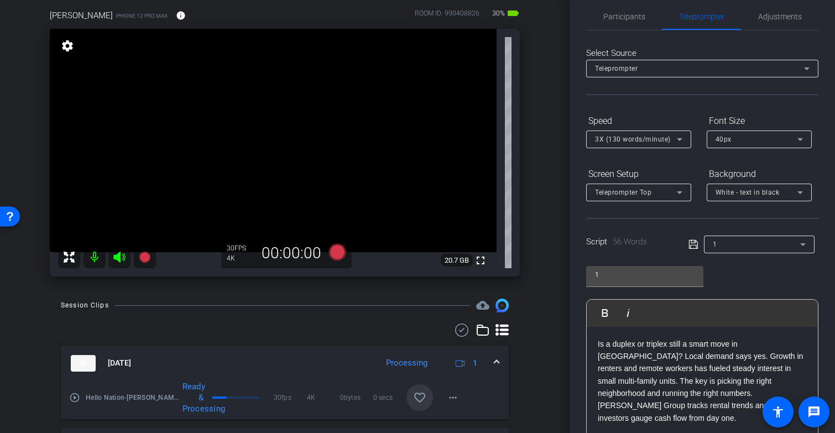
scroll to position [0, 0]
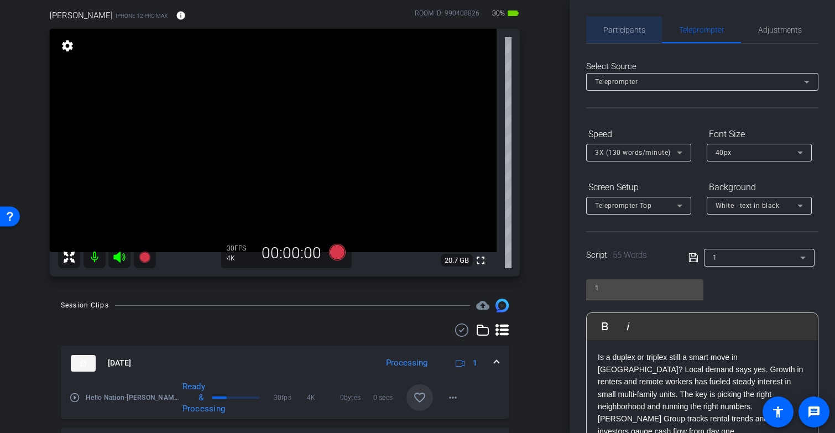
click at [631, 30] on span "Participants" at bounding box center [624, 30] width 42 height 8
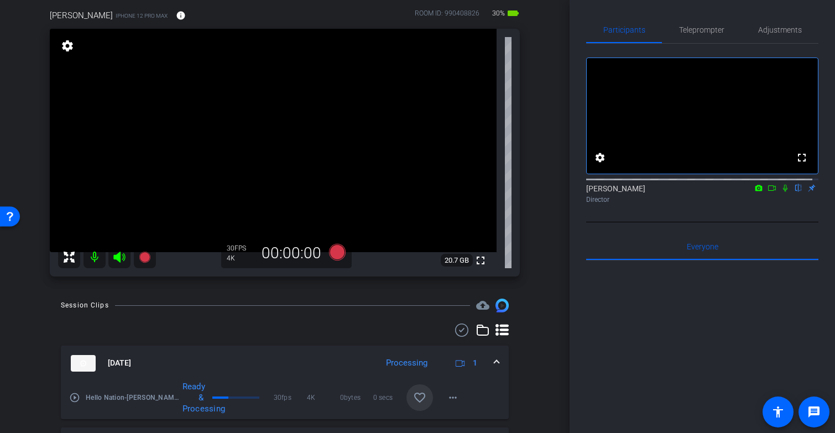
click at [781, 192] on icon at bounding box center [785, 188] width 9 height 8
click at [782, 192] on icon at bounding box center [785, 188] width 6 height 7
click at [700, 28] on span "Teleprompter" at bounding box center [701, 30] width 45 height 8
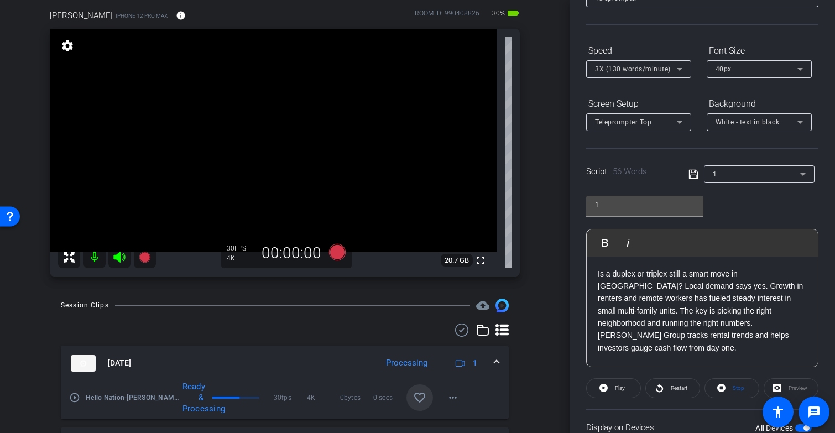
scroll to position [171, 0]
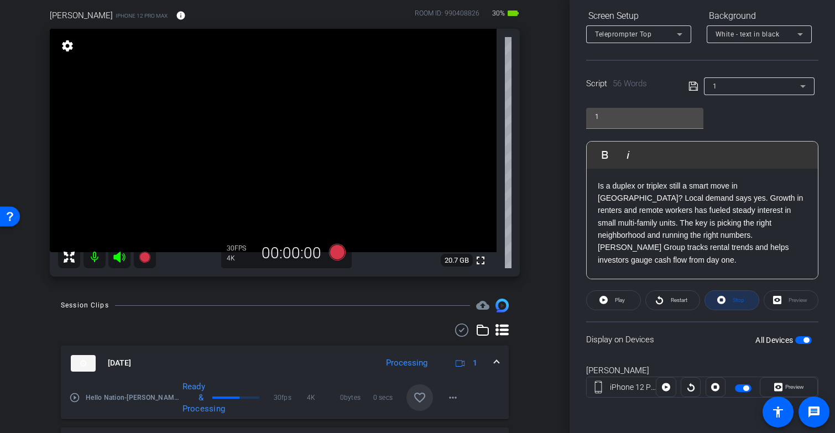
click at [723, 299] on span at bounding box center [732, 300] width 54 height 27
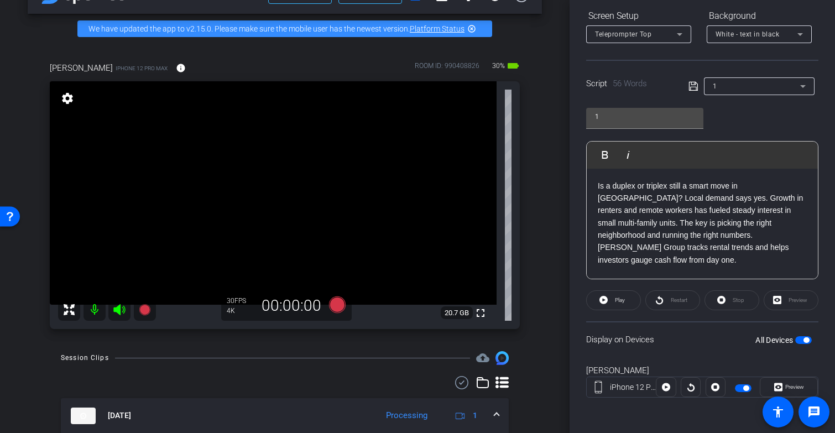
scroll to position [0, 0]
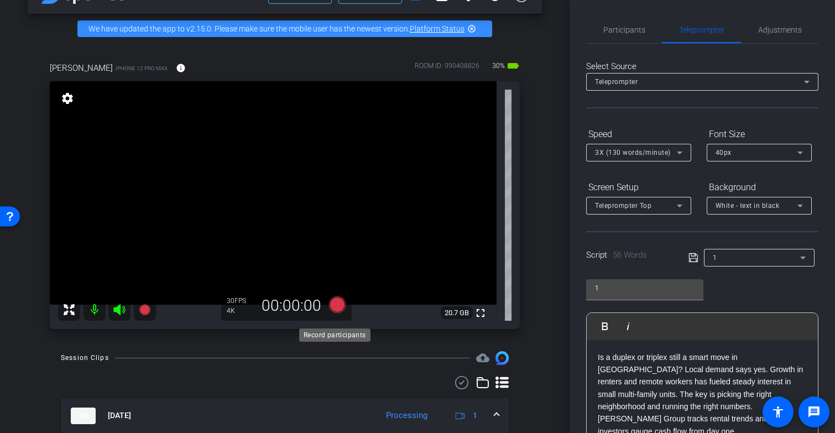
click at [332, 313] on icon at bounding box center [337, 304] width 17 height 17
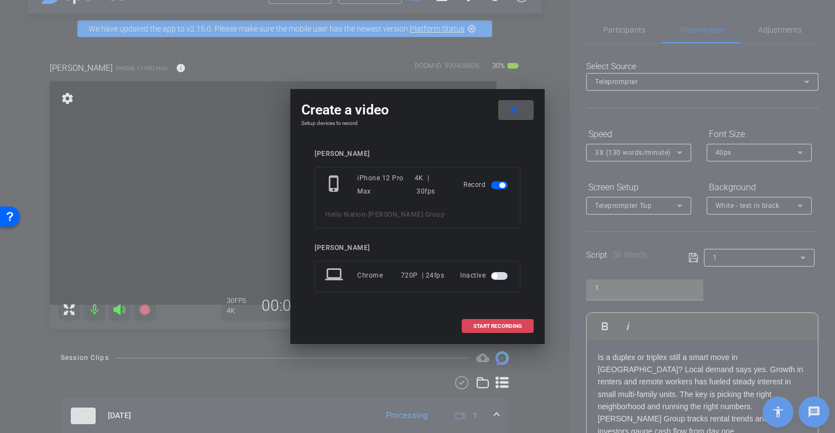
click at [517, 328] on span "START RECORDING" at bounding box center [497, 326] width 49 height 6
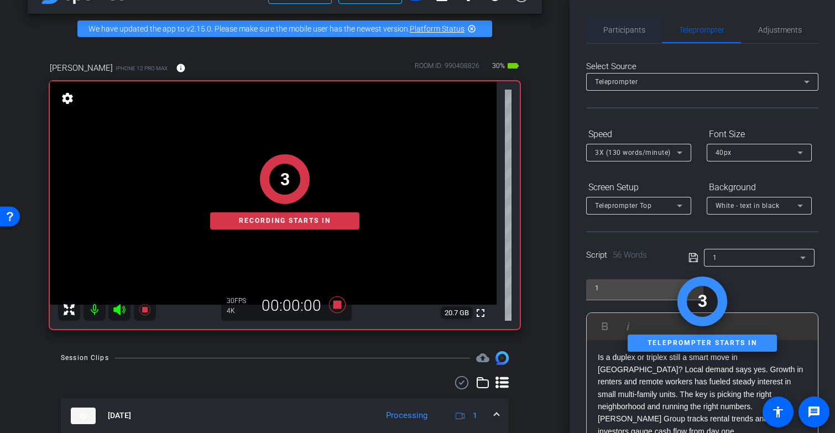
click at [626, 32] on span "Participants" at bounding box center [624, 30] width 42 height 8
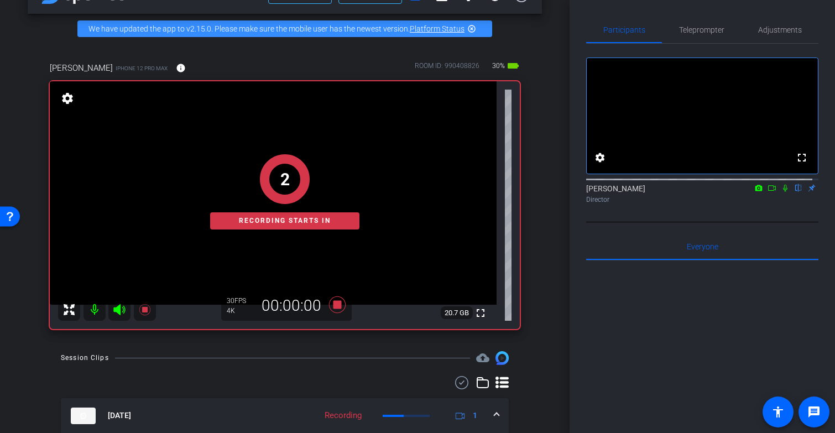
click at [781, 192] on icon at bounding box center [785, 188] width 9 height 8
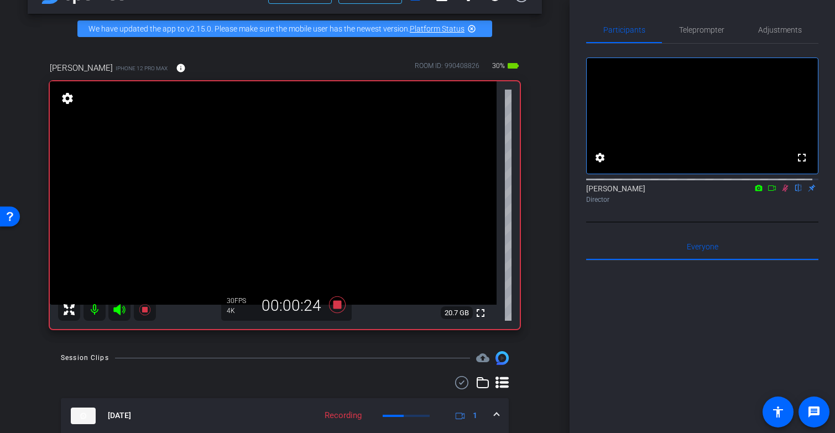
click at [781, 192] on icon at bounding box center [785, 188] width 9 height 8
click at [332, 313] on icon at bounding box center [337, 304] width 17 height 17
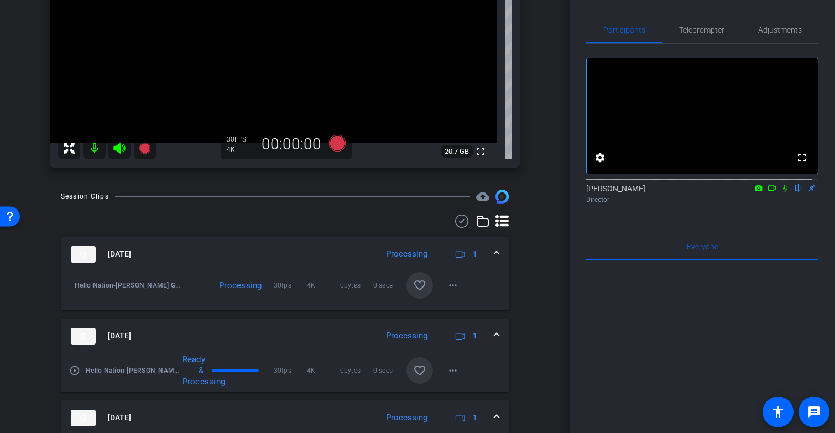
scroll to position [215, 0]
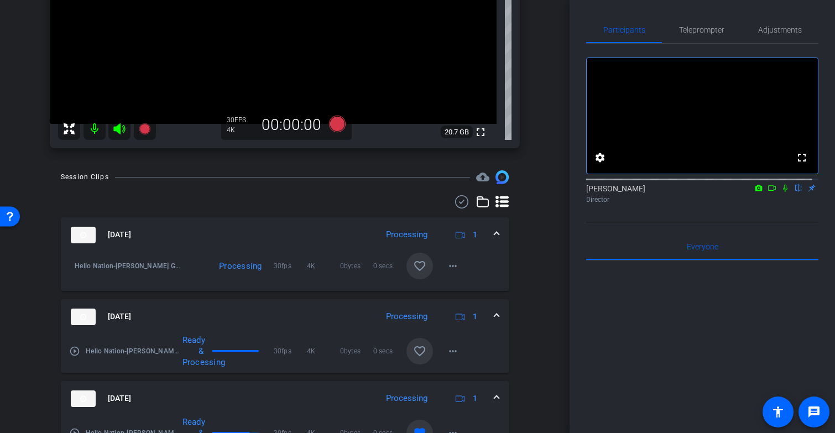
click at [413, 273] on mat-icon "favorite_border" at bounding box center [419, 265] width 13 height 13
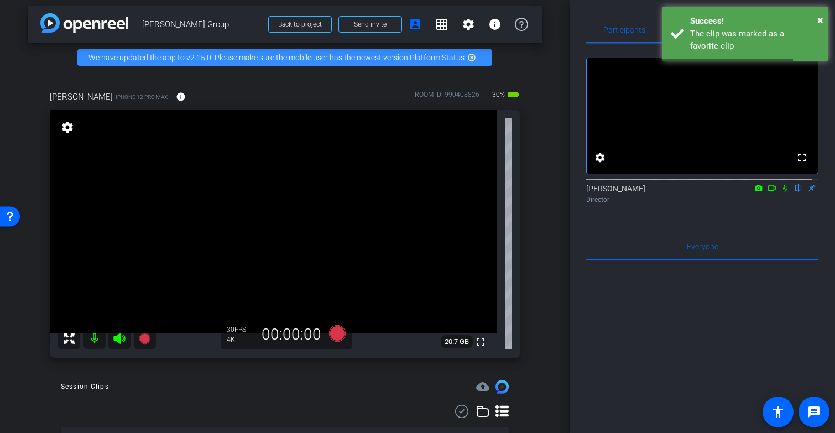
scroll to position [30, 0]
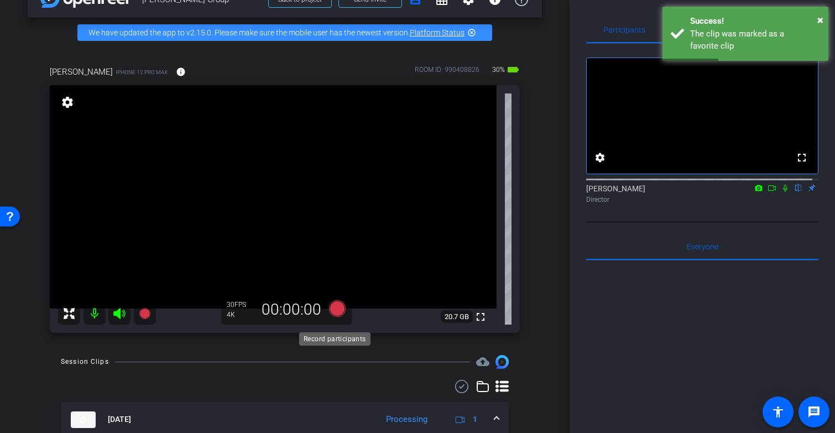
click at [336, 317] on icon at bounding box center [337, 308] width 17 height 17
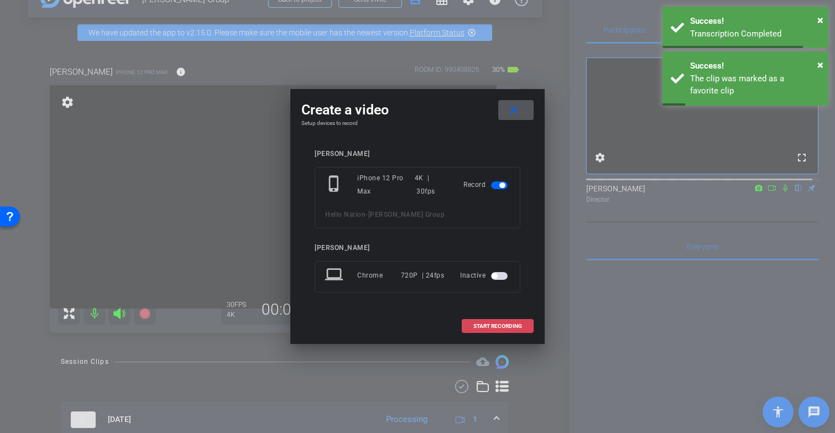
click at [529, 323] on span at bounding box center [497, 326] width 71 height 27
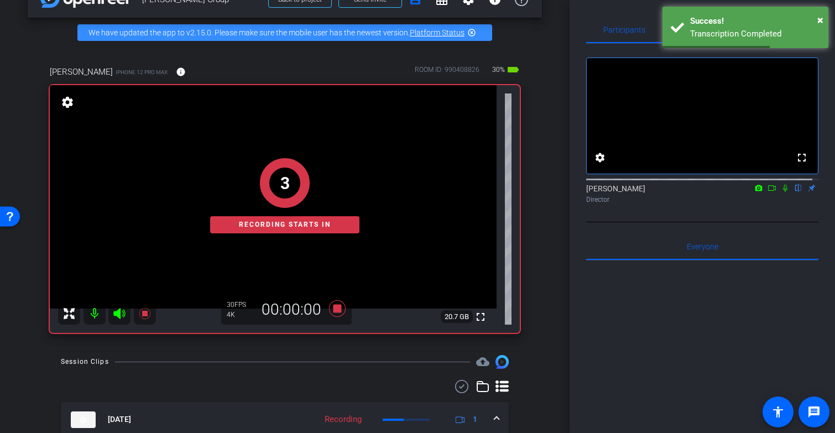
click at [781, 192] on icon at bounding box center [785, 188] width 9 height 8
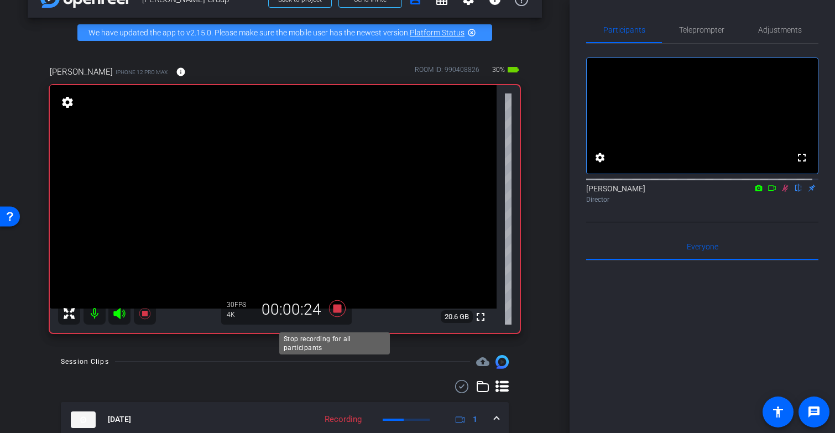
click at [334, 317] on icon at bounding box center [337, 308] width 17 height 17
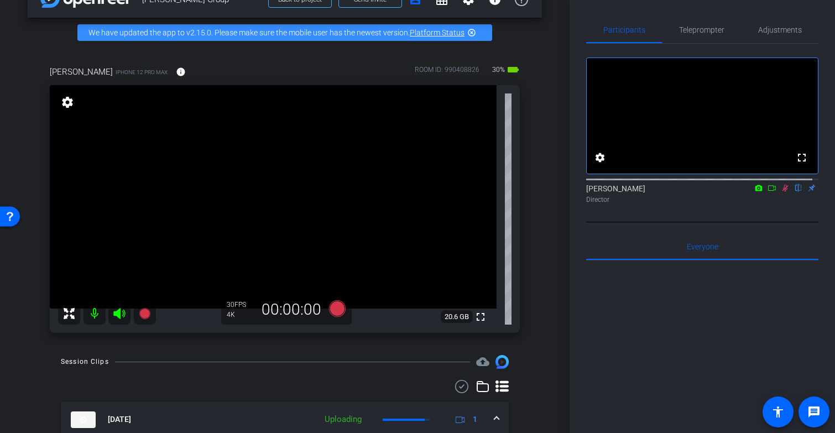
click at [781, 192] on icon at bounding box center [785, 188] width 9 height 8
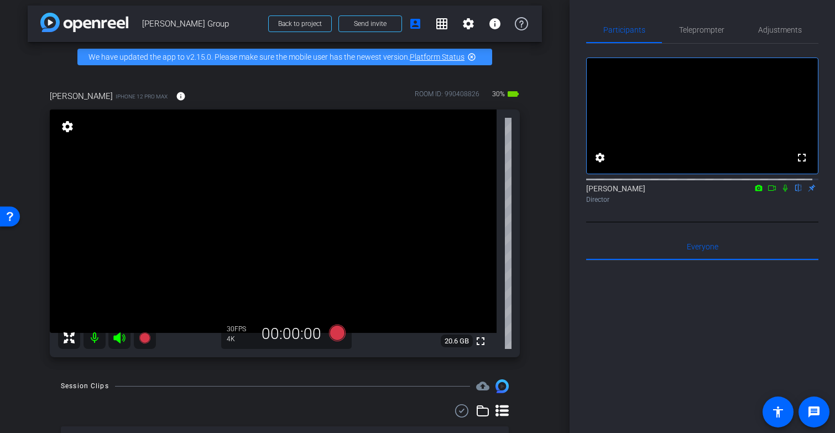
scroll to position [0, 0]
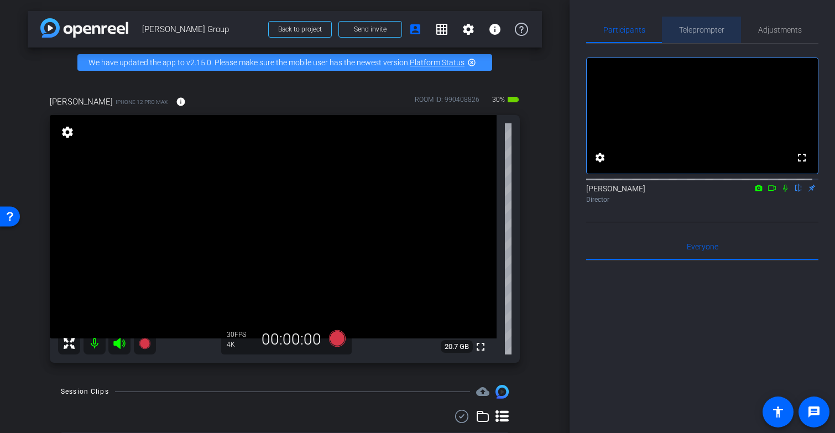
click at [701, 29] on span "Teleprompter" at bounding box center [701, 30] width 45 height 8
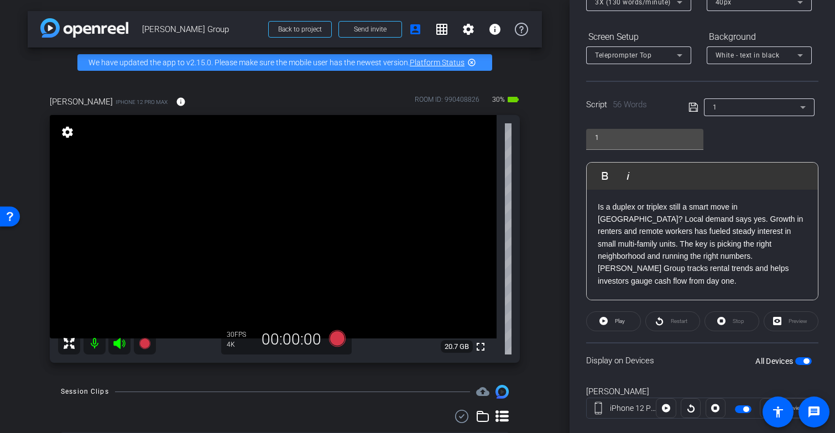
scroll to position [171, 0]
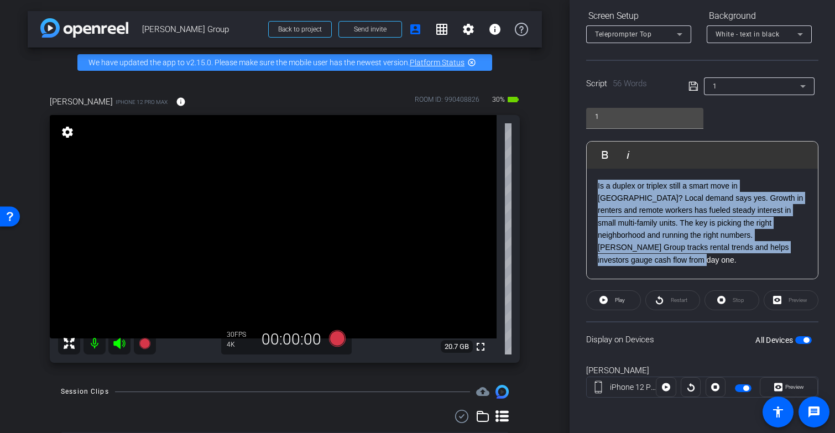
drag, startPoint x: 640, startPoint y: 260, endPoint x: 589, endPoint y: 186, distance: 89.9
click at [589, 186] on div "Is a duplex or triplex still a smart move in Chattanooga? Local demand says yes…" at bounding box center [702, 224] width 231 height 111
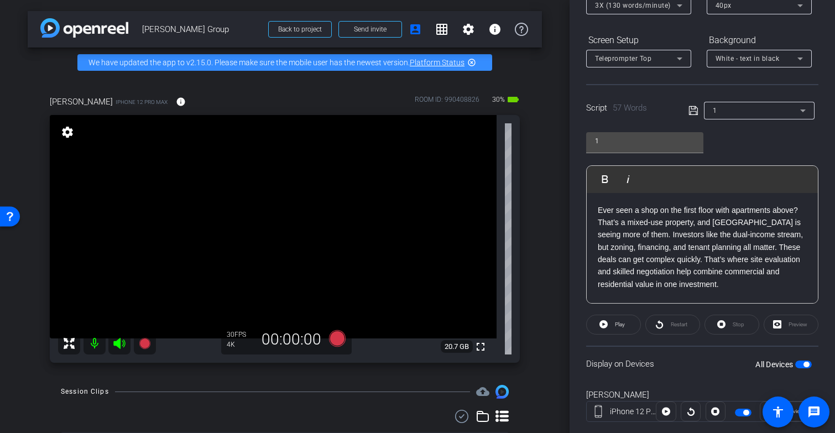
scroll to position [135, 0]
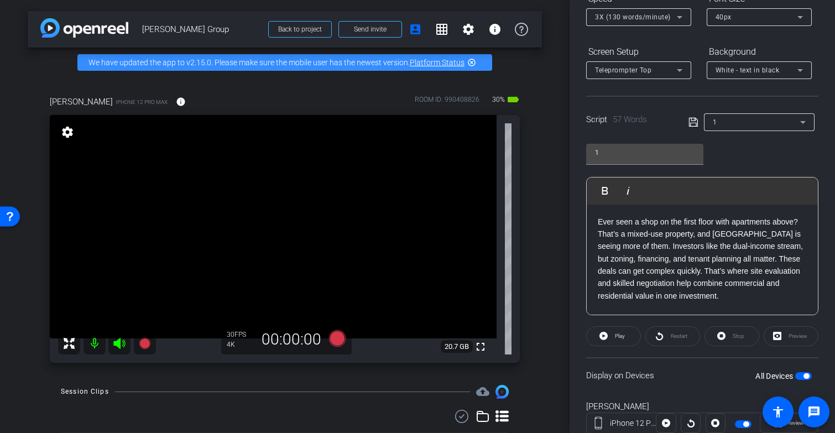
click at [690, 122] on icon at bounding box center [693, 122] width 10 height 13
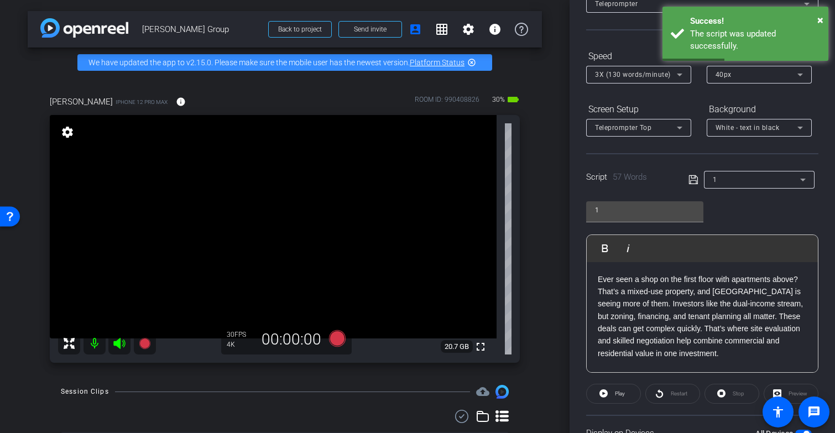
scroll to position [0, 0]
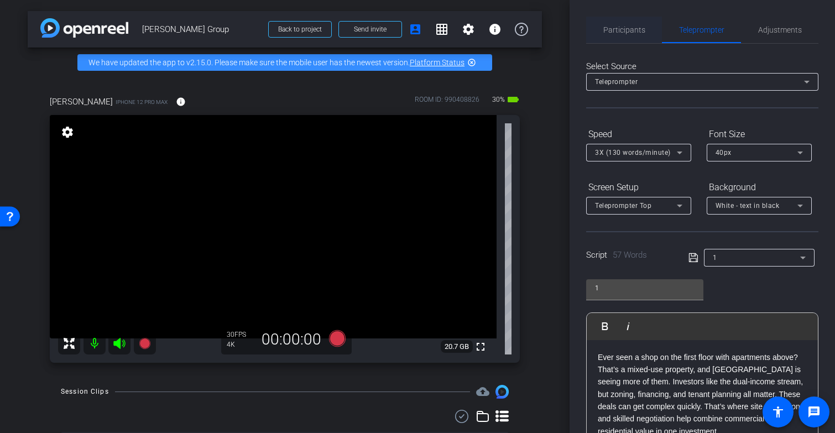
click at [629, 30] on span "Participants" at bounding box center [624, 30] width 42 height 8
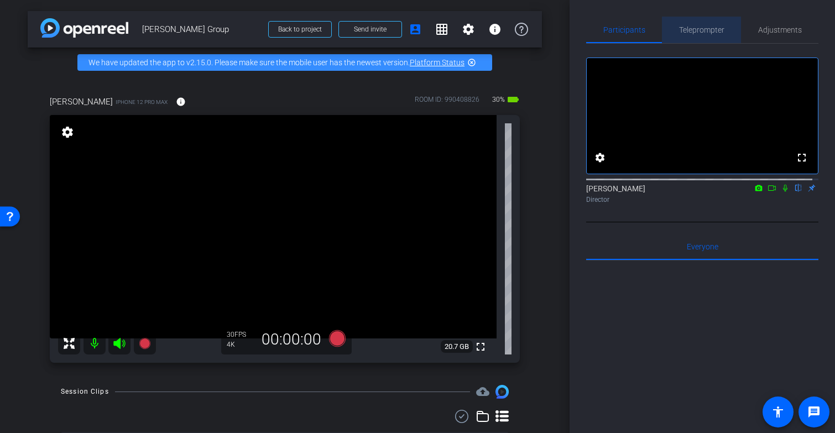
click at [700, 32] on span "Teleprompter" at bounding box center [701, 30] width 45 height 8
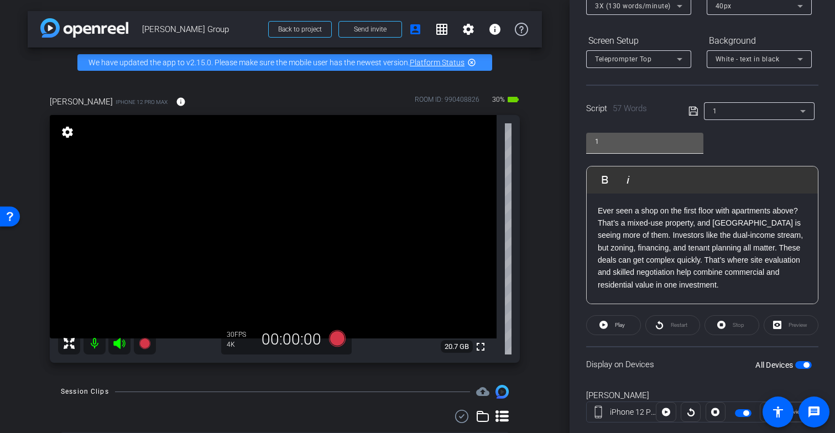
scroll to position [171, 0]
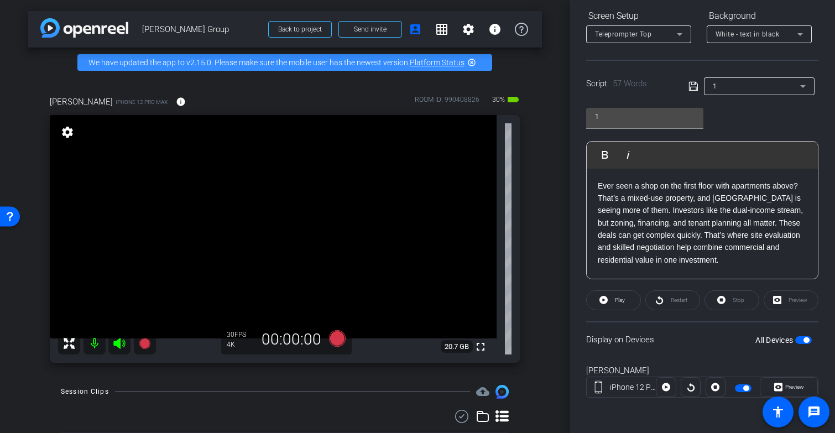
click at [795, 339] on span "button" at bounding box center [803, 340] width 17 height 8
click at [796, 339] on span "button" at bounding box center [799, 340] width 6 height 6
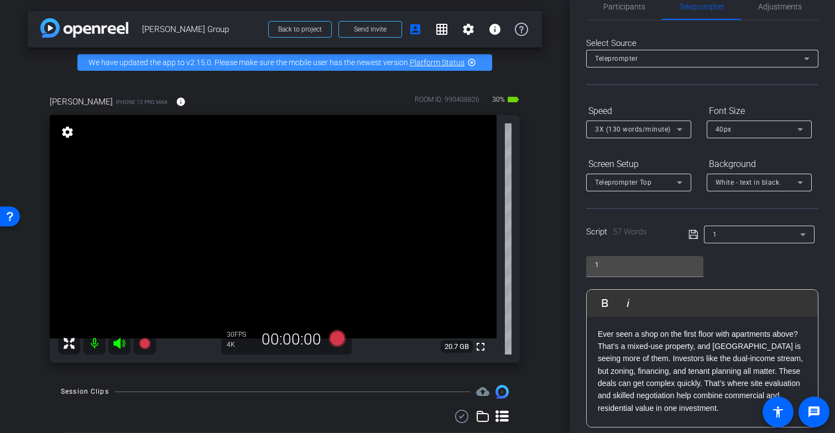
scroll to position [0, 0]
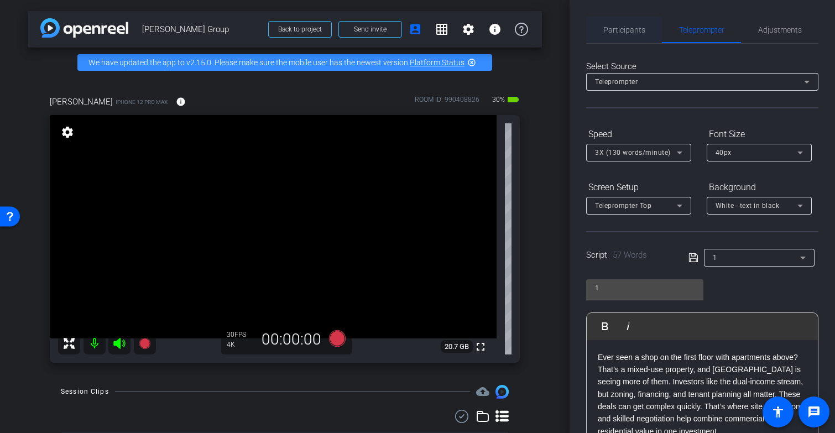
click at [630, 31] on span "Participants" at bounding box center [624, 30] width 42 height 8
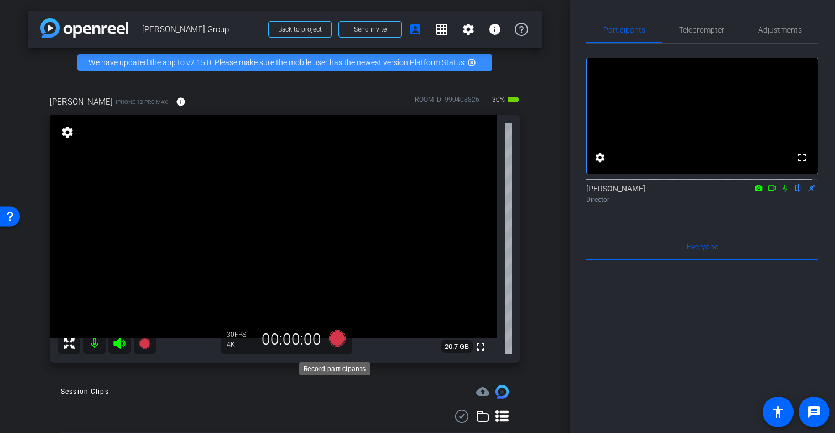
click at [334, 347] on icon at bounding box center [337, 338] width 17 height 17
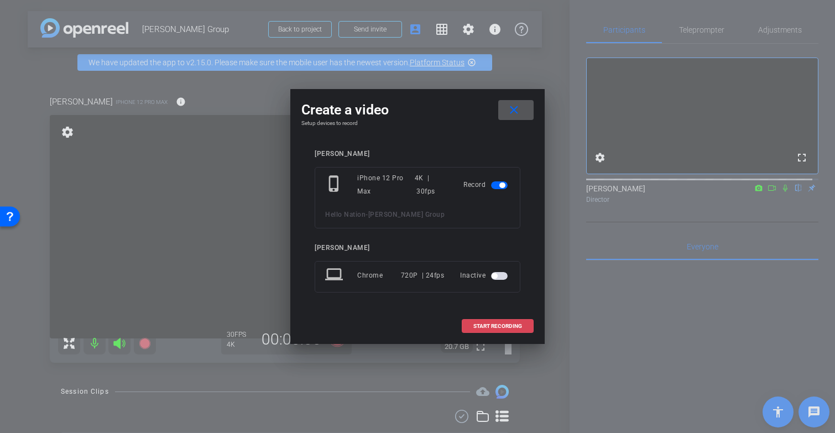
click at [501, 327] on span "START RECORDING" at bounding box center [497, 326] width 49 height 6
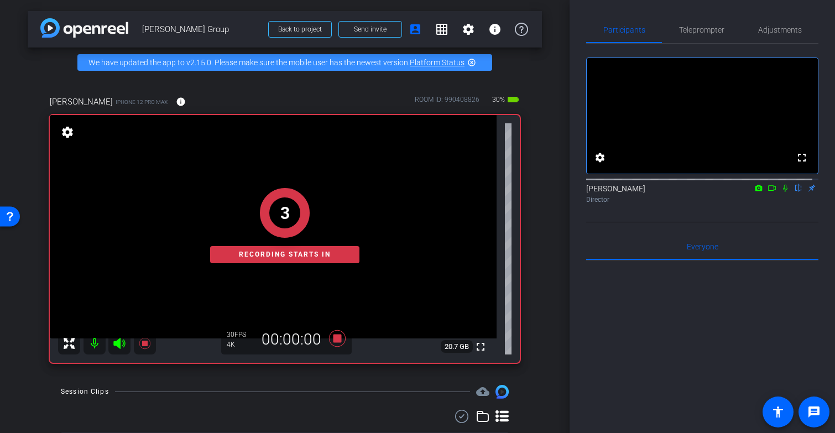
click at [783, 192] on icon at bounding box center [785, 188] width 4 height 7
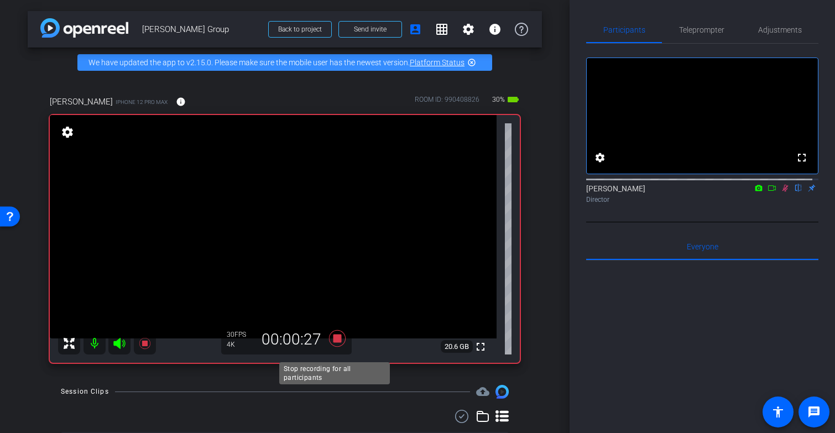
click at [334, 346] on icon at bounding box center [337, 338] width 17 height 17
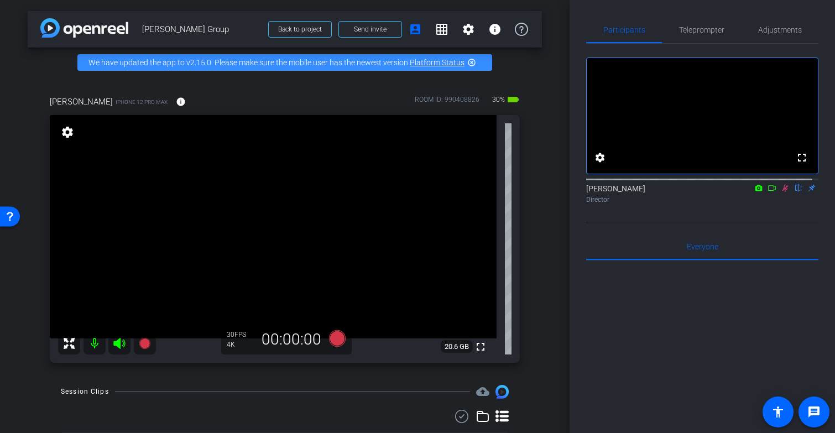
click at [781, 192] on icon at bounding box center [785, 188] width 9 height 8
click at [704, 28] on span "Teleprompter" at bounding box center [701, 30] width 45 height 8
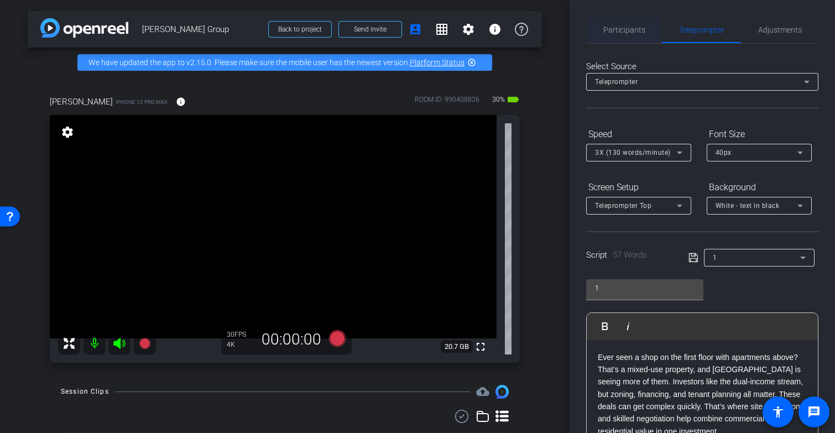
click at [632, 35] on span "Participants" at bounding box center [624, 30] width 42 height 27
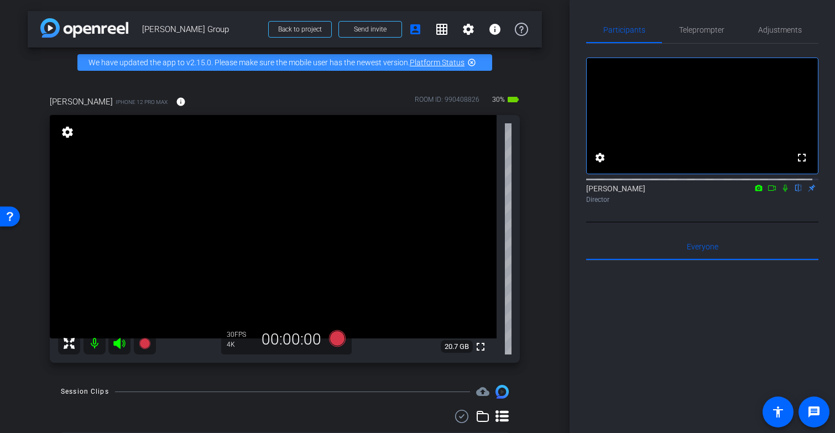
click at [781, 192] on icon at bounding box center [785, 188] width 9 height 8
click at [335, 346] on icon at bounding box center [337, 338] width 17 height 17
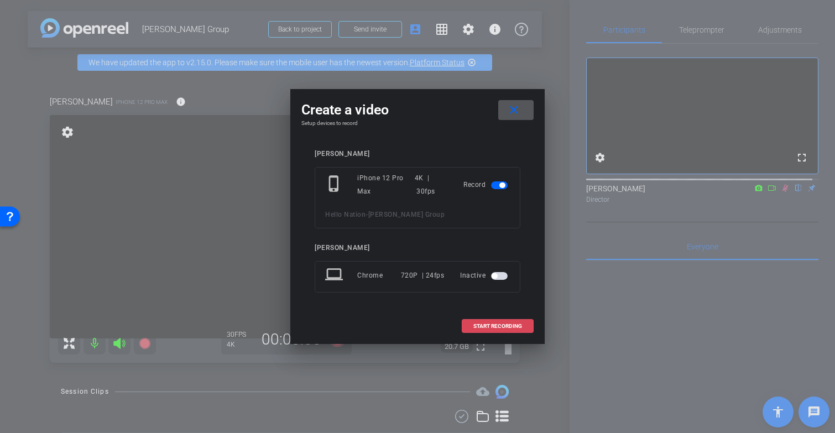
click at [490, 325] on span "START RECORDING" at bounding box center [497, 326] width 49 height 6
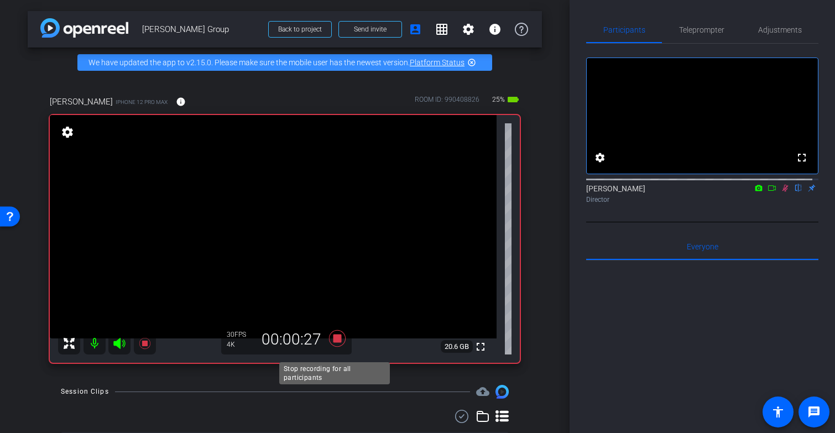
click at [334, 347] on icon at bounding box center [337, 338] width 17 height 17
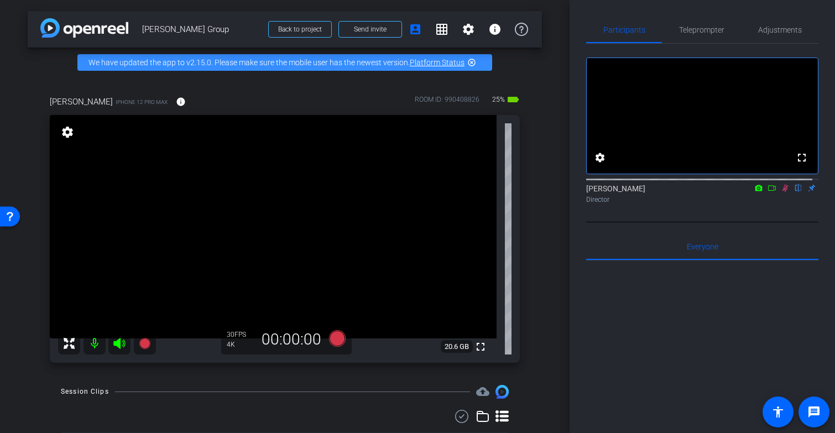
click at [781, 192] on icon at bounding box center [785, 188] width 9 height 8
click at [700, 32] on span "Teleprompter" at bounding box center [701, 30] width 45 height 8
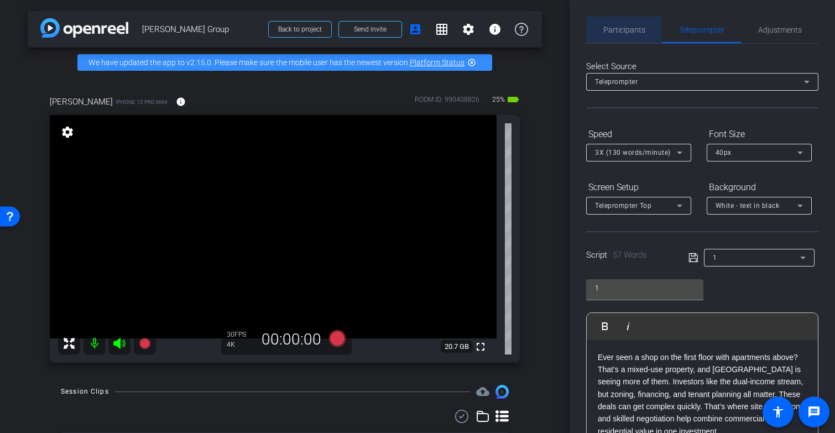
click at [630, 34] on span "Participants" at bounding box center [624, 30] width 42 height 8
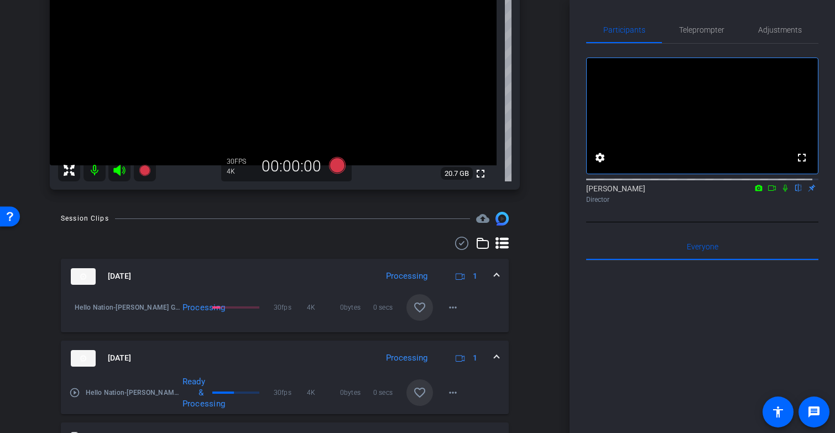
scroll to position [261, 0]
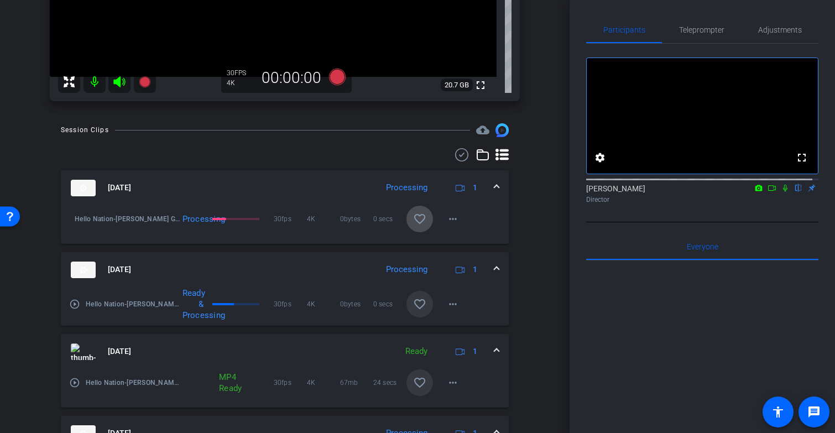
click at [413, 226] on mat-icon "favorite_border" at bounding box center [419, 218] width 13 height 13
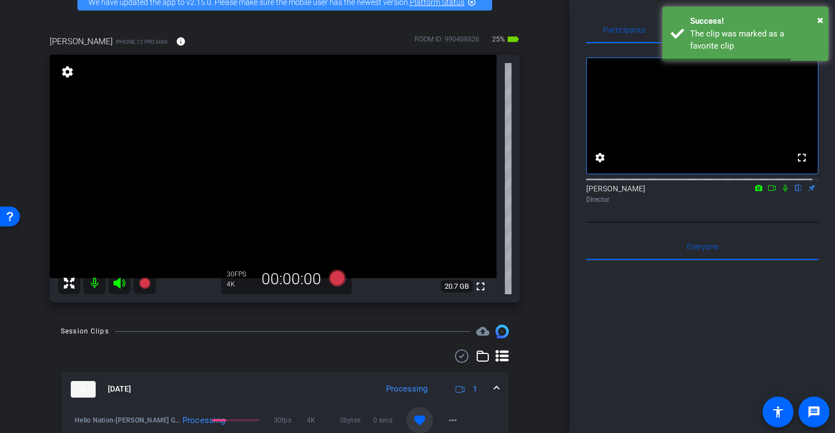
scroll to position [56, 0]
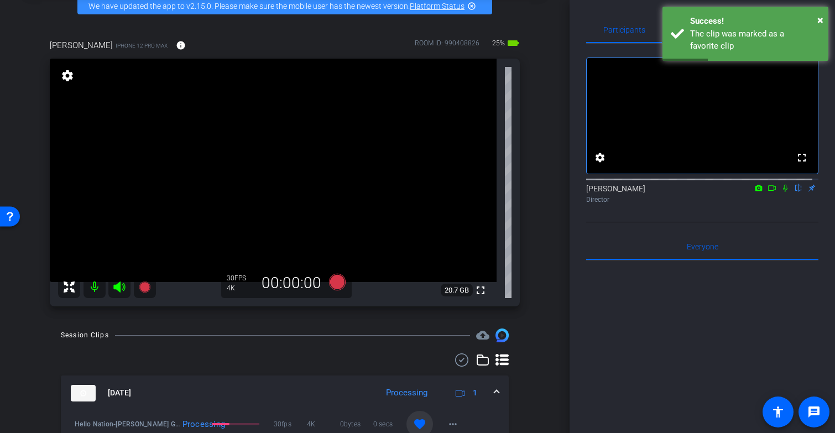
click at [781, 192] on icon at bounding box center [785, 188] width 9 height 8
click at [332, 290] on icon at bounding box center [337, 282] width 17 height 17
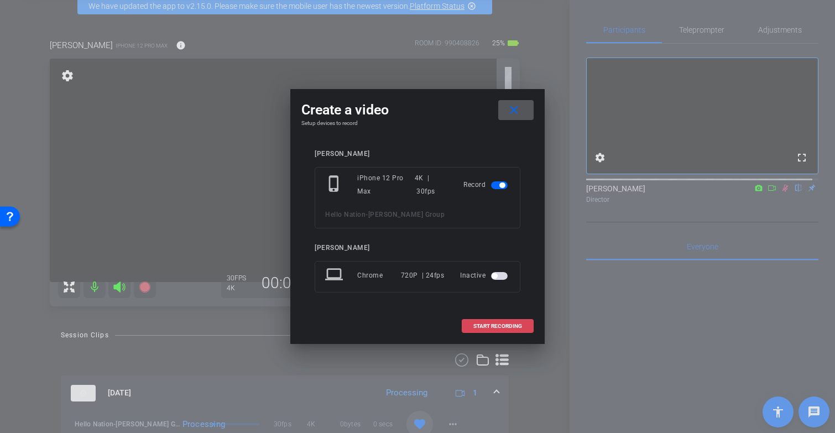
click at [480, 325] on span "START RECORDING" at bounding box center [497, 326] width 49 height 6
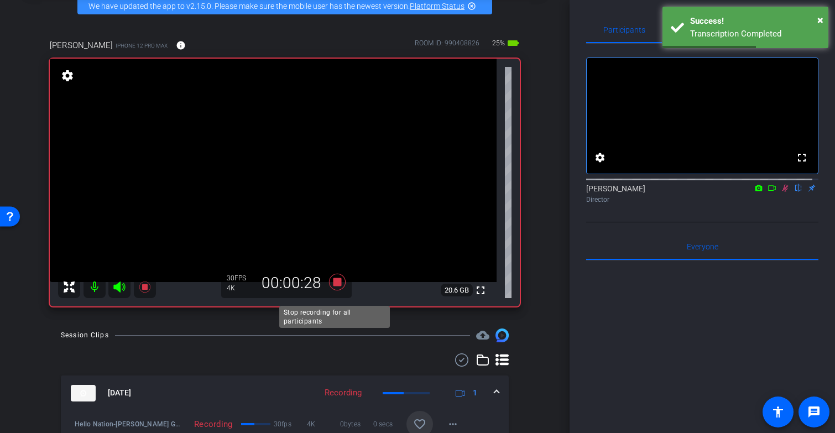
click at [337, 288] on icon at bounding box center [337, 282] width 17 height 17
click at [782, 192] on icon at bounding box center [785, 188] width 6 height 7
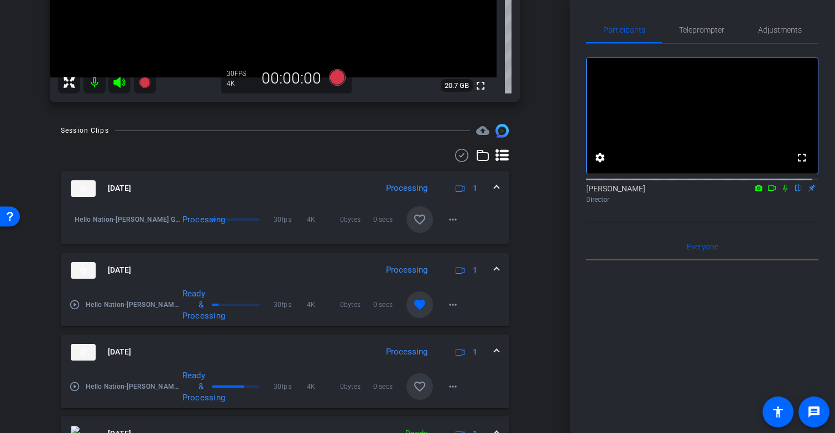
scroll to position [322, 0]
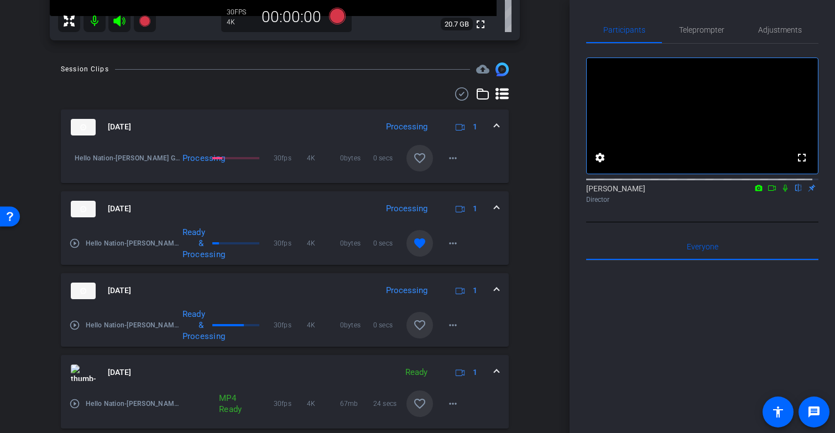
click at [415, 165] on mat-icon "favorite_border" at bounding box center [419, 157] width 13 height 13
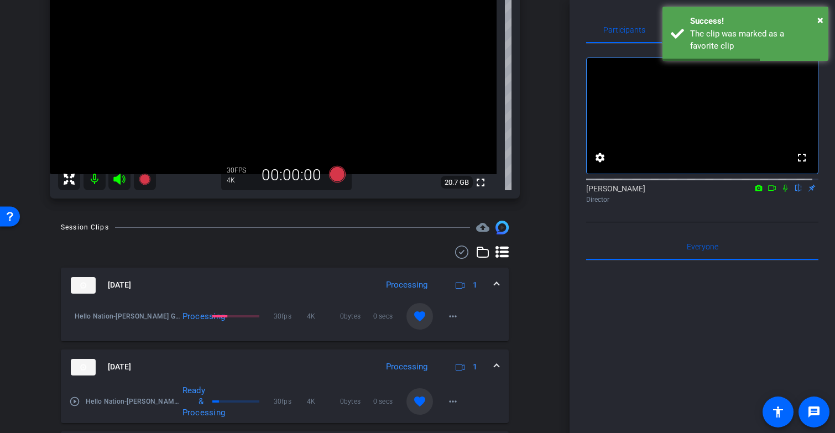
scroll to position [164, 0]
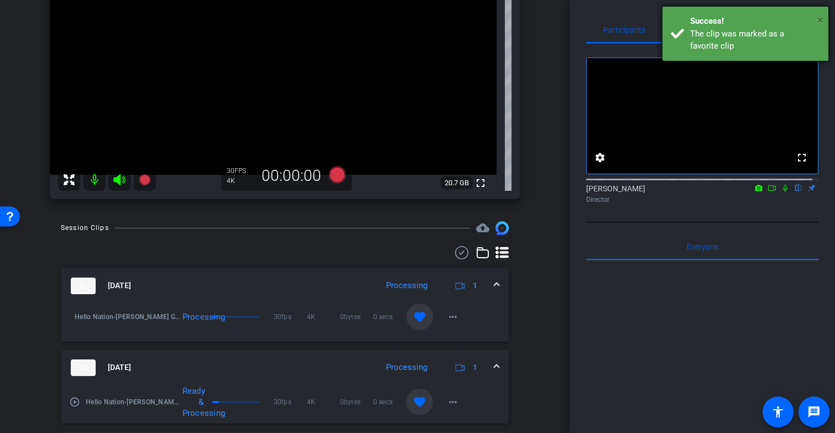
click at [820, 19] on span "×" at bounding box center [820, 19] width 6 height 13
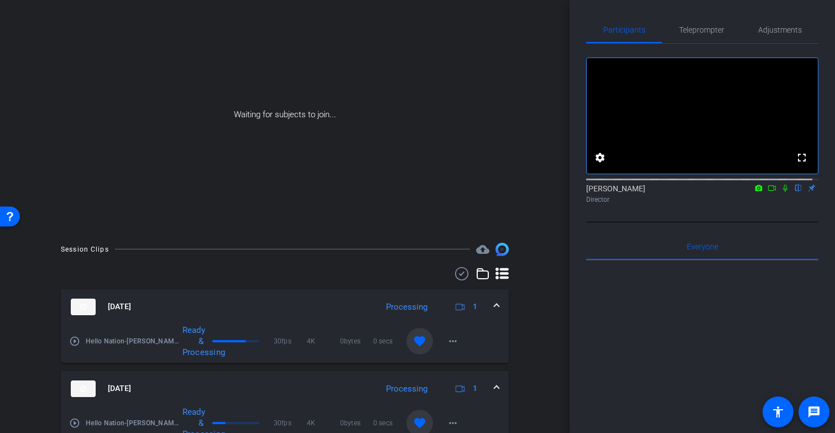
scroll to position [17, 0]
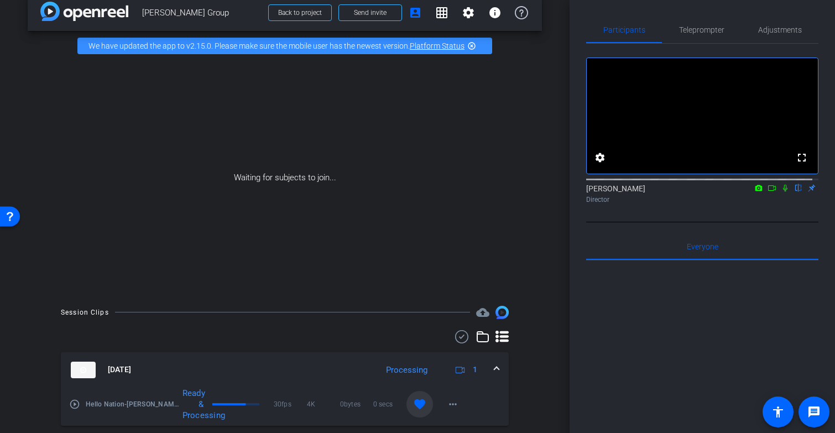
click at [767, 192] on icon at bounding box center [771, 188] width 9 height 8
click at [796, 192] on icon at bounding box center [798, 188] width 4 height 7
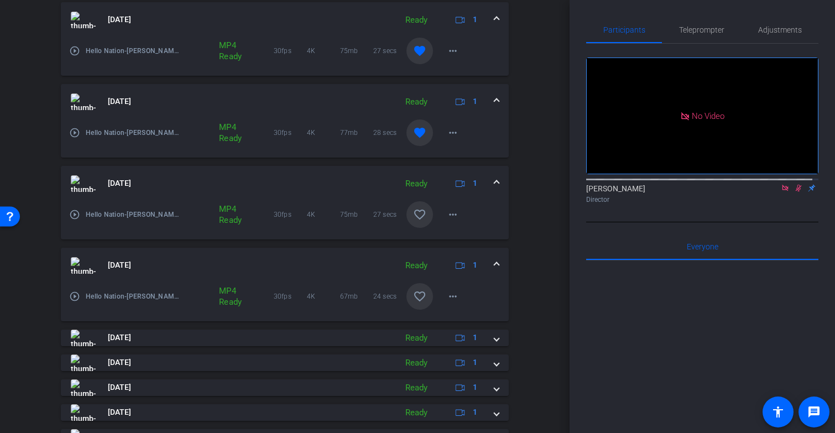
scroll to position [255, 0]
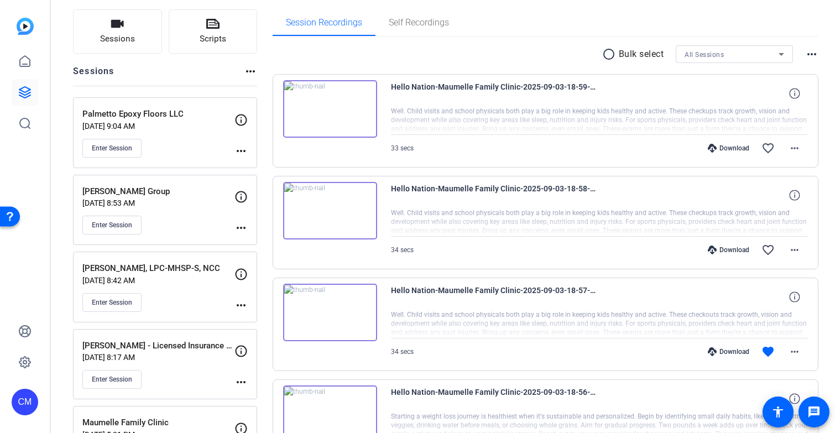
scroll to position [77, 0]
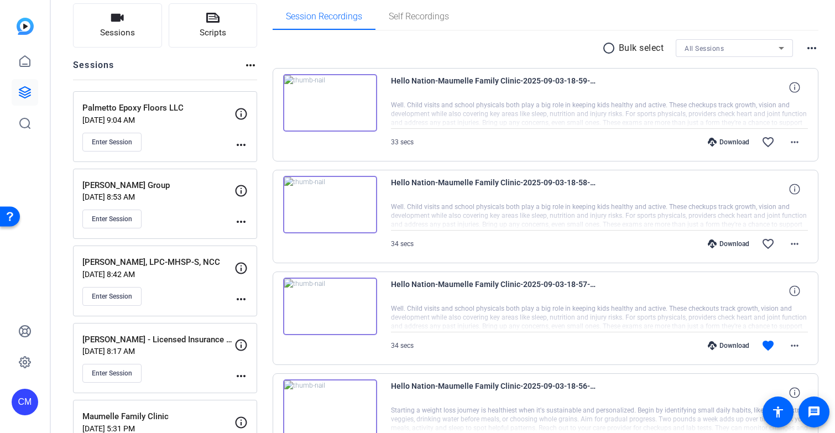
click at [168, 206] on div "[PERSON_NAME] Group [DATE] 8:53 AM Enter Session" at bounding box center [158, 204] width 152 height 50
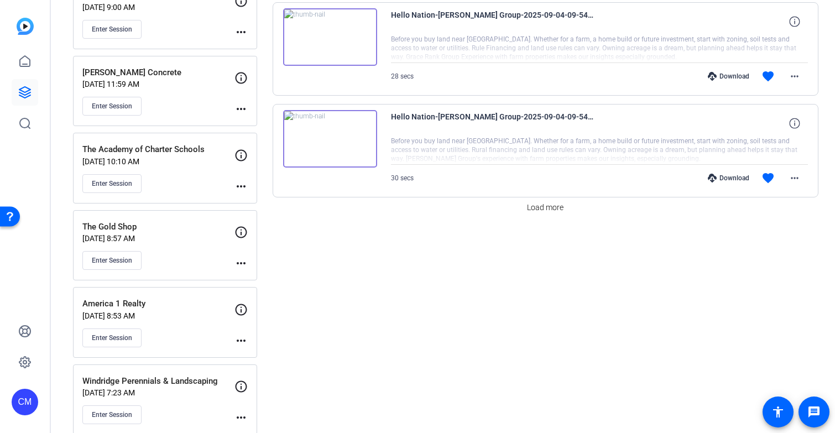
scroll to position [853, 0]
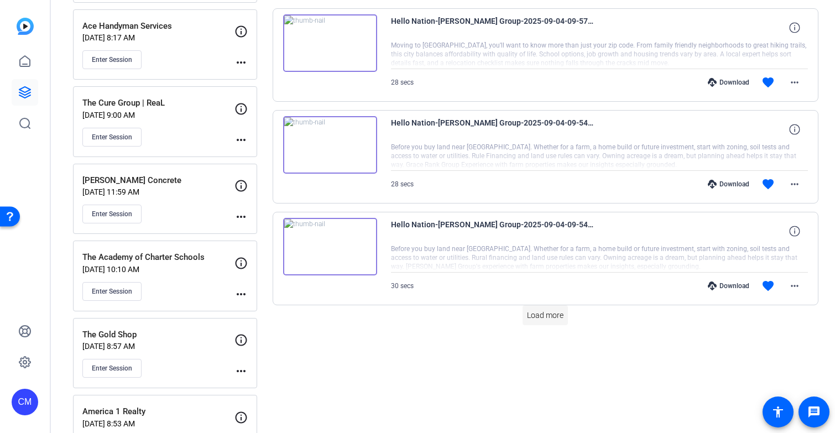
click at [542, 313] on span "Load more" at bounding box center [545, 316] width 36 height 12
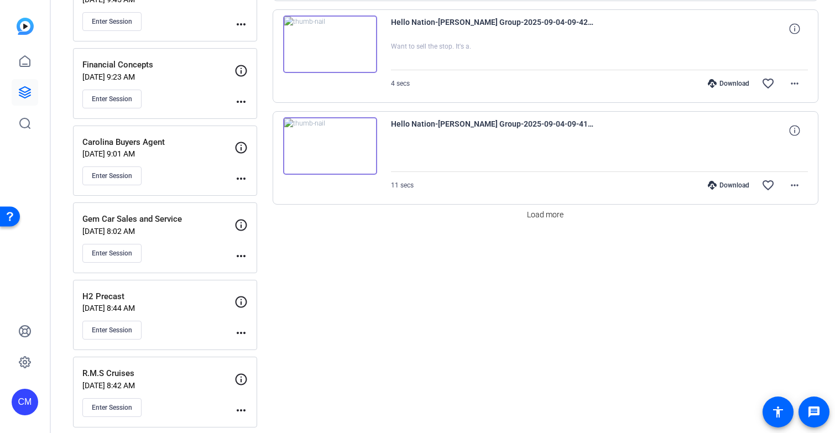
scroll to position [1856, 0]
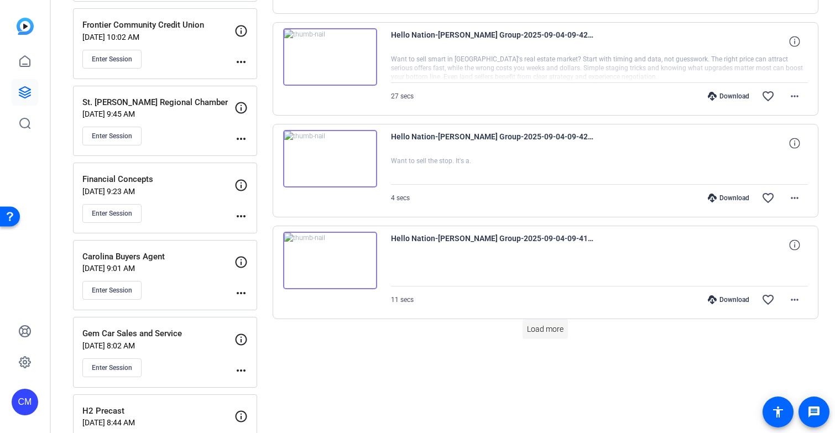
click at [535, 329] on span "Load more" at bounding box center [545, 329] width 36 height 12
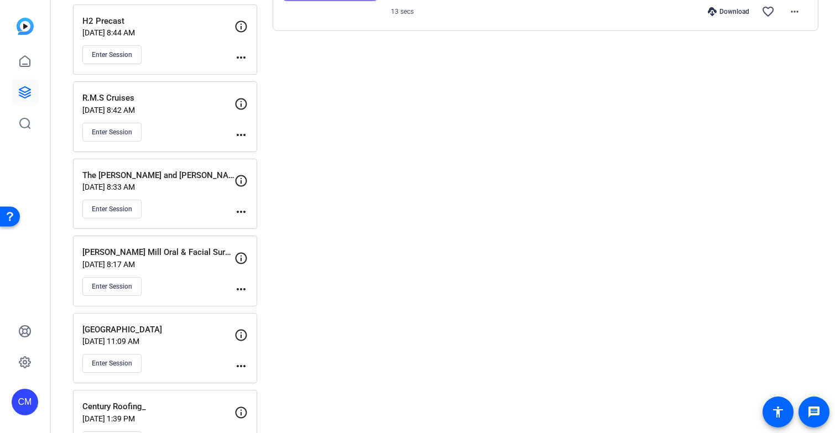
scroll to position [1922, 0]
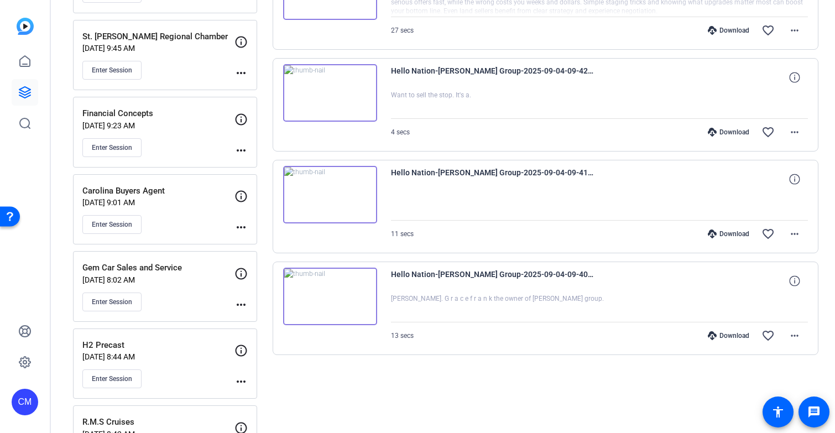
click at [723, 336] on div "Download" at bounding box center [728, 335] width 53 height 9
click at [726, 234] on div "Download" at bounding box center [728, 233] width 53 height 9
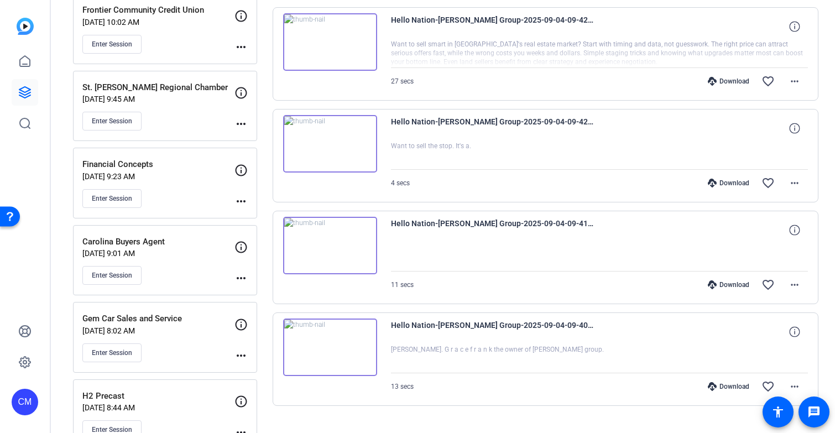
scroll to position [1853, 0]
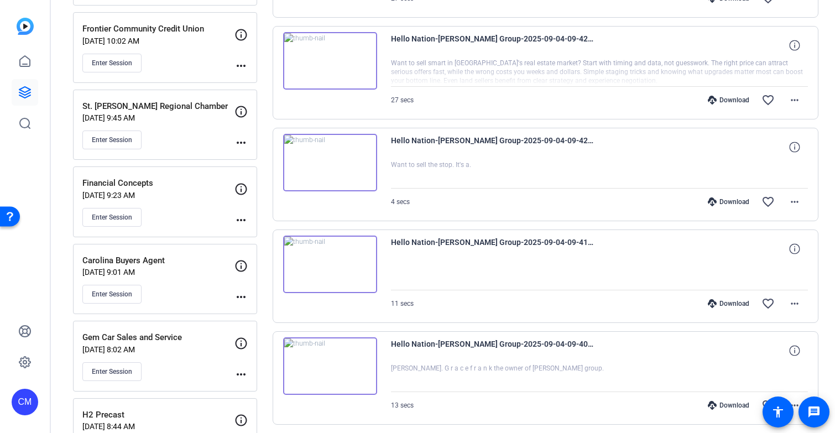
click at [725, 203] on div "Download" at bounding box center [728, 201] width 53 height 9
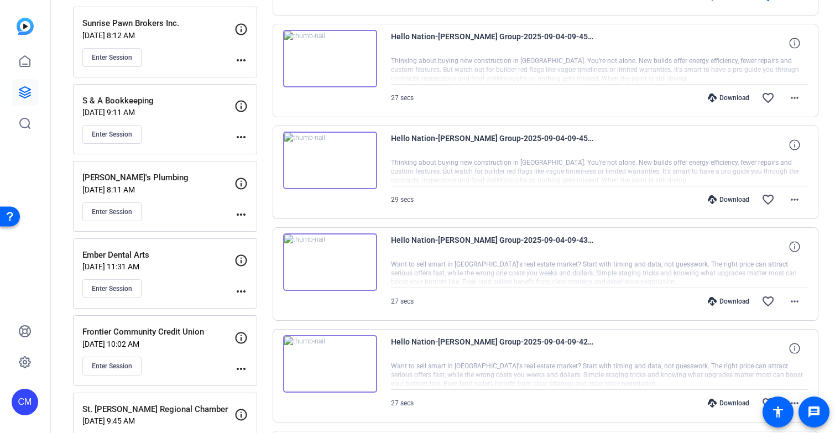
scroll to position [1543, 0]
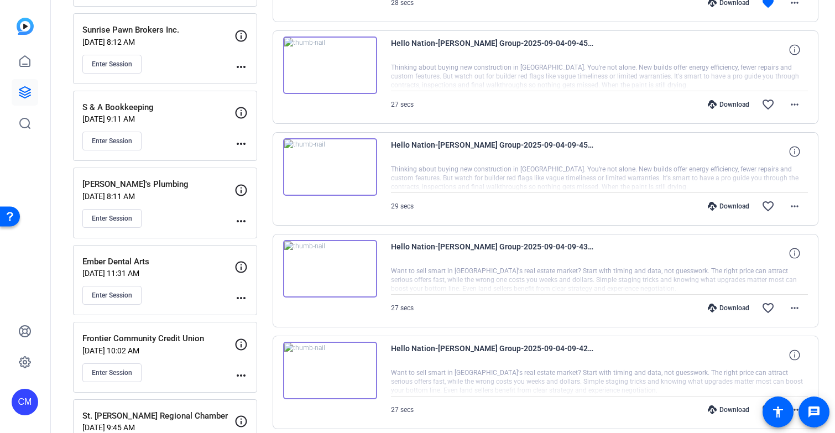
click at [717, 410] on div "Download" at bounding box center [728, 409] width 53 height 9
click at [729, 308] on div "Download" at bounding box center [728, 308] width 53 height 9
click at [731, 206] on div "Download" at bounding box center [728, 206] width 53 height 9
click at [728, 104] on div "Download" at bounding box center [728, 104] width 53 height 9
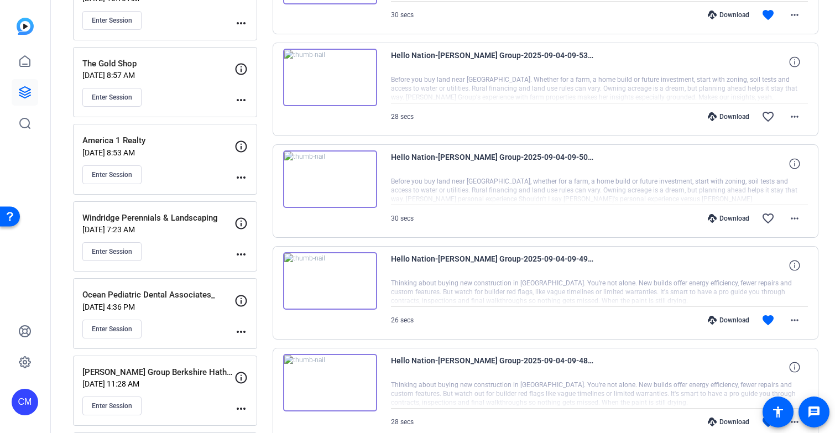
scroll to position [1134, 0]
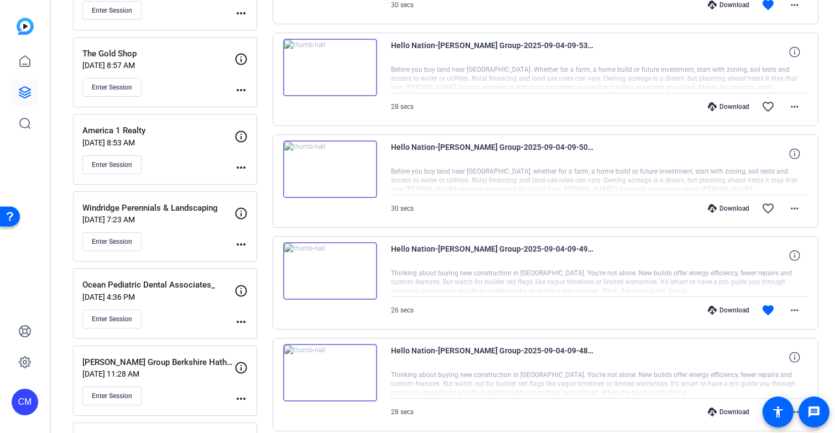
click at [729, 409] on div "Download" at bounding box center [728, 411] width 53 height 9
click at [728, 310] on div "Download" at bounding box center [728, 310] width 53 height 9
click at [730, 210] on div "Download" at bounding box center [728, 208] width 53 height 9
click at [726, 108] on div "Download" at bounding box center [728, 106] width 53 height 9
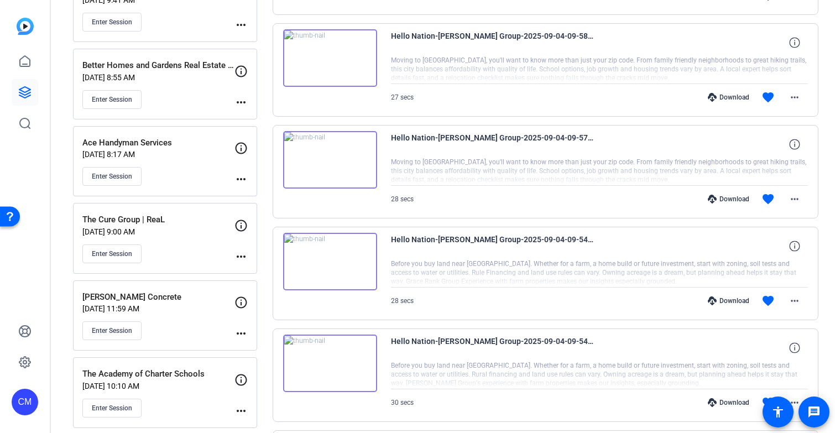
scroll to position [735, 0]
click at [719, 401] on div "Download" at bounding box center [728, 403] width 53 height 9
click at [724, 302] on div "Download" at bounding box center [728, 301] width 53 height 9
click at [733, 199] on div "Download" at bounding box center [728, 200] width 53 height 9
click at [723, 98] on div "Download" at bounding box center [728, 98] width 53 height 9
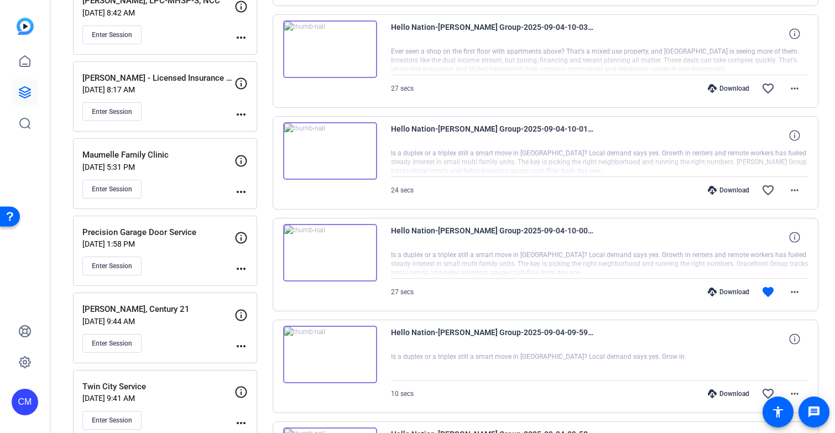
scroll to position [325, 0]
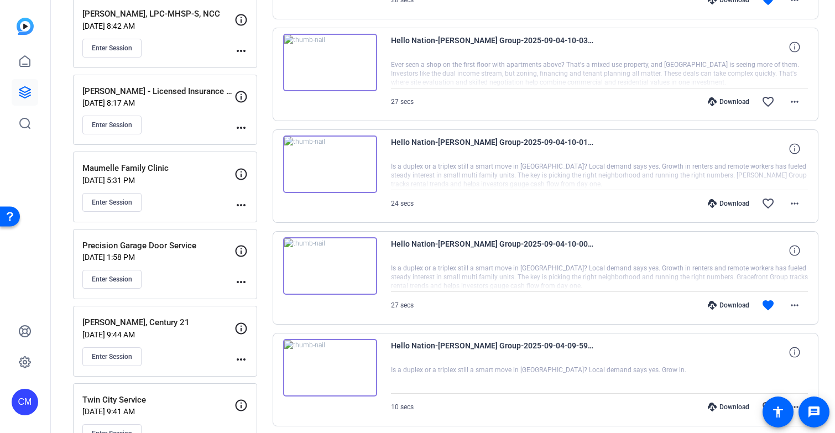
click at [717, 407] on div "Download" at bounding box center [728, 406] width 53 height 9
click at [729, 306] on div "Download" at bounding box center [728, 305] width 53 height 9
click at [725, 201] on div "Download" at bounding box center [728, 203] width 53 height 9
click at [714, 102] on div "Download" at bounding box center [728, 101] width 53 height 9
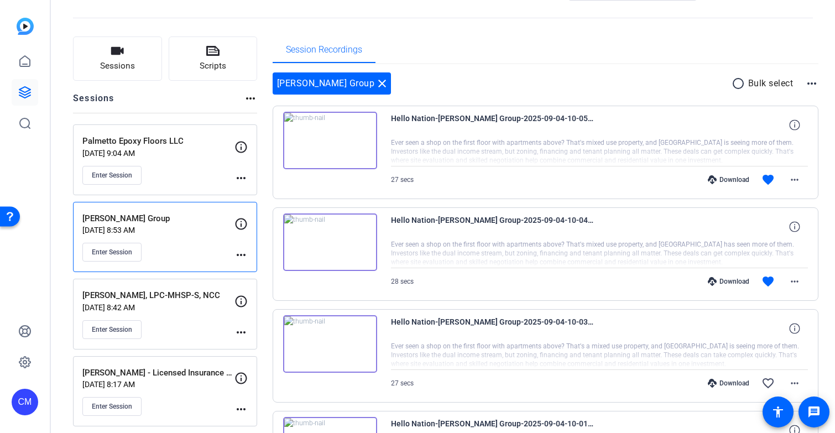
scroll to position [0, 0]
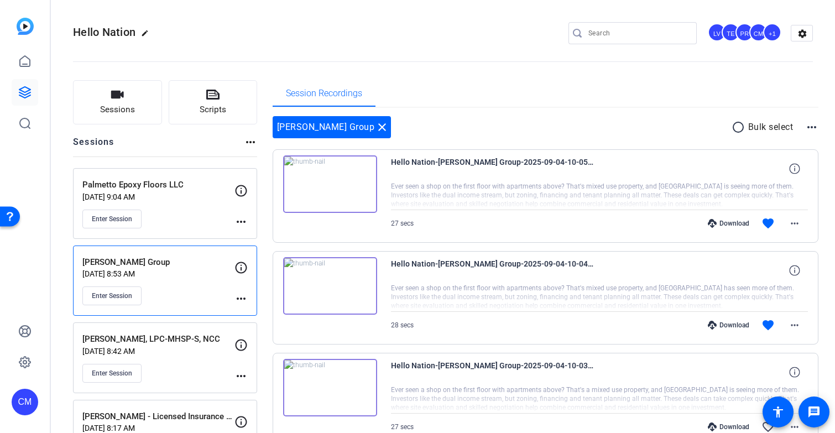
click at [728, 327] on div "Download" at bounding box center [728, 325] width 53 height 9
click at [730, 223] on div "Download" at bounding box center [728, 223] width 53 height 9
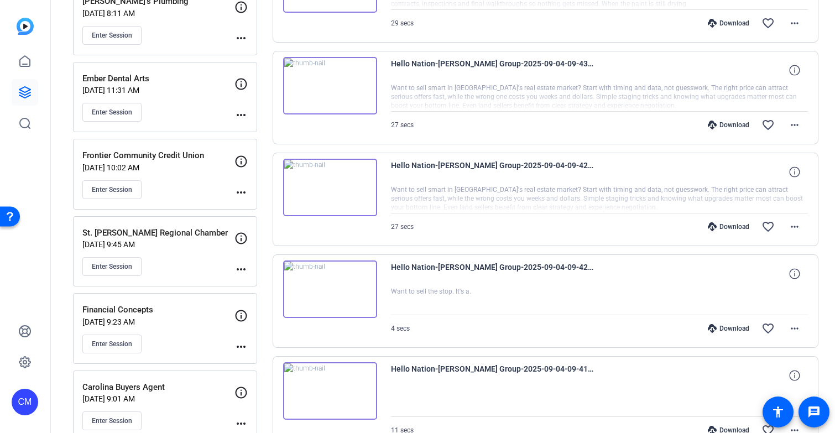
scroll to position [1723, 0]
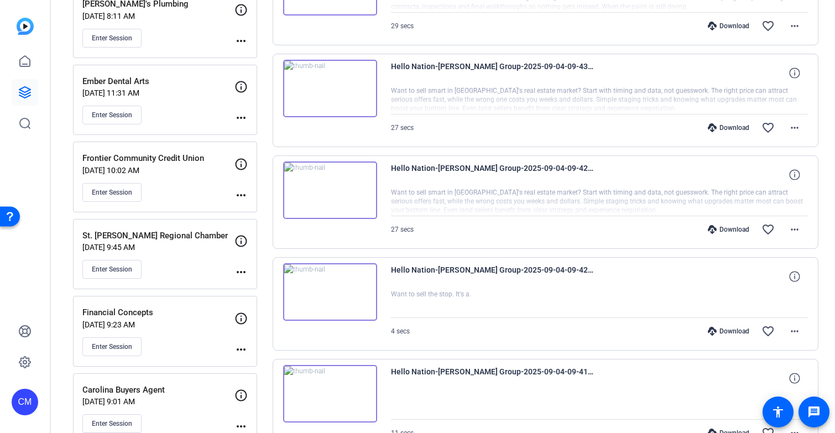
click at [709, 228] on icon at bounding box center [712, 229] width 9 height 9
click at [708, 123] on icon at bounding box center [712, 127] width 9 height 9
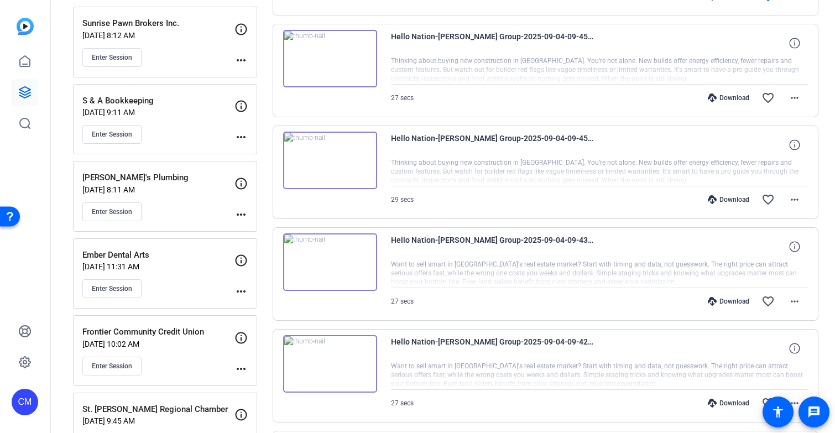
scroll to position [1494, 0]
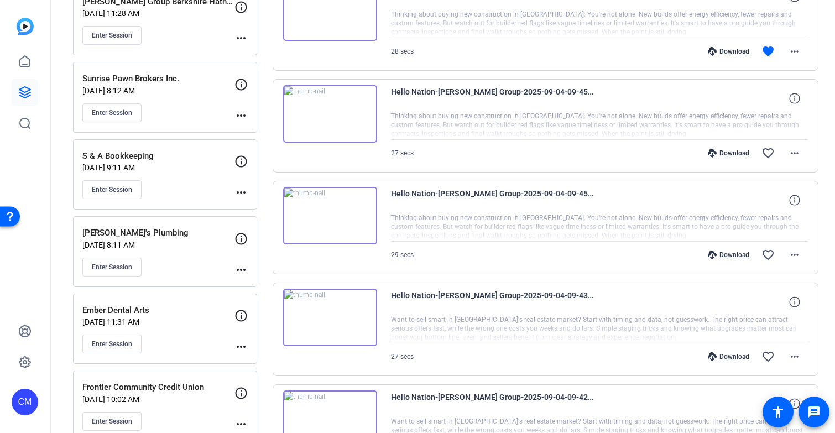
click at [498, 219] on div at bounding box center [599, 227] width 417 height 28
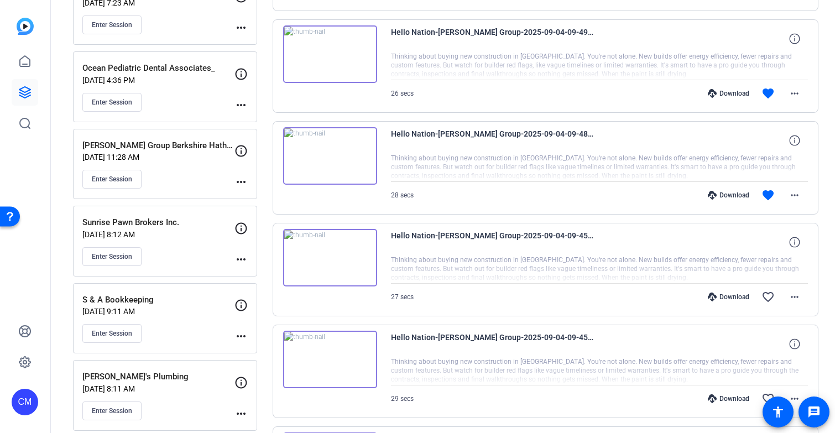
scroll to position [1348, 0]
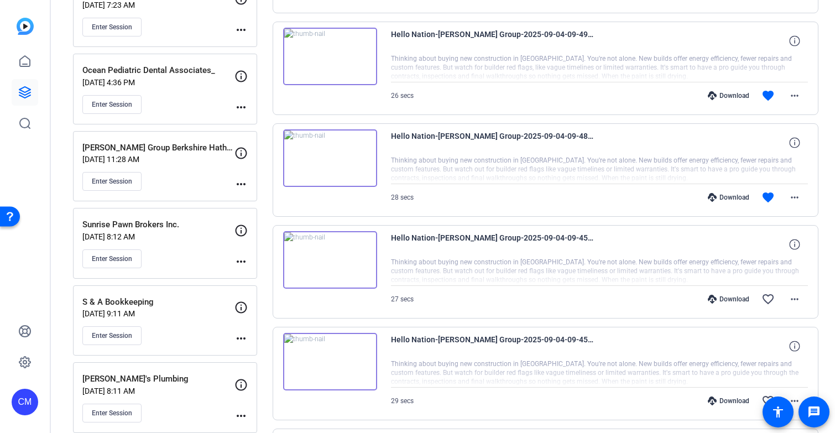
click at [713, 196] on div "Download" at bounding box center [728, 197] width 53 height 9
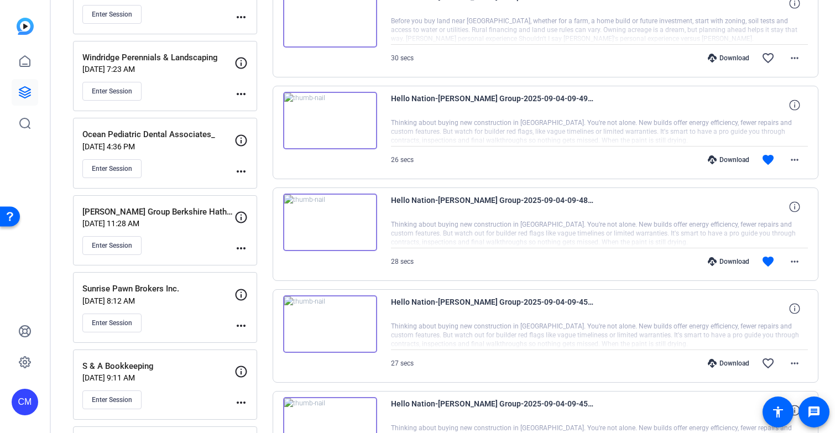
scroll to position [1263, 0]
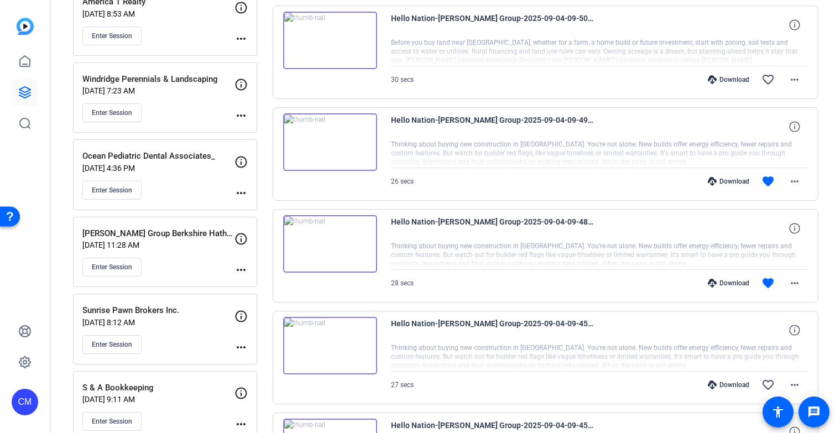
click at [722, 181] on div "Download" at bounding box center [728, 181] width 53 height 9
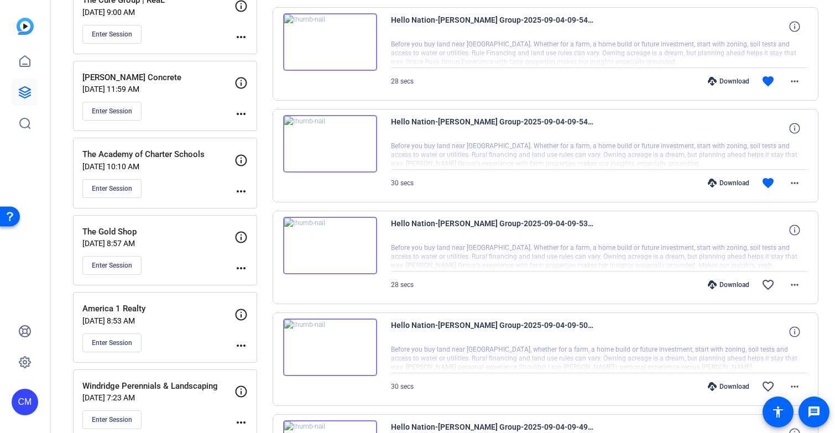
scroll to position [854, 0]
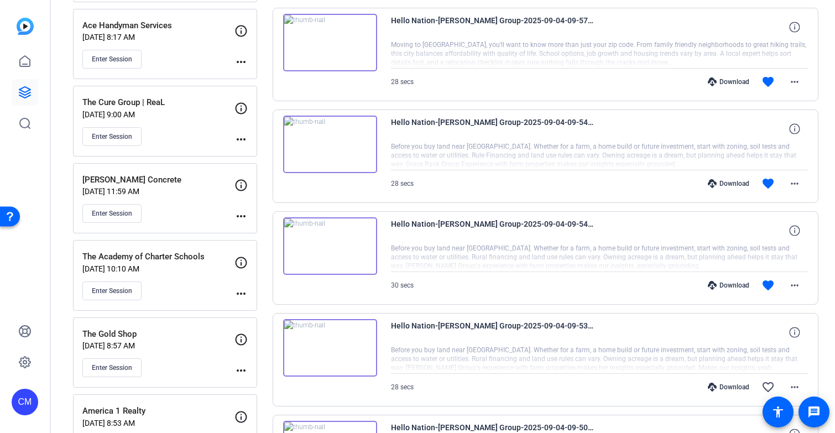
click at [736, 284] on div "Download" at bounding box center [728, 285] width 53 height 9
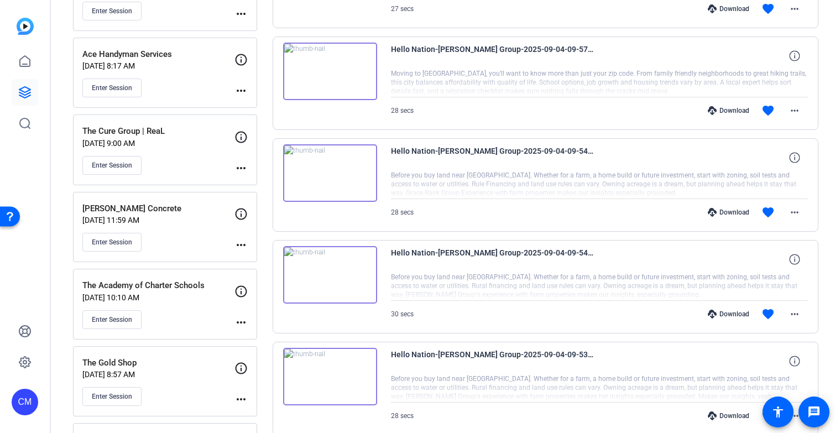
click at [730, 212] on div "Download" at bounding box center [728, 212] width 53 height 9
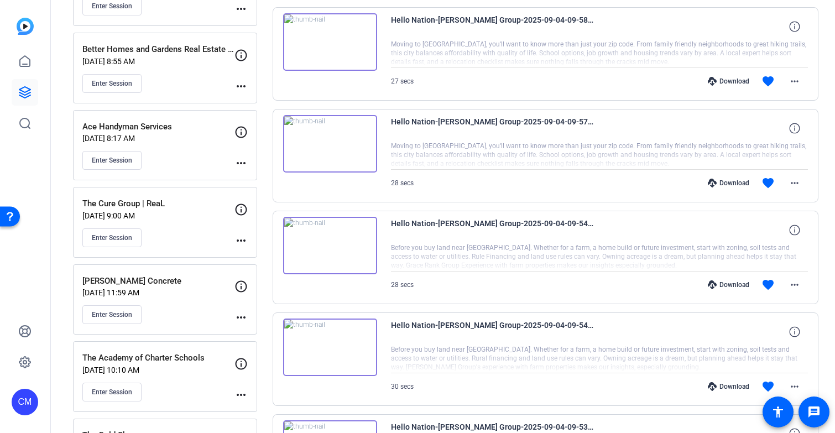
scroll to position [739, 0]
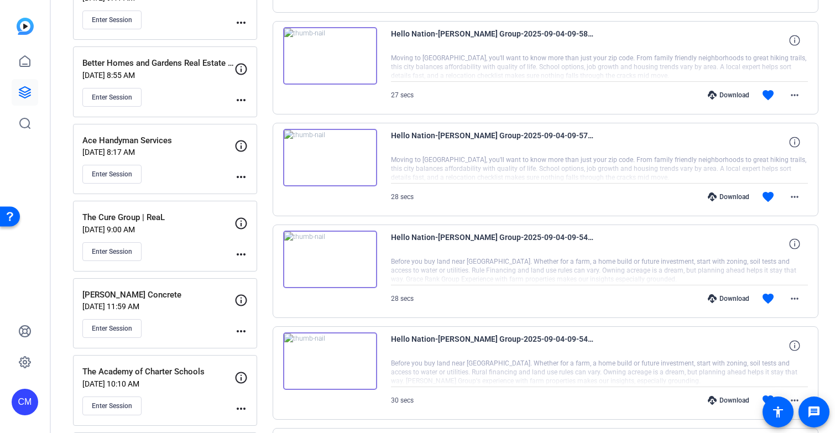
click at [729, 195] on div "Download" at bounding box center [728, 196] width 53 height 9
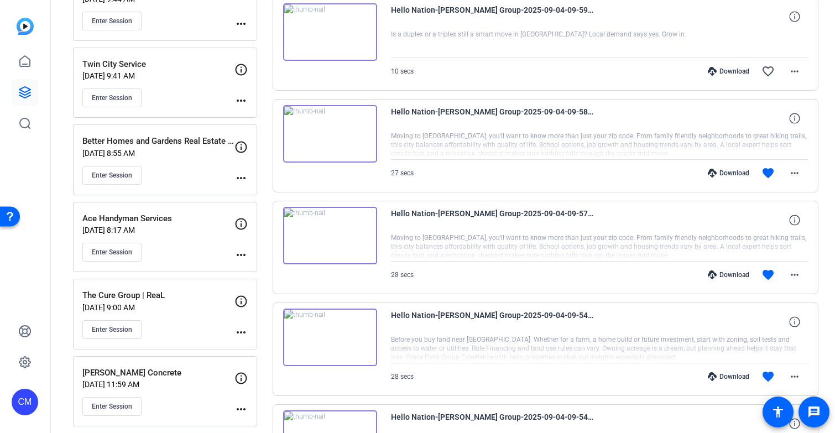
scroll to position [636, 0]
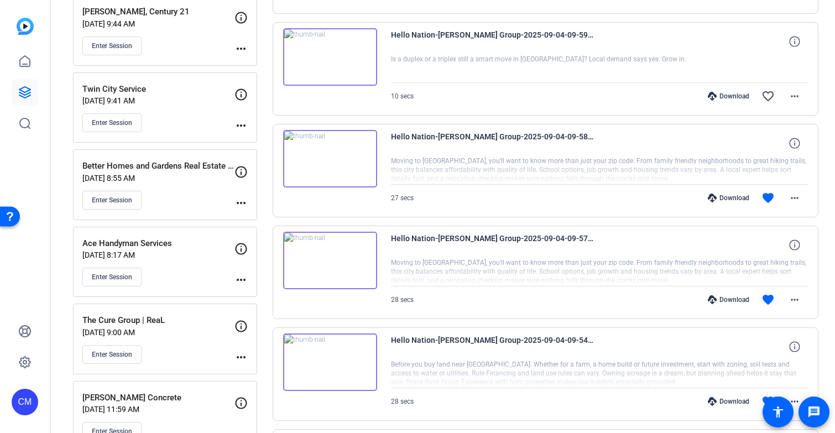
click at [729, 197] on div "Download" at bounding box center [728, 197] width 53 height 9
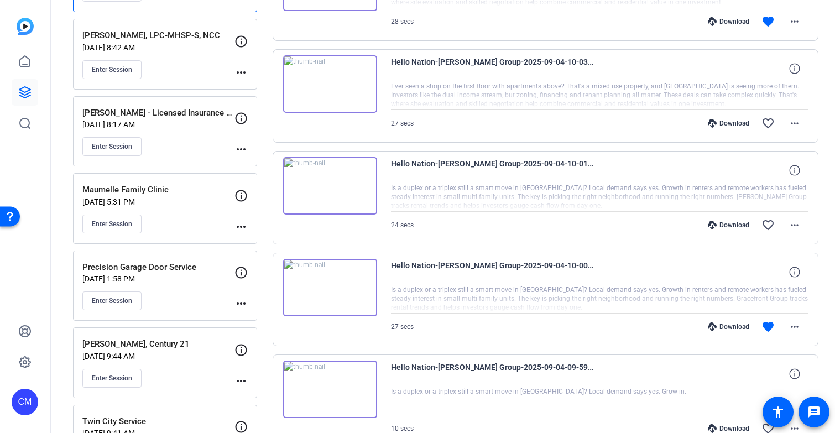
scroll to position [297, 0]
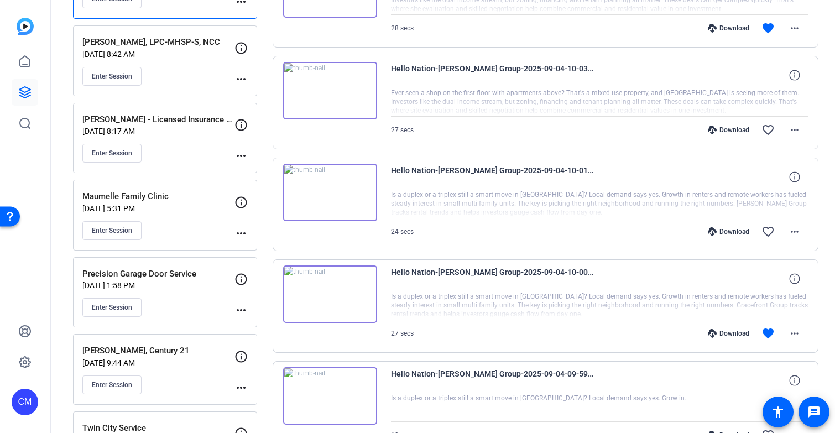
click at [735, 332] on div "Download" at bounding box center [728, 333] width 53 height 9
click at [721, 229] on div "Download" at bounding box center [728, 231] width 53 height 9
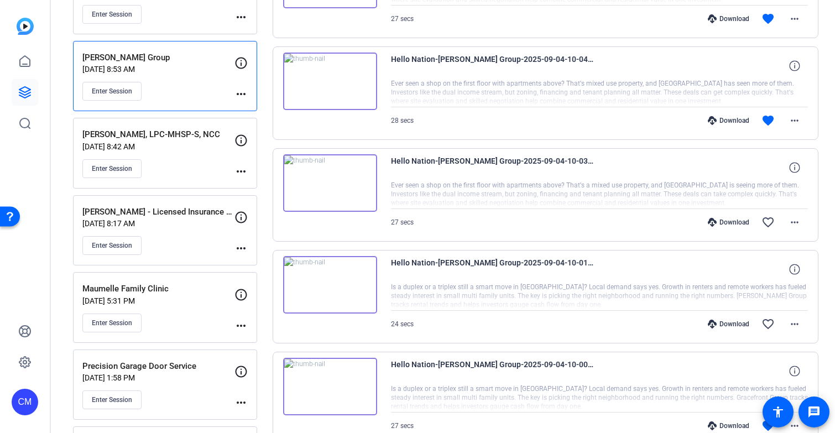
scroll to position [175, 0]
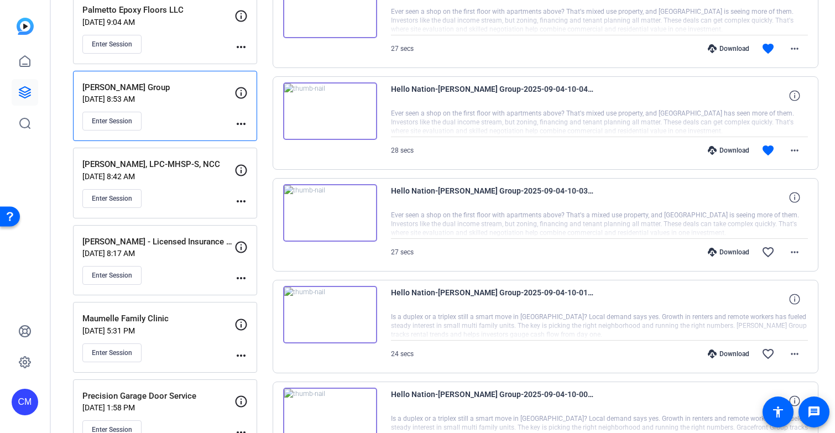
click at [720, 148] on div "Download" at bounding box center [728, 150] width 53 height 9
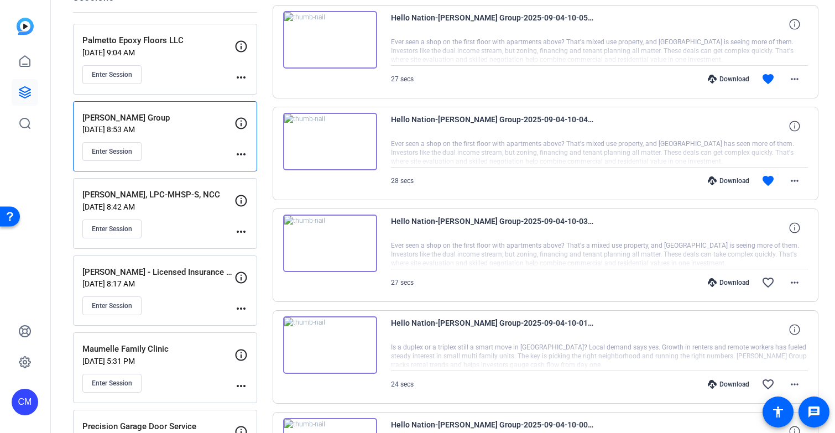
scroll to position [64, 0]
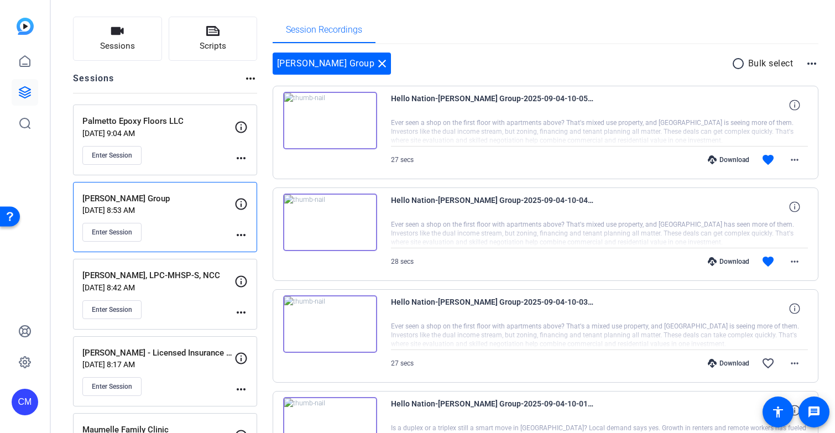
click at [727, 160] on div "Download" at bounding box center [728, 159] width 53 height 9
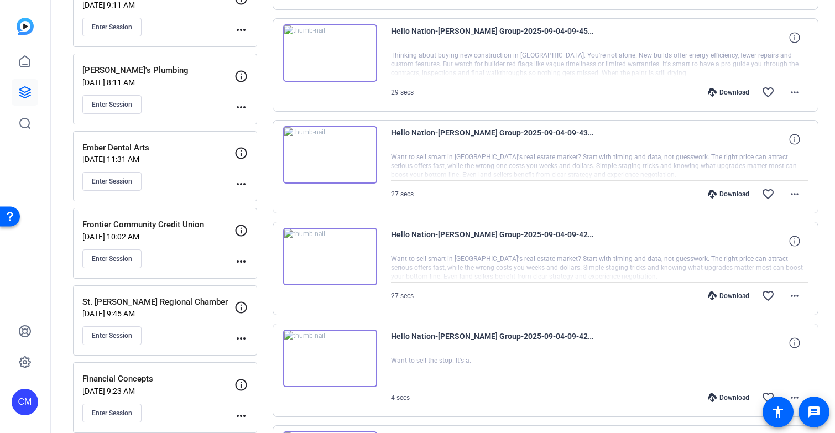
scroll to position [1596, 0]
